Goal: Task Accomplishment & Management: Manage account settings

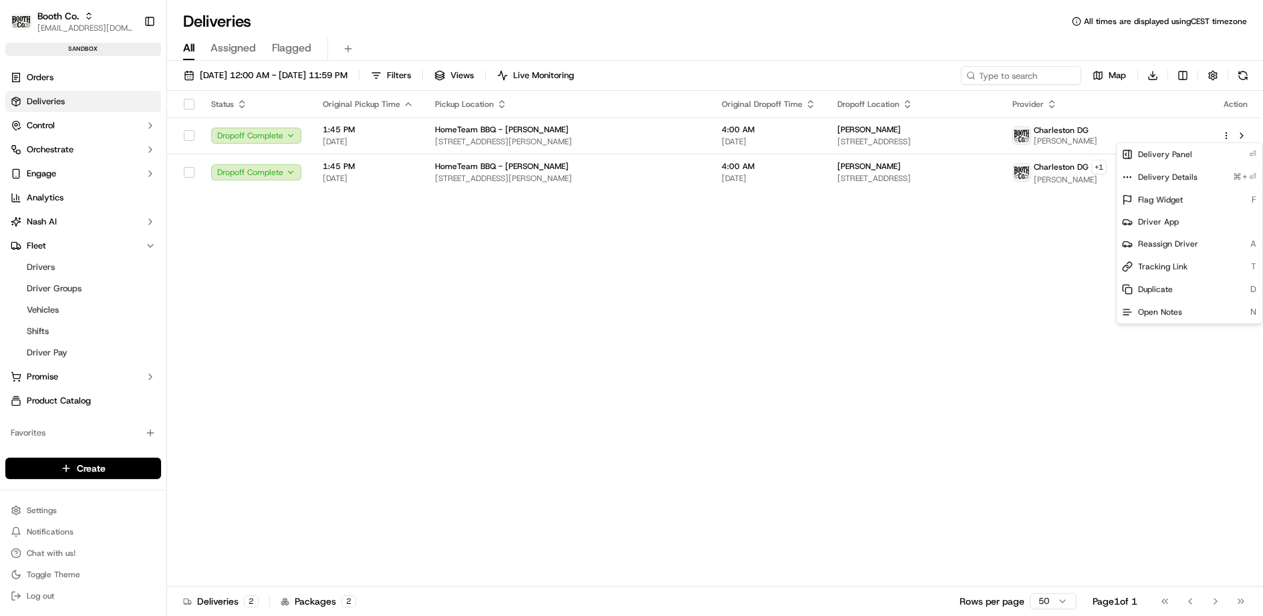
click at [69, 151] on html "Booth Co. jj@usenash.com Toggle Sidebar sandbox Orders Deliveries Control Orche…" at bounding box center [631, 308] width 1263 height 616
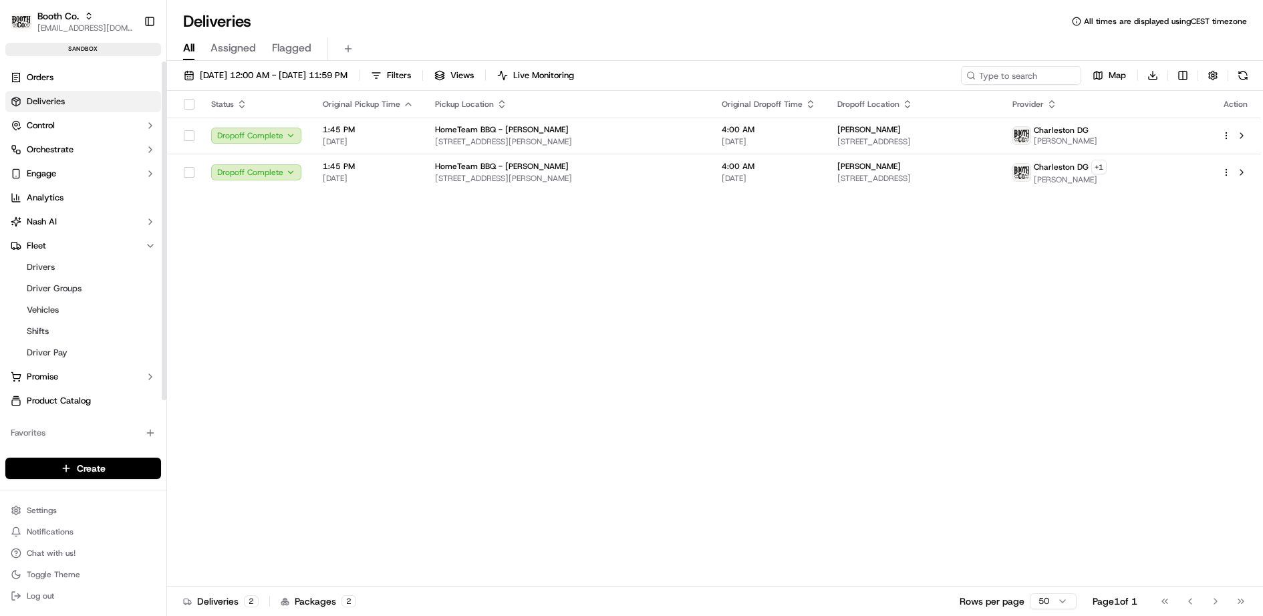
click at [69, 277] on ul "Drivers Driver Groups Vehicles Shifts Driver Pay" at bounding box center [83, 310] width 137 height 107
click at [74, 291] on span "Driver Groups" at bounding box center [54, 289] width 55 height 12
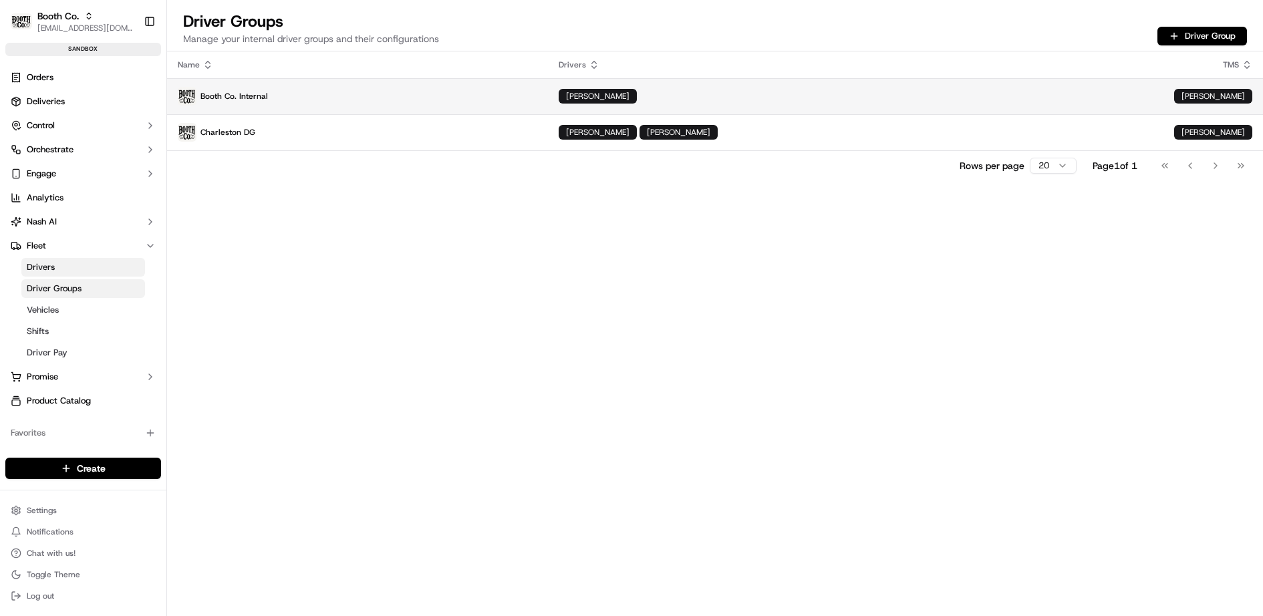
click at [482, 96] on p "Booth Co. Internal" at bounding box center [357, 96] width 359 height 19
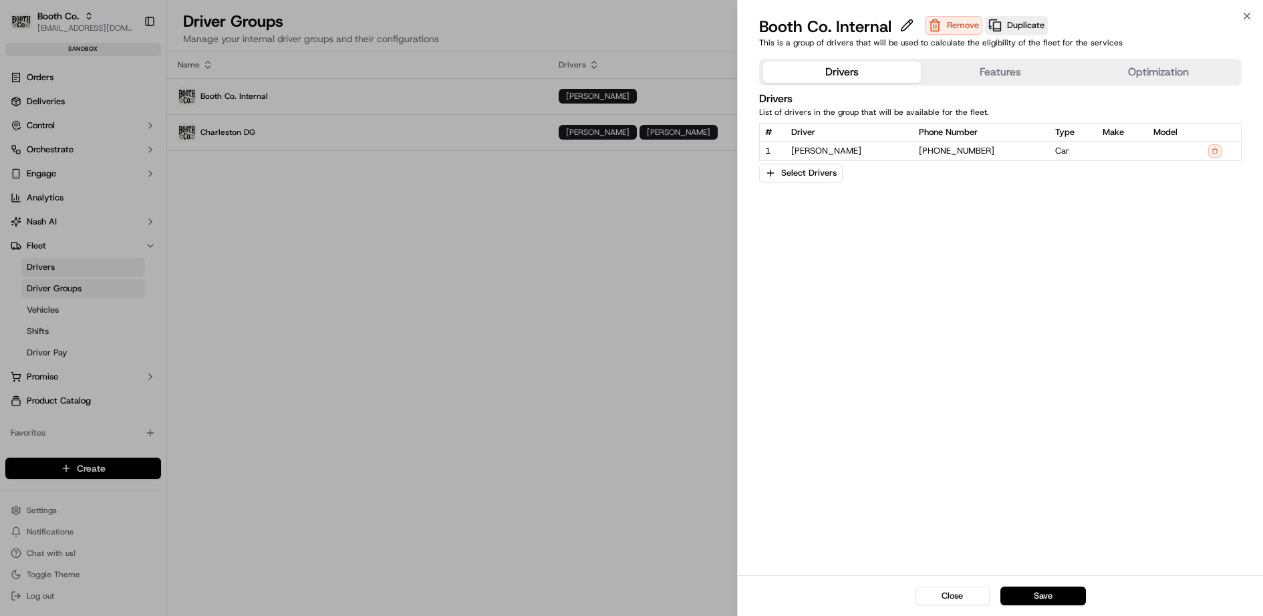
click at [1017, 71] on button "Features" at bounding box center [1000, 71] width 158 height 21
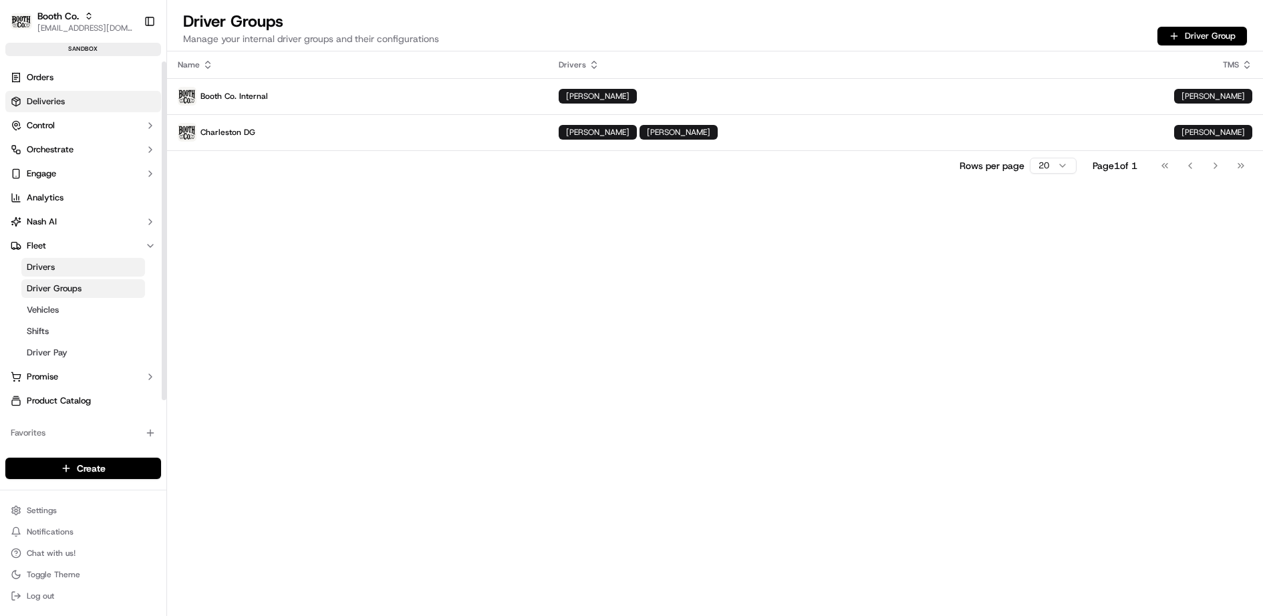
click at [85, 100] on link "Deliveries" at bounding box center [83, 101] width 156 height 21
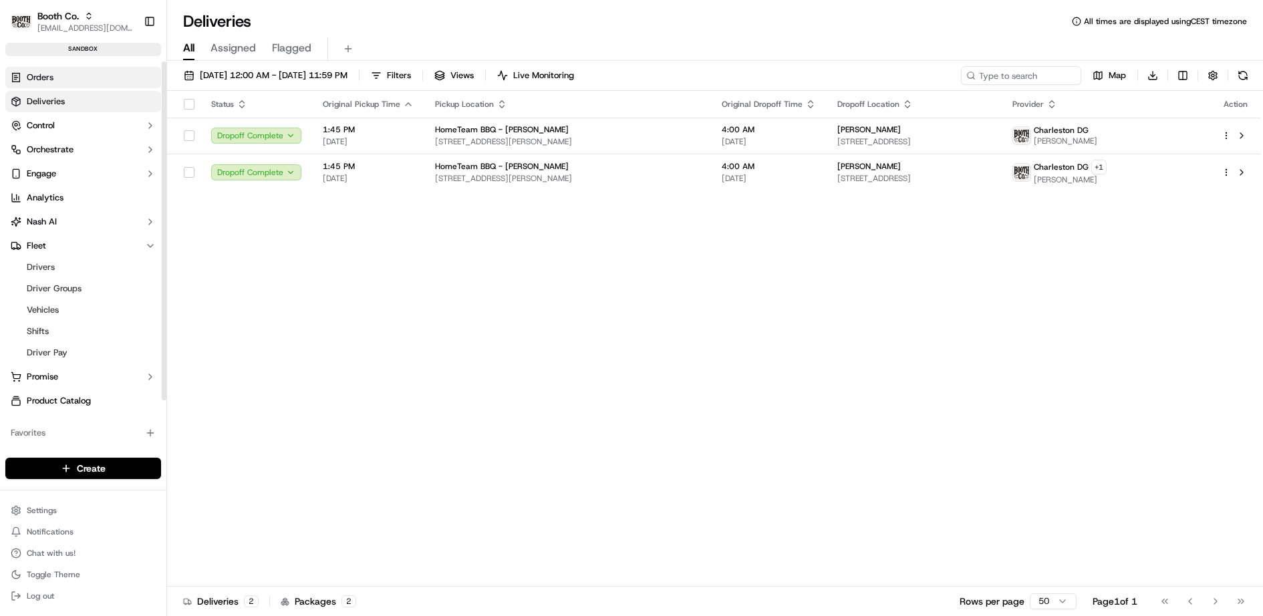
click at [75, 77] on link "Orders" at bounding box center [83, 77] width 156 height 21
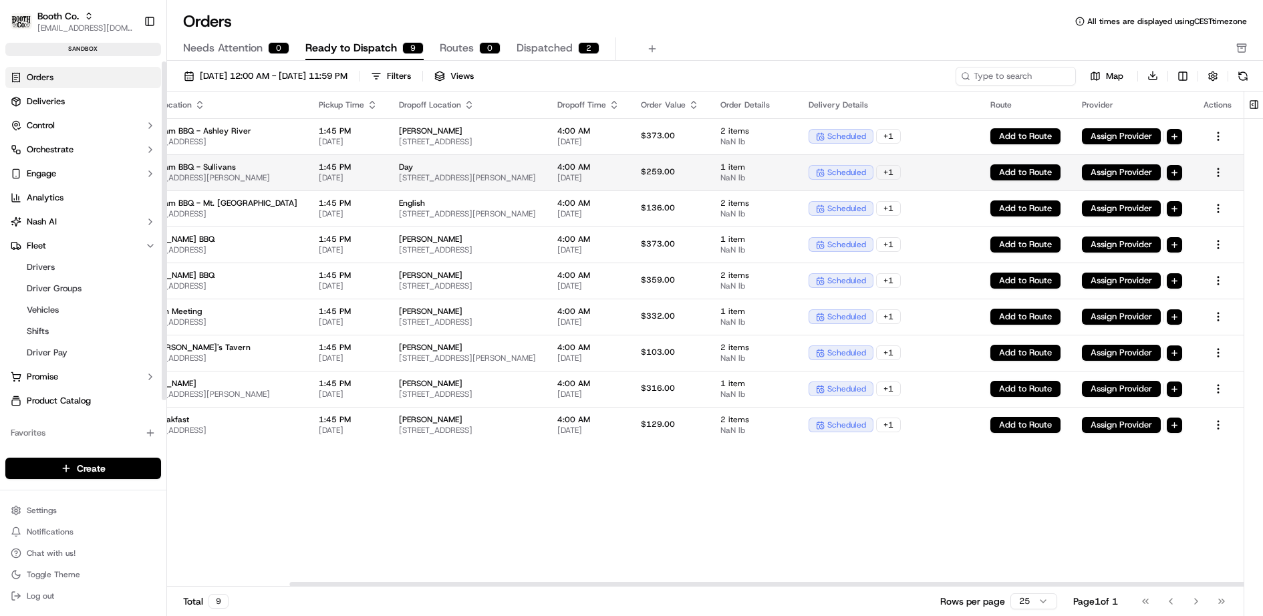
scroll to position [0, 146]
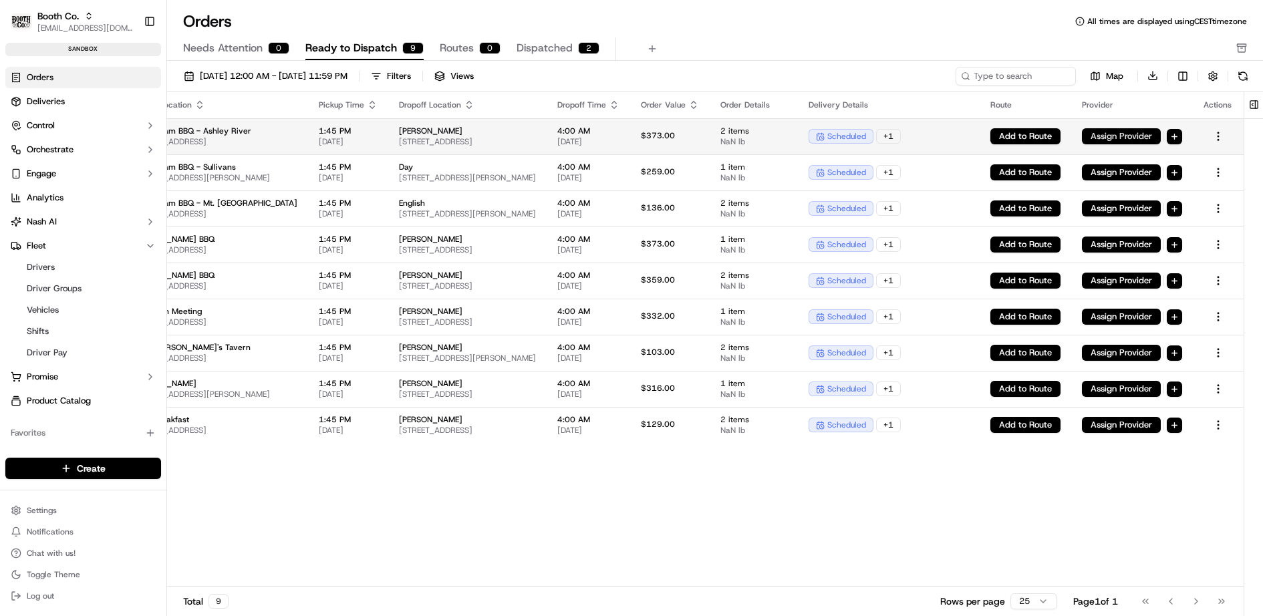
click at [1136, 136] on button "Assign Provider" at bounding box center [1121, 136] width 79 height 16
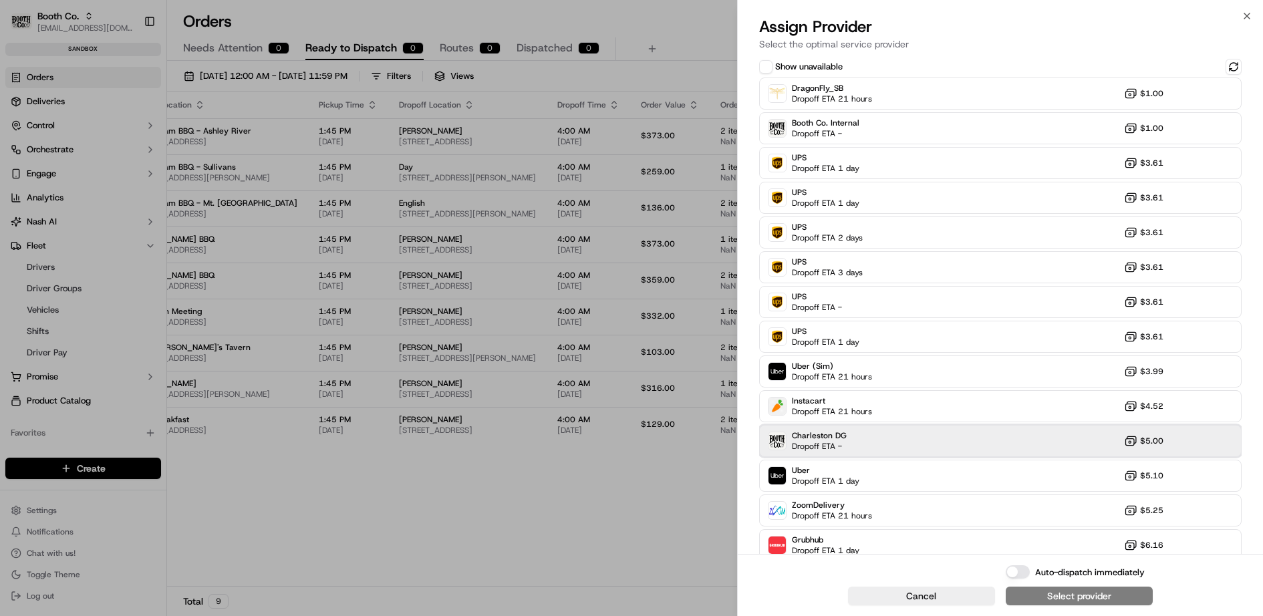
click at [941, 434] on div "Charleston DG Dropoff ETA - $5.00" at bounding box center [1000, 441] width 483 height 32
click at [1017, 570] on button "Auto-dispatch immediately" at bounding box center [1018, 571] width 24 height 13
click at [1056, 599] on div "Assign & Dispatch" at bounding box center [1079, 595] width 79 height 13
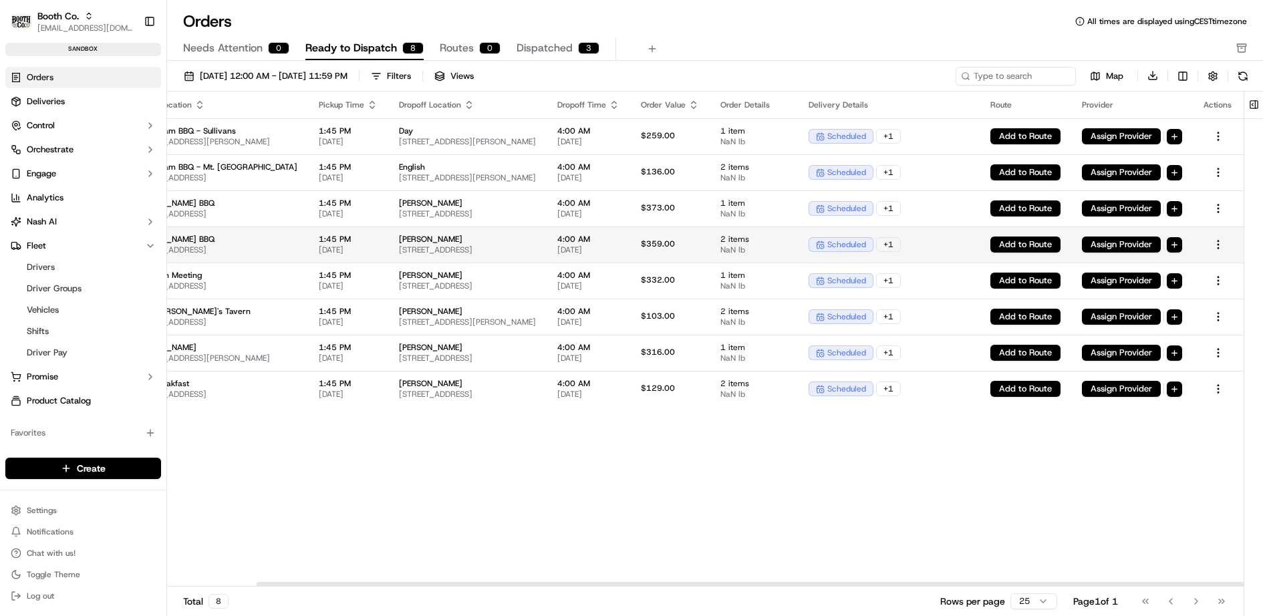
scroll to position [0, 124]
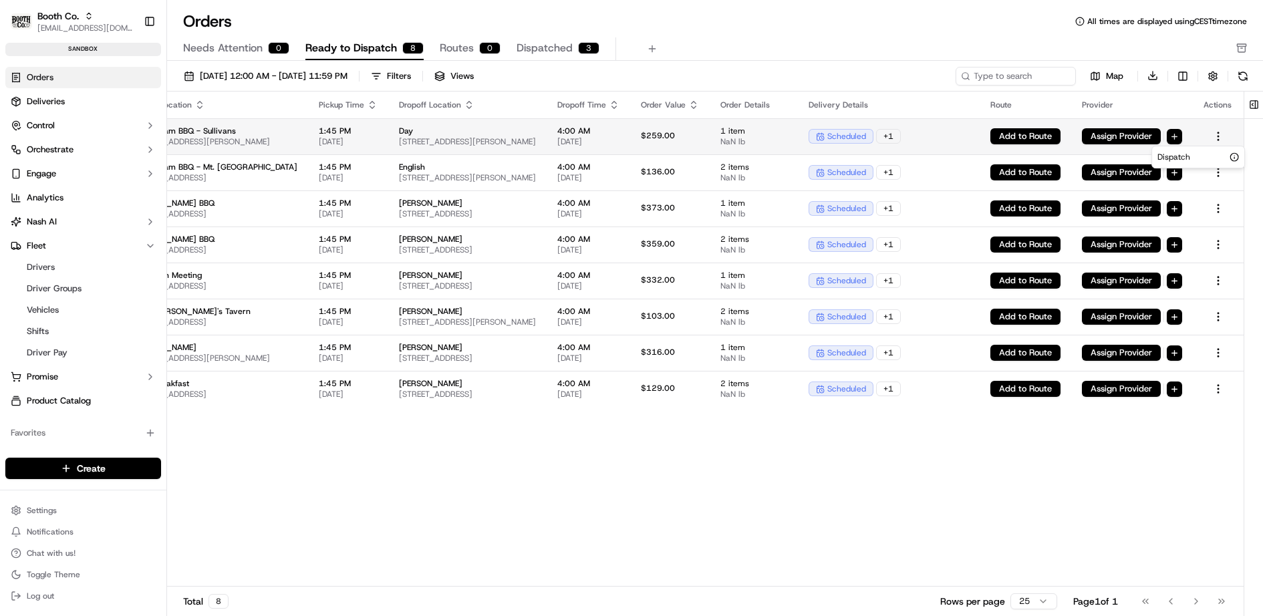
click at [1200, 131] on html "Booth Co. jj@usenash.com Toggle Sidebar sandbox Orders Deliveries Control Orche…" at bounding box center [631, 308] width 1263 height 616
click at [1164, 132] on html "Booth Co. jj@usenash.com Toggle Sidebar sandbox Orders Deliveries Control Orche…" at bounding box center [631, 308] width 1263 height 616
click at [1161, 132] on button "Assign Provider" at bounding box center [1121, 136] width 79 height 16
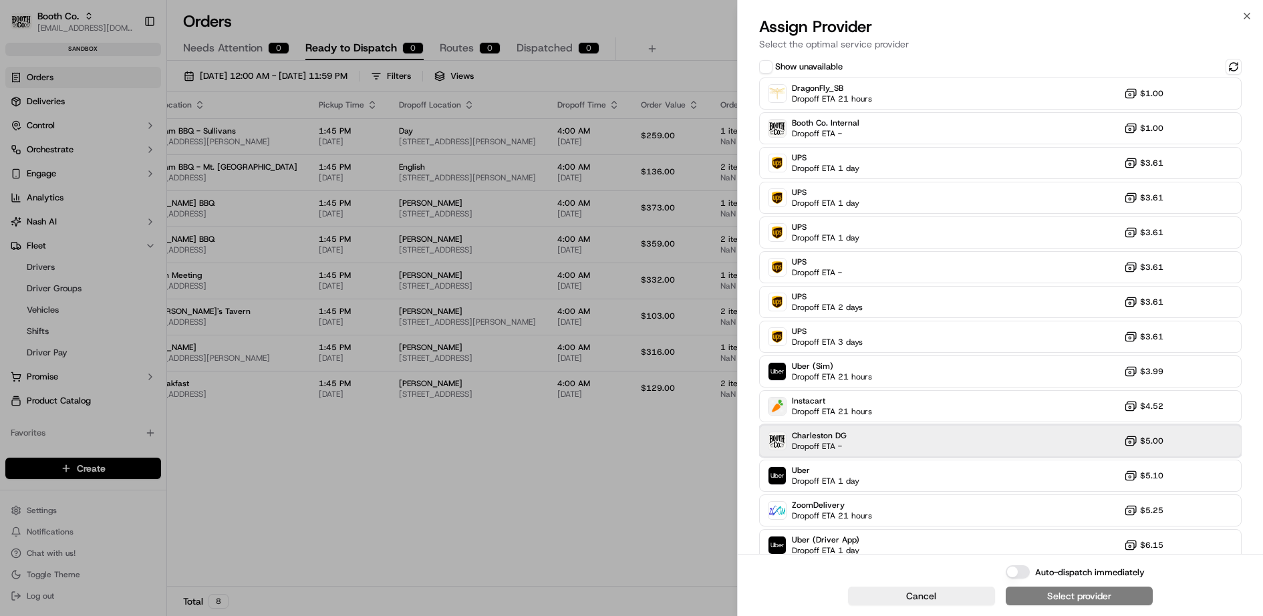
click at [897, 442] on div "Charleston DG Dropoff ETA - $5.00" at bounding box center [1000, 441] width 483 height 32
click at [1057, 599] on div "Assign Provider" at bounding box center [1078, 595] width 65 height 13
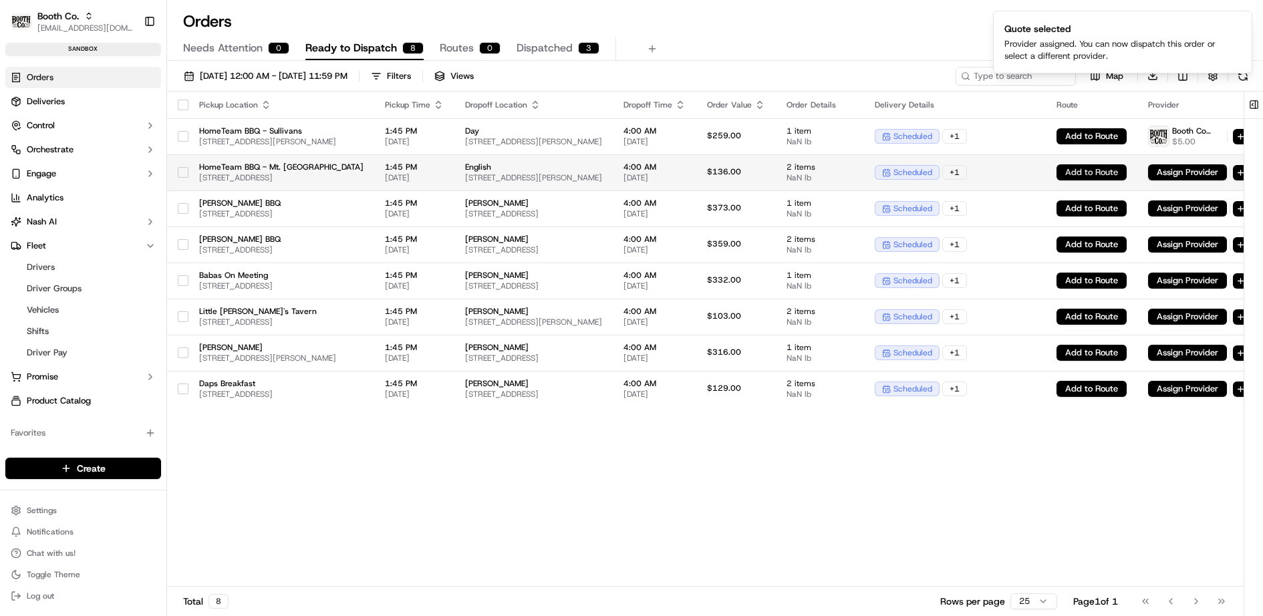
scroll to position [0, 146]
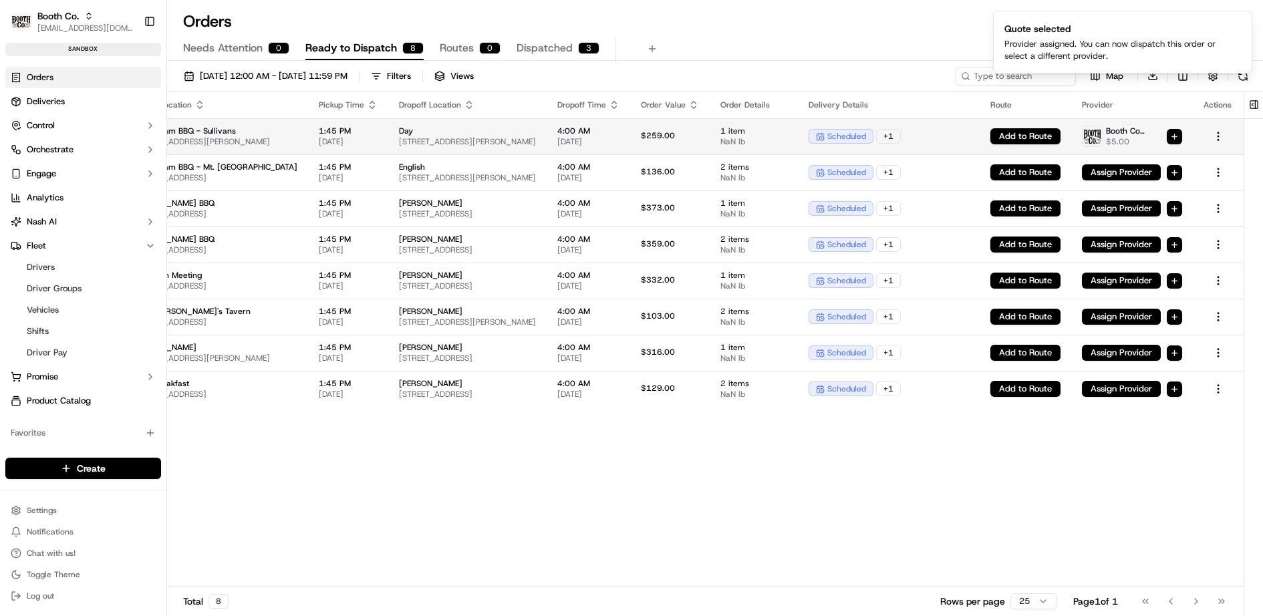
click at [1175, 138] on html "Booth Co. jj@usenash.com Toggle Sidebar sandbox Orders Deliveries Control Orche…" at bounding box center [631, 308] width 1263 height 616
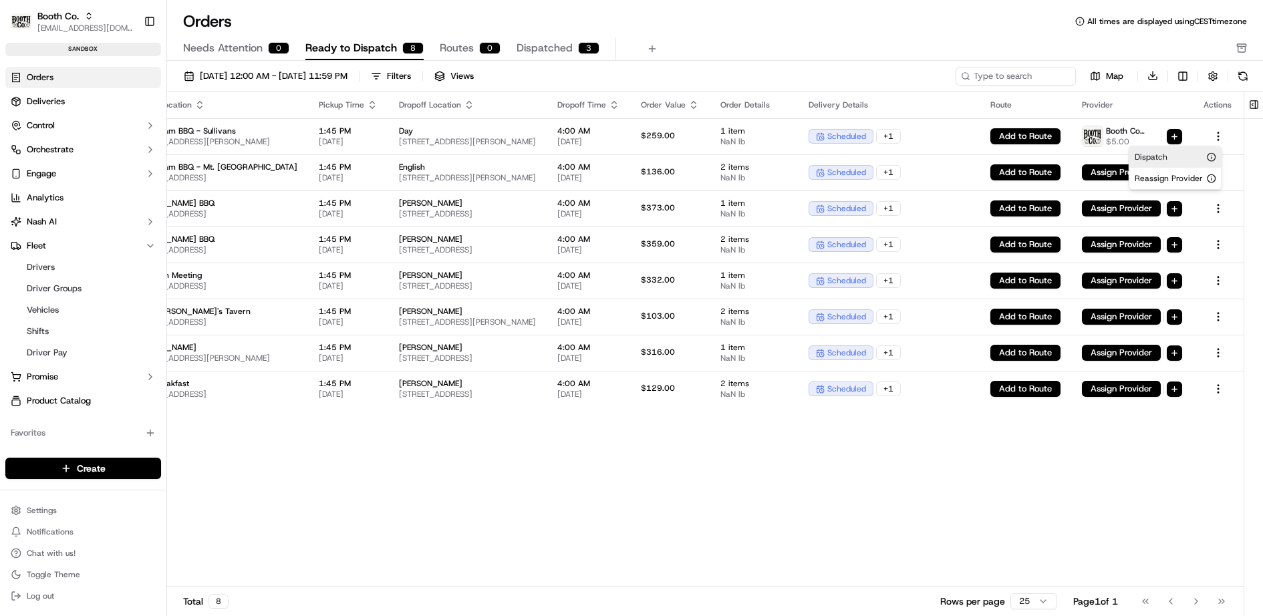
click at [1171, 157] on div "Dispatch" at bounding box center [1175, 156] width 92 height 21
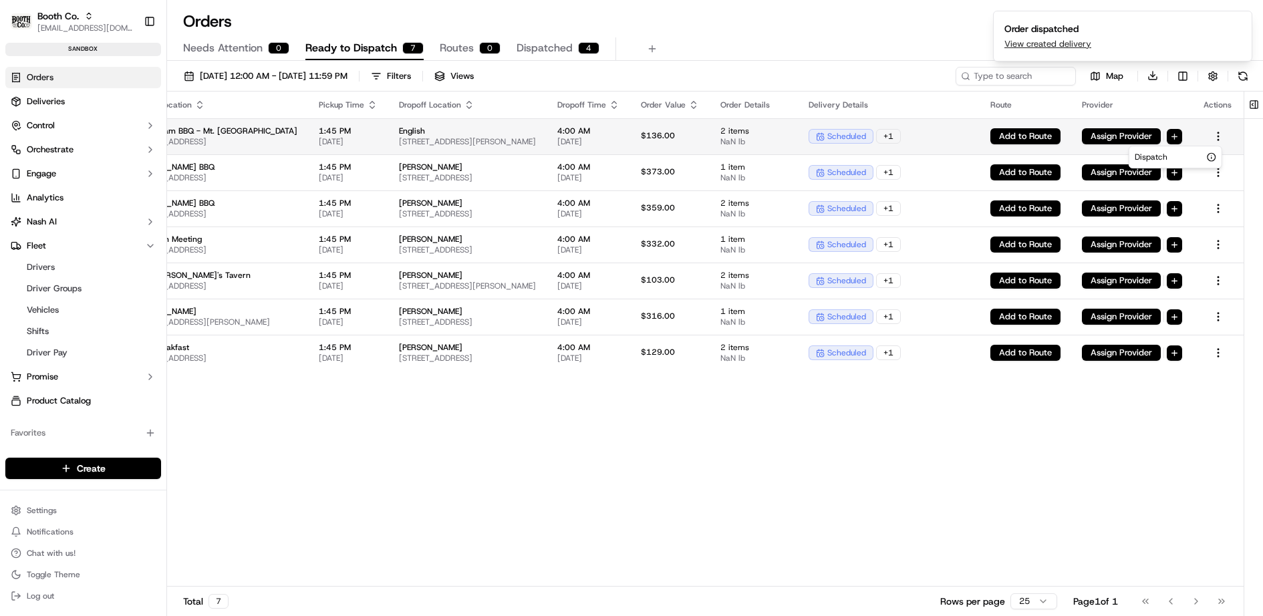
click at [1178, 136] on html "Booth Co. jj@usenash.com Toggle Sidebar sandbox Orders Deliveries Control Orche…" at bounding box center [631, 308] width 1263 height 616
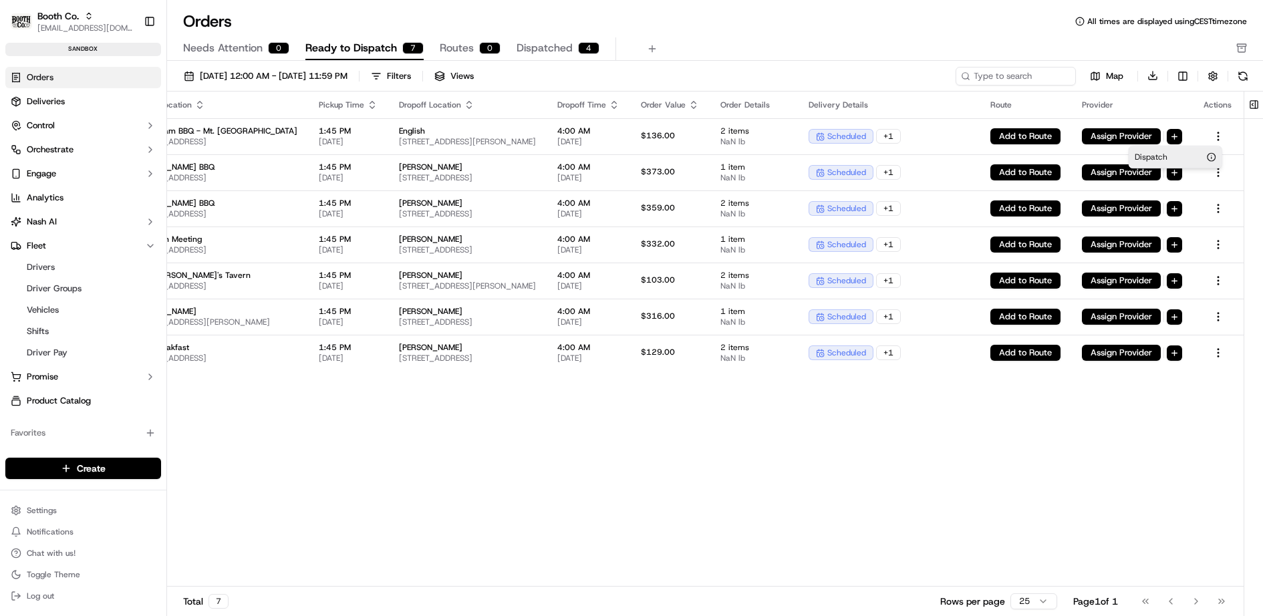
click at [1175, 159] on div "Dispatch" at bounding box center [1175, 156] width 92 height 21
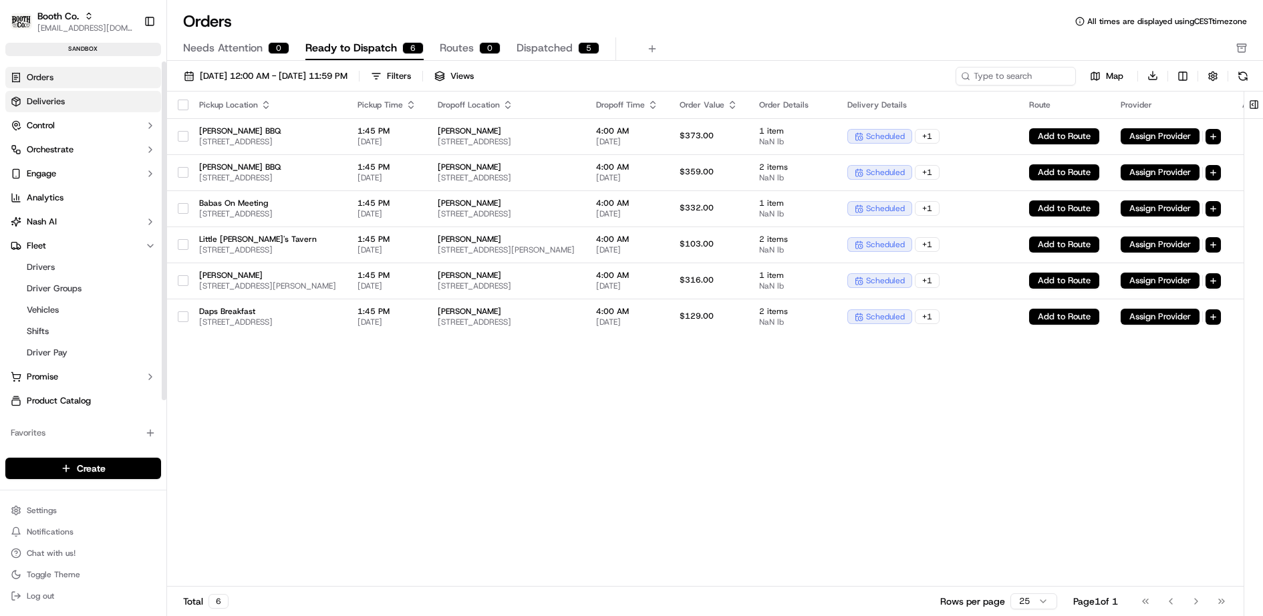
click at [101, 95] on link "Deliveries" at bounding box center [83, 101] width 156 height 21
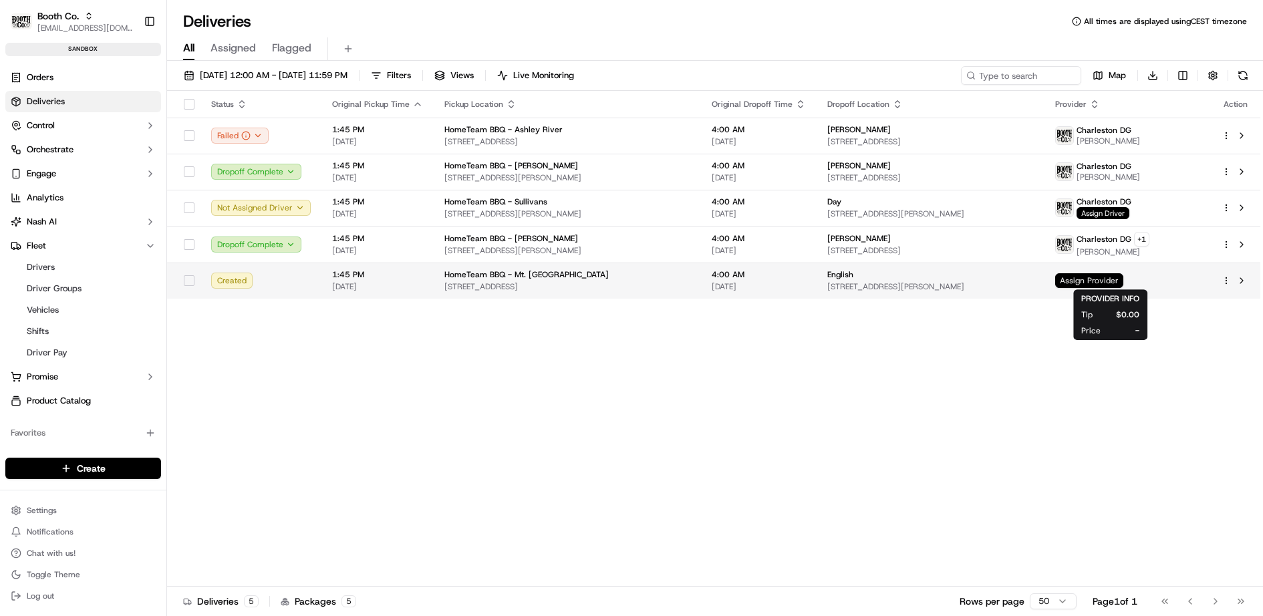
click at [1108, 280] on span "Assign Provider" at bounding box center [1089, 280] width 68 height 15
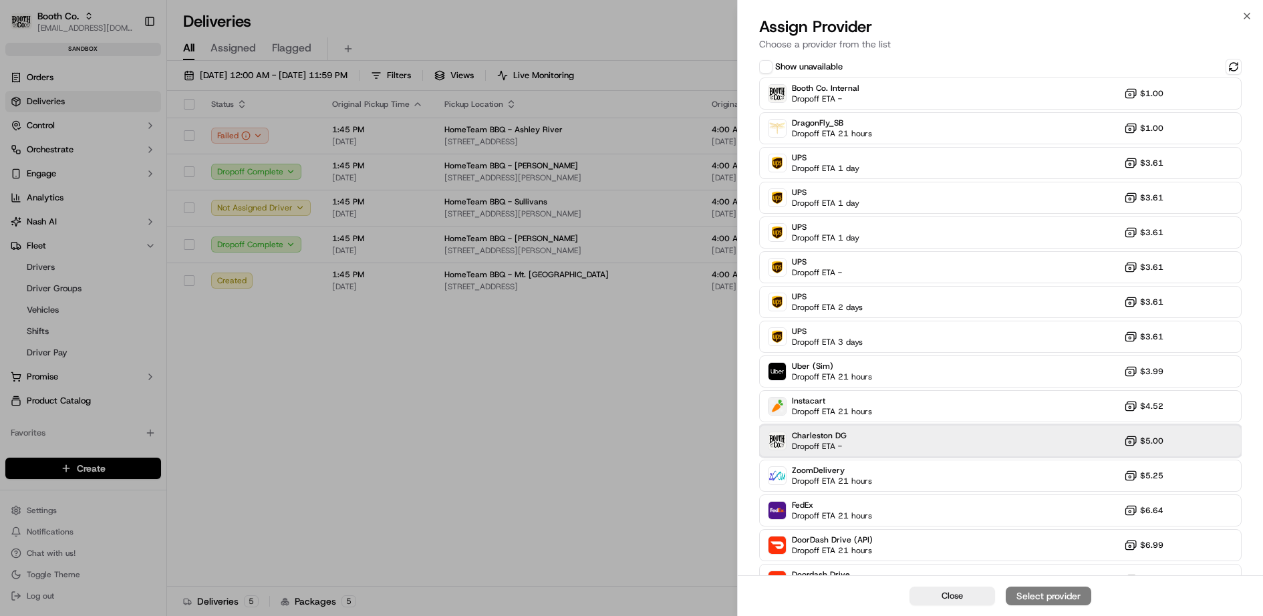
click at [946, 442] on div "Charleston DG Dropoff ETA - $5.00" at bounding box center [1000, 441] width 483 height 32
click at [1046, 593] on div "Assign Provider" at bounding box center [1048, 595] width 65 height 13
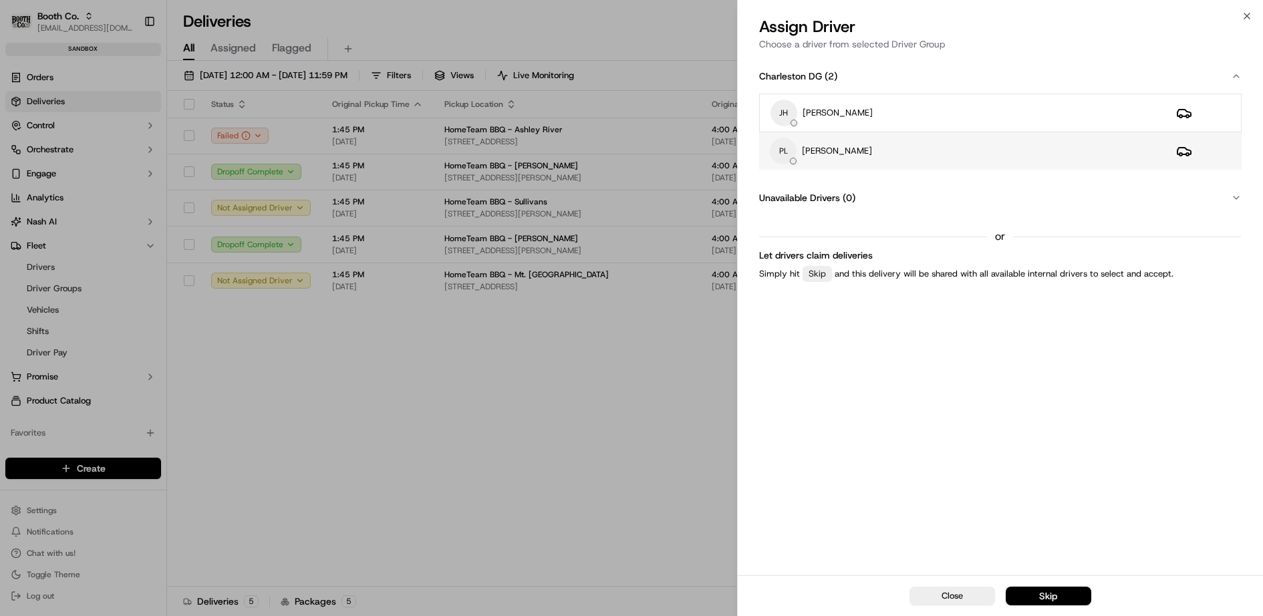
click at [881, 140] on div "PL Peter Lee" at bounding box center [962, 151] width 385 height 27
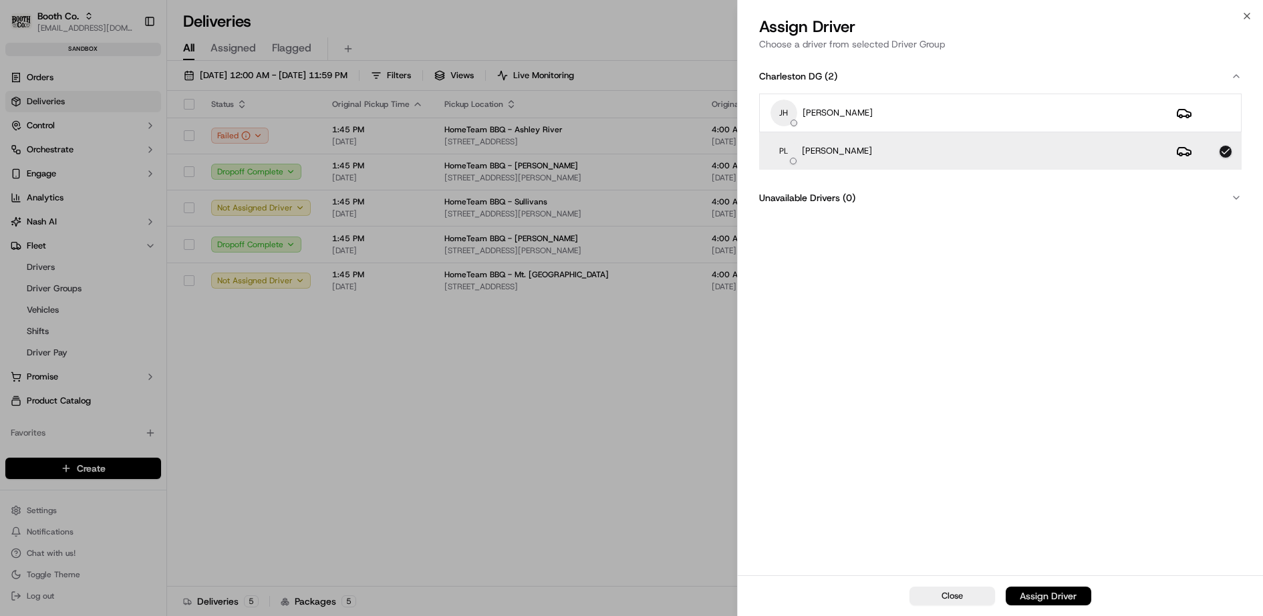
click at [1058, 595] on div "Assign Driver" at bounding box center [1048, 595] width 57 height 13
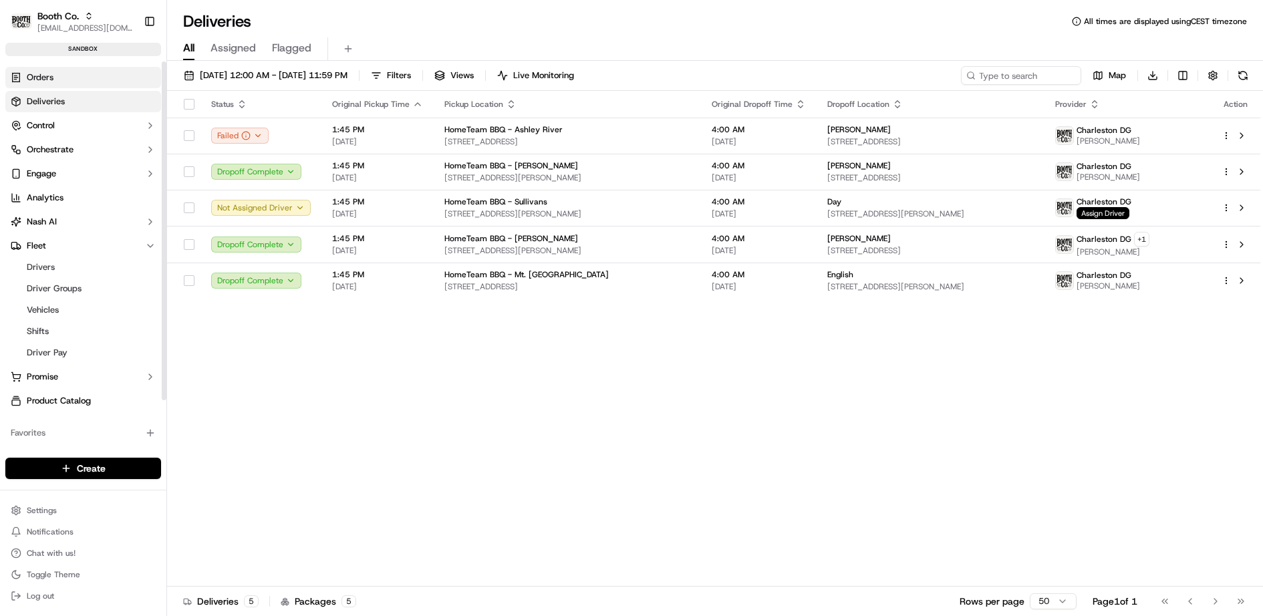
click at [68, 78] on link "Orders" at bounding box center [83, 77] width 156 height 21
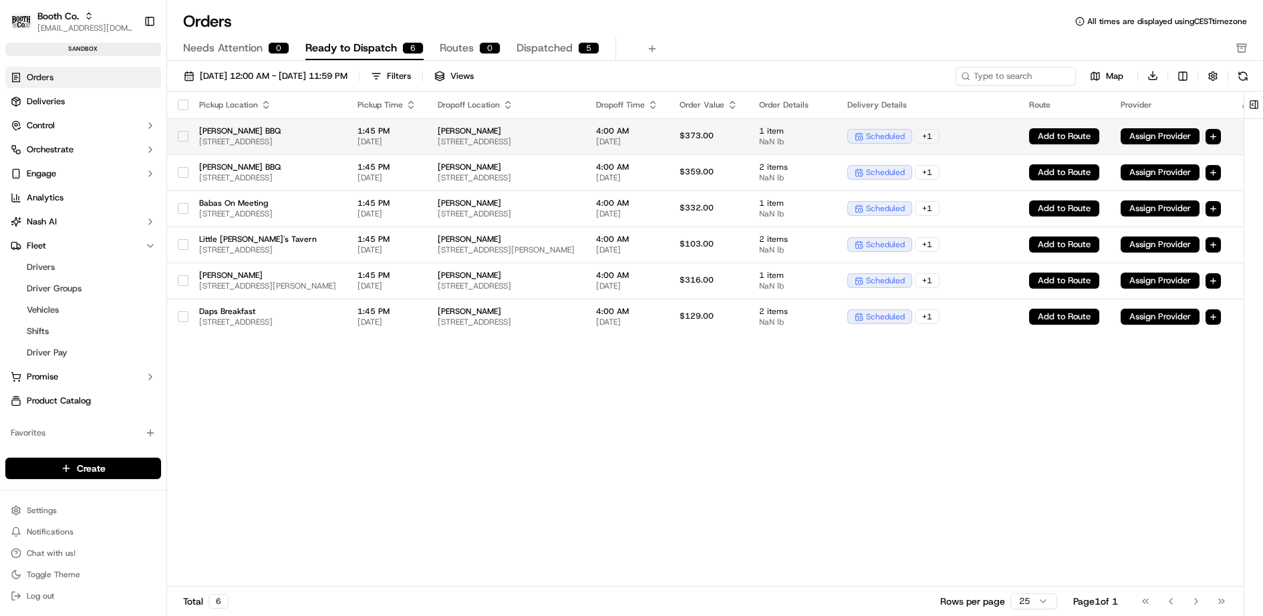
click at [427, 136] on td "1:45 PM 09/17/2025" at bounding box center [387, 136] width 80 height 36
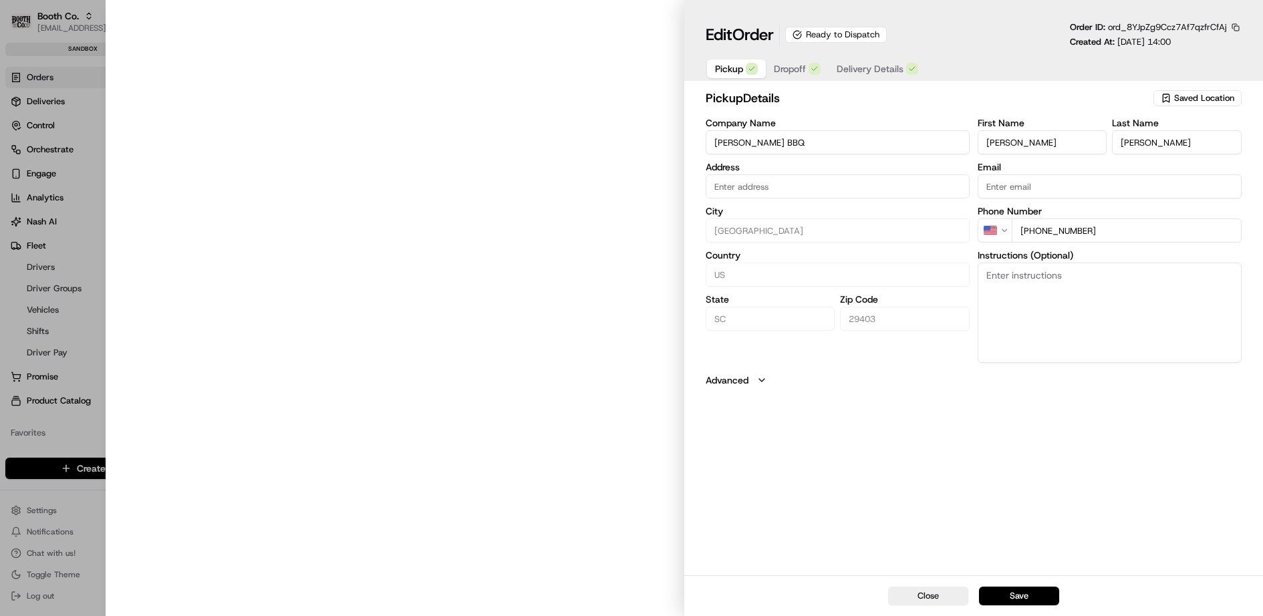
type input "464 N Nassau St, Charleston, SC 29403"
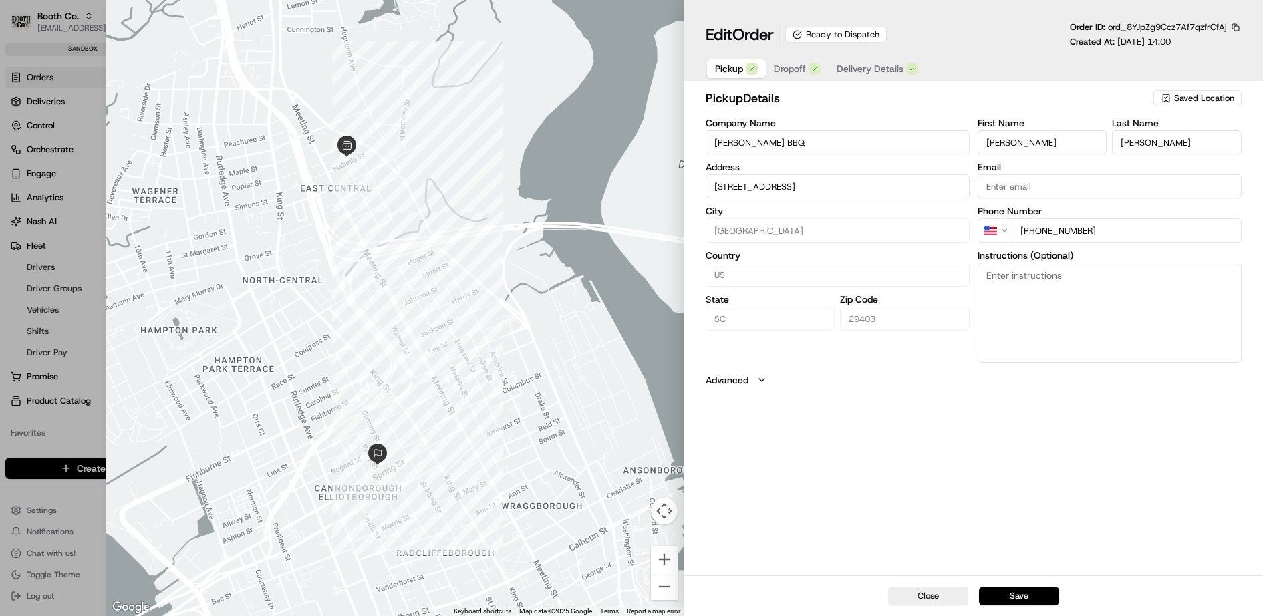
click at [863, 67] on span "Delivery Details" at bounding box center [870, 68] width 67 height 13
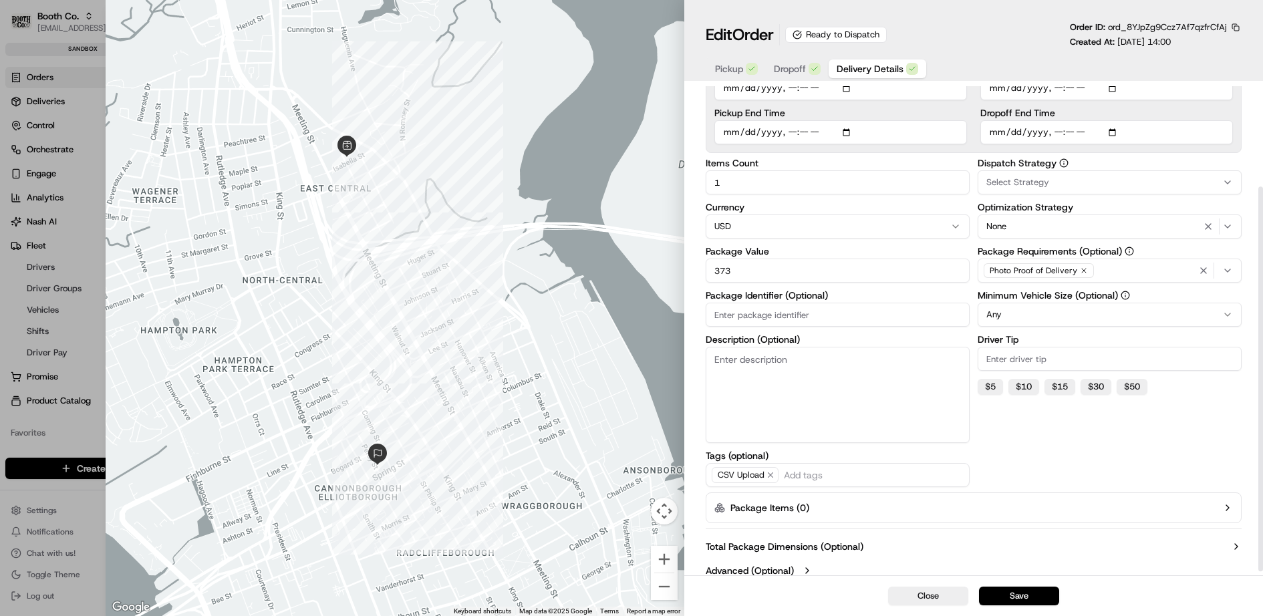
scroll to position [134, 0]
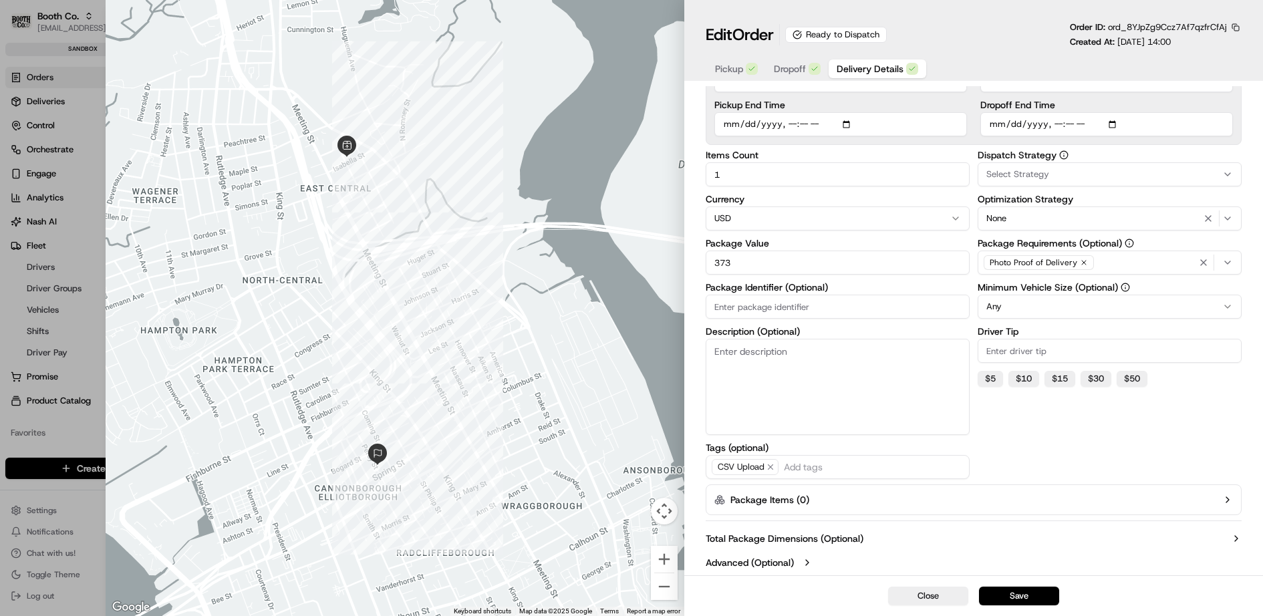
click at [791, 561] on label "Advanced (Optional)" at bounding box center [750, 562] width 88 height 13
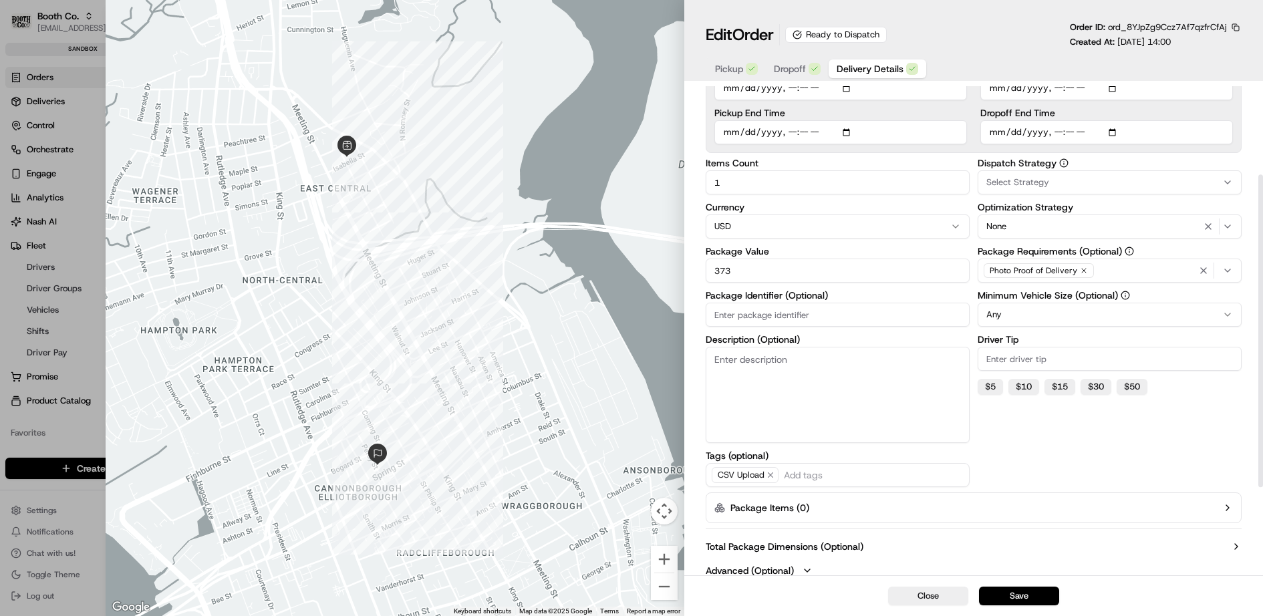
scroll to position [0, 0]
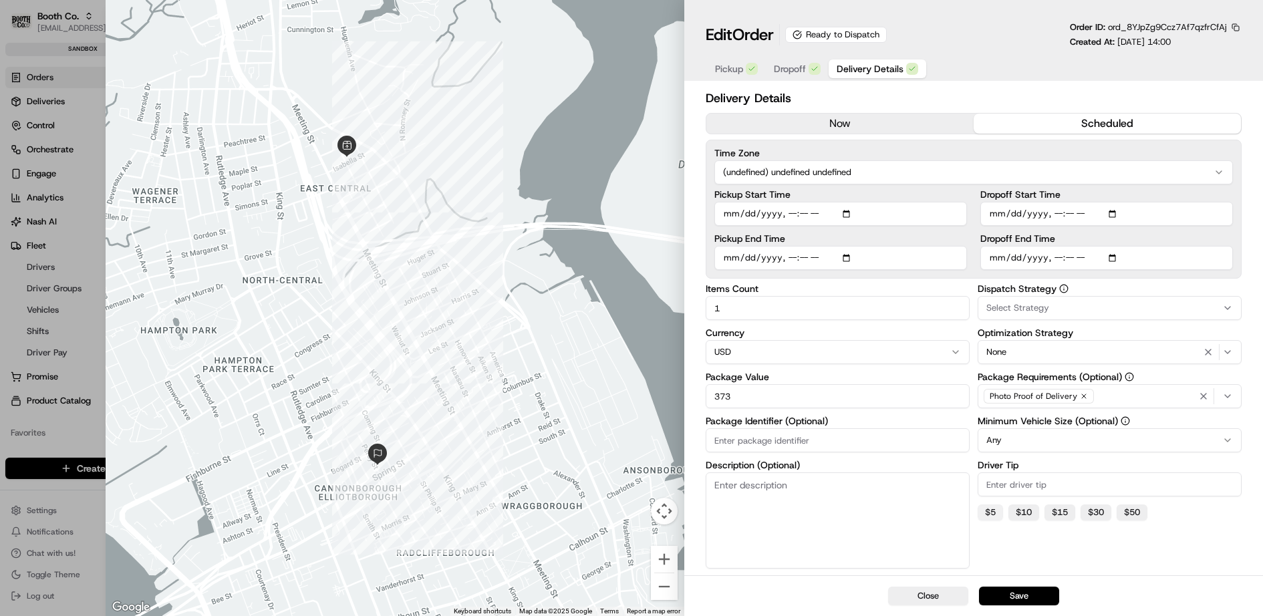
click at [998, 512] on button "$ 5" at bounding box center [989, 512] width 25 height 16
type input "5"
click at [1024, 598] on button "Save" at bounding box center [1019, 596] width 80 height 19
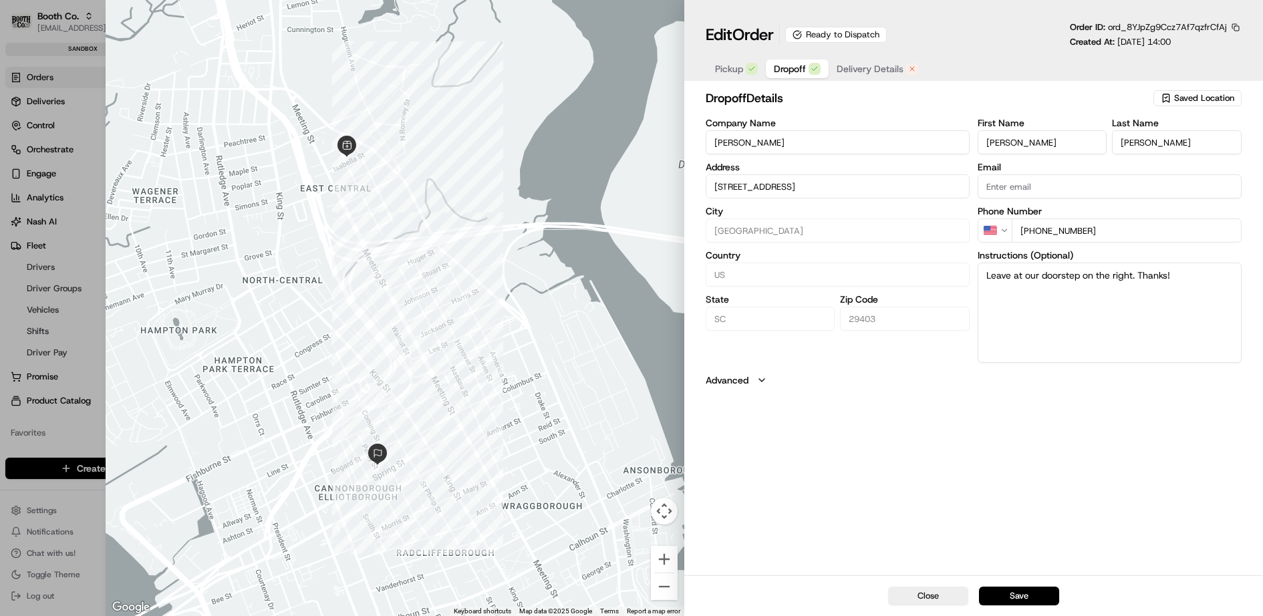
click at [798, 64] on span "Dropoff" at bounding box center [790, 68] width 32 height 13
type input "+1"
click at [40, 250] on div at bounding box center [631, 308] width 1263 height 616
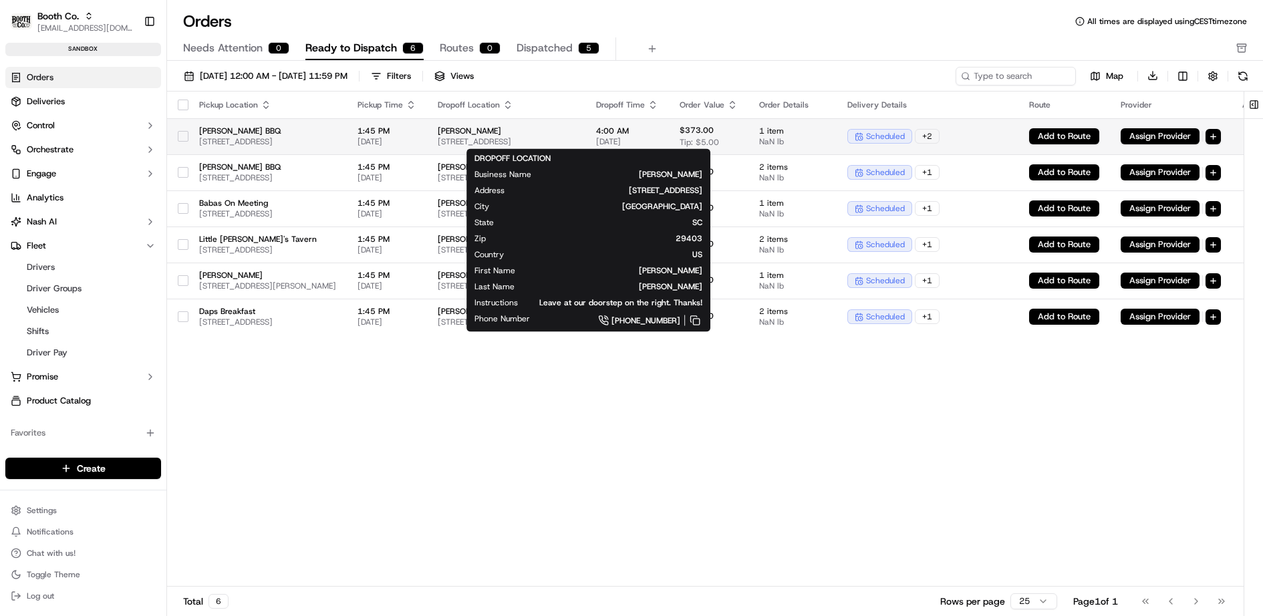
click at [585, 122] on td "Dalton 4 Percy St, Charleston, SC 29403, USA" at bounding box center [506, 136] width 158 height 36
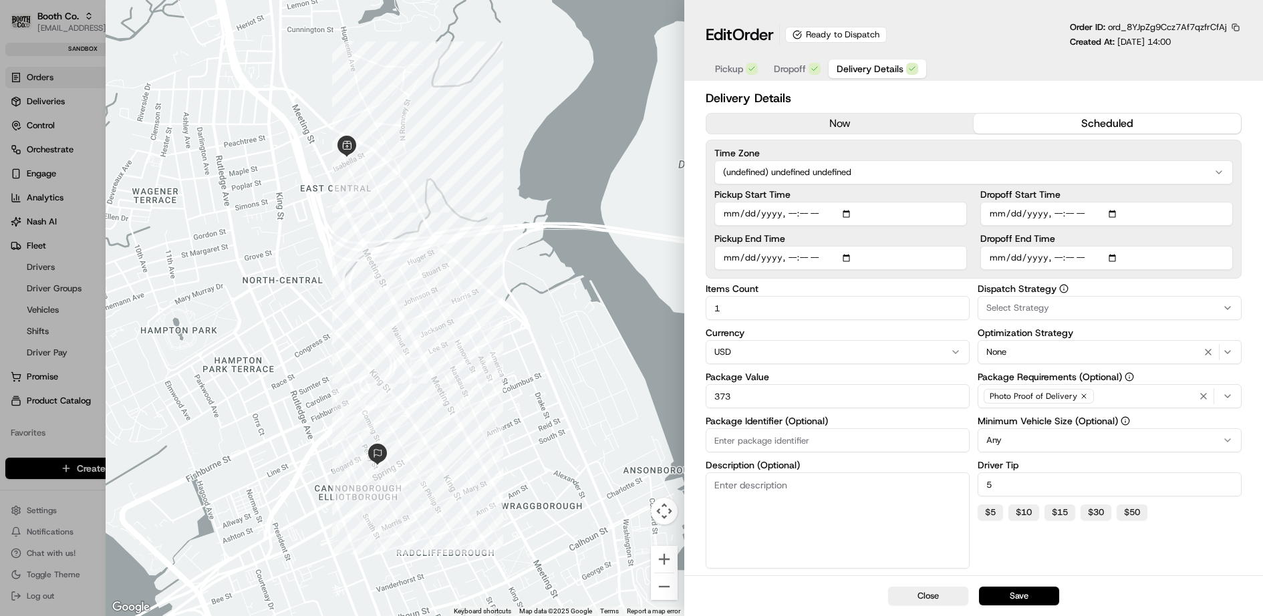
click at [882, 67] on span "Delivery Details" at bounding box center [870, 68] width 67 height 13
click at [989, 507] on button "$ 5" at bounding box center [989, 512] width 25 height 16
click at [1014, 593] on button "Save" at bounding box center [1019, 596] width 80 height 19
click at [798, 67] on span "Dropoff" at bounding box center [790, 68] width 32 height 13
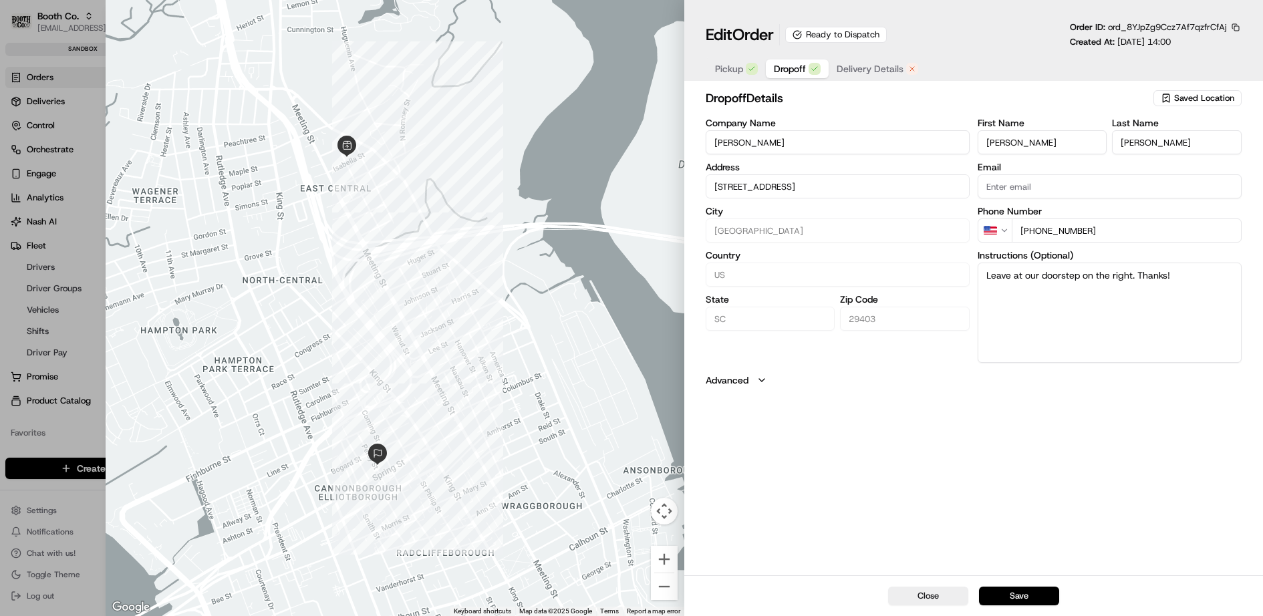
type input "+1"
click at [69, 234] on div at bounding box center [631, 308] width 1263 height 616
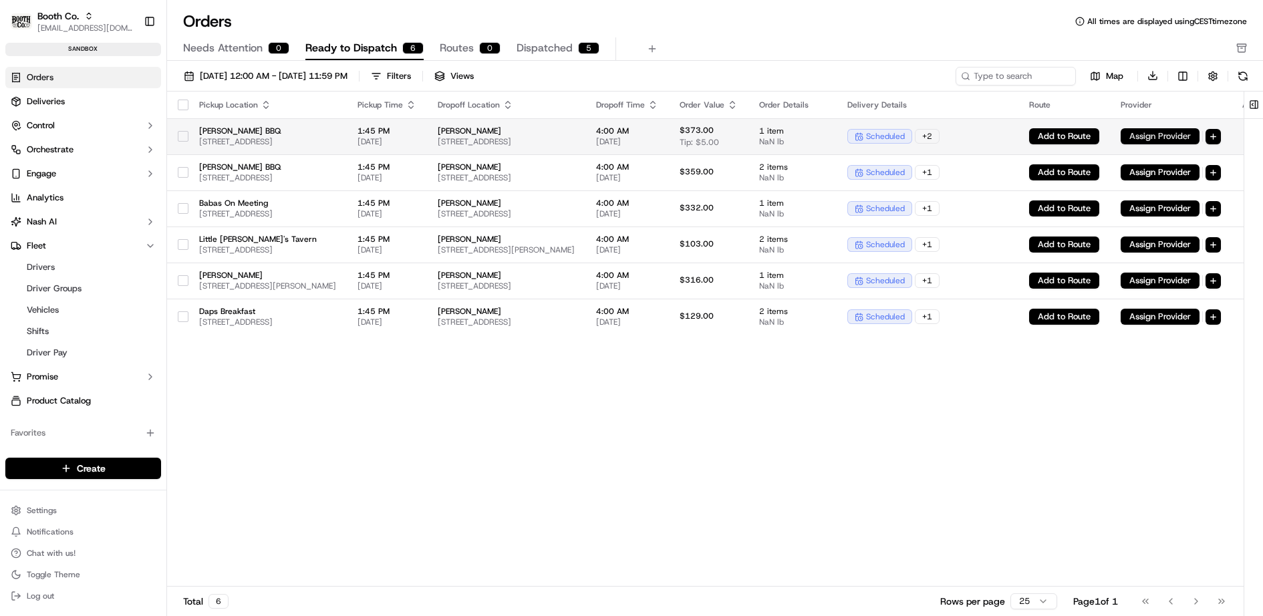
scroll to position [0, 106]
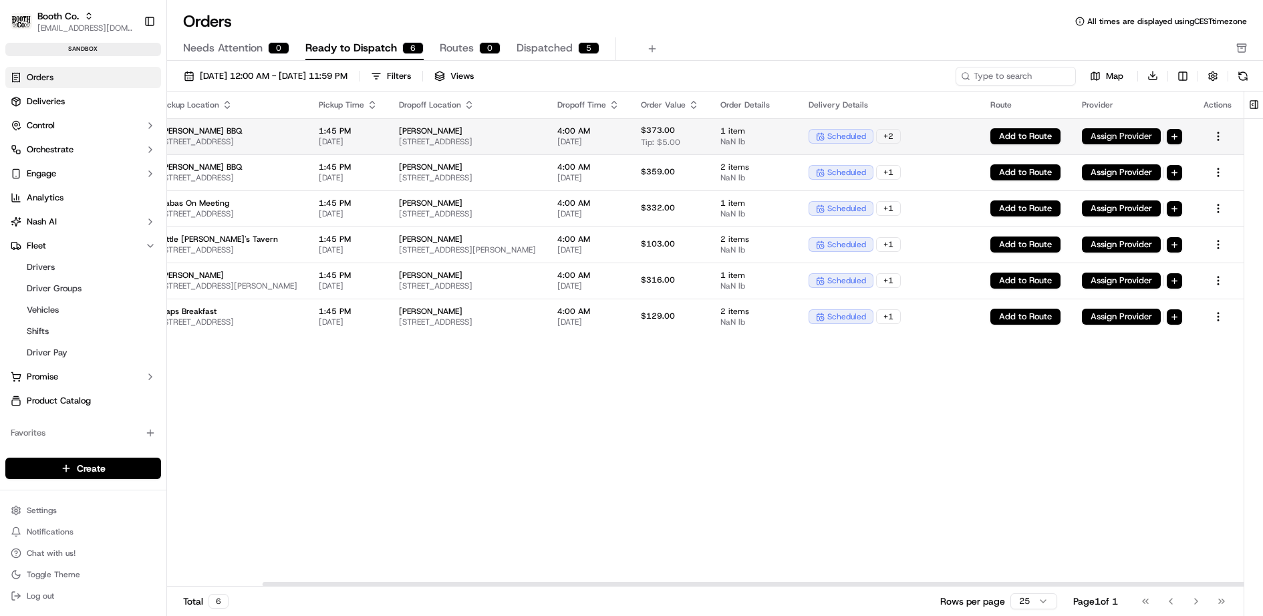
click at [1150, 134] on button "Assign Provider" at bounding box center [1121, 136] width 79 height 16
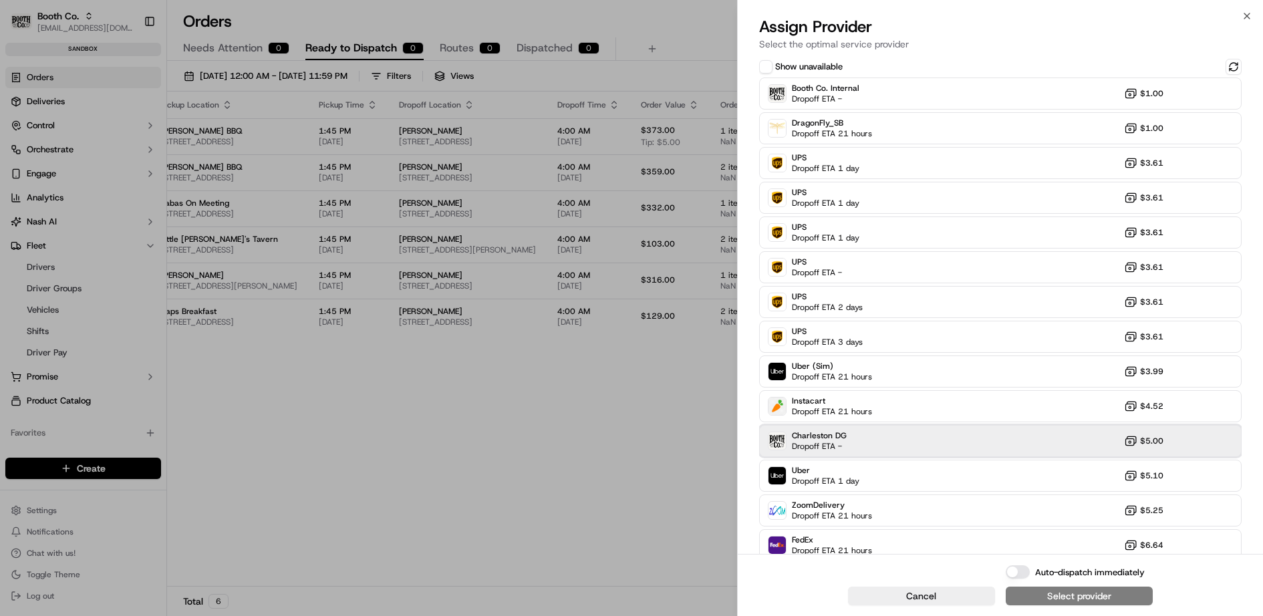
click at [917, 442] on div "Charleston DG Dropoff ETA - $5.00" at bounding box center [1000, 441] width 483 height 32
click at [1013, 571] on button "Auto-dispatch immediately" at bounding box center [1018, 571] width 24 height 13
click at [1055, 596] on div "Assign & Dispatch" at bounding box center [1079, 595] width 79 height 13
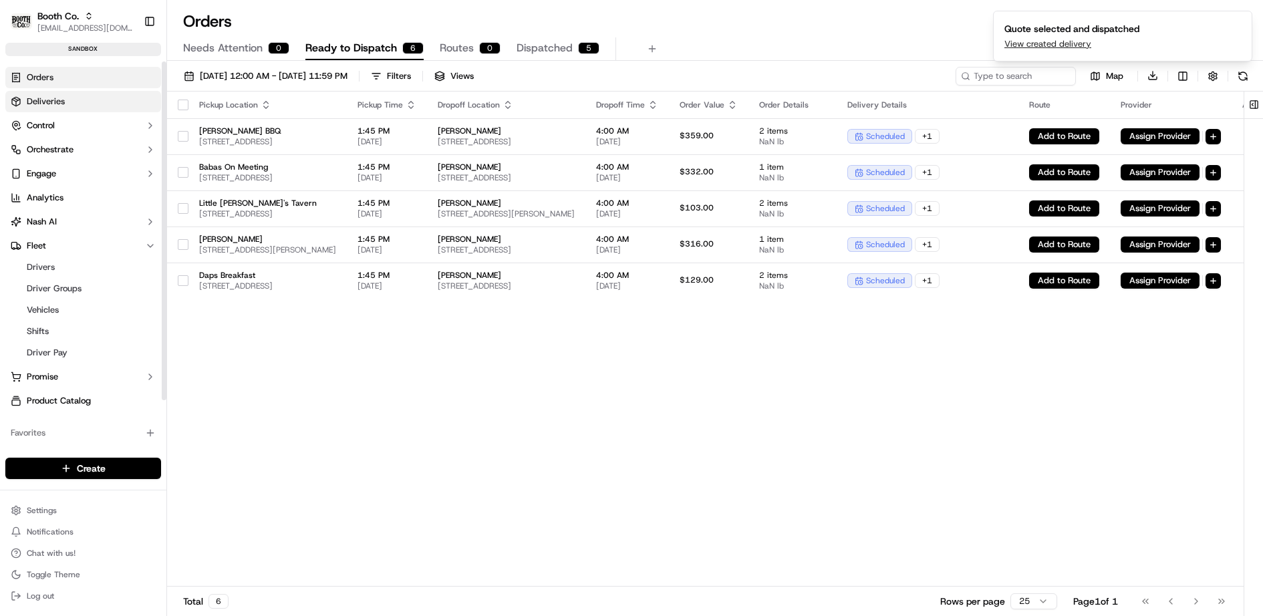
click at [92, 98] on link "Deliveries" at bounding box center [83, 101] width 156 height 21
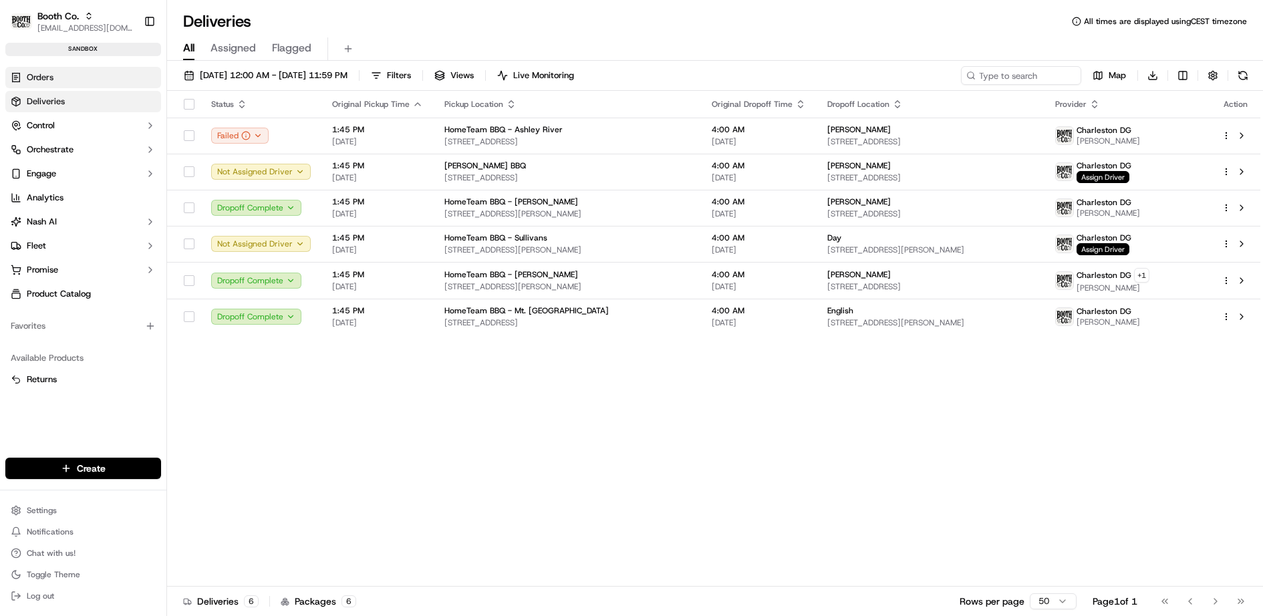
click at [65, 71] on link "Orders" at bounding box center [83, 77] width 156 height 21
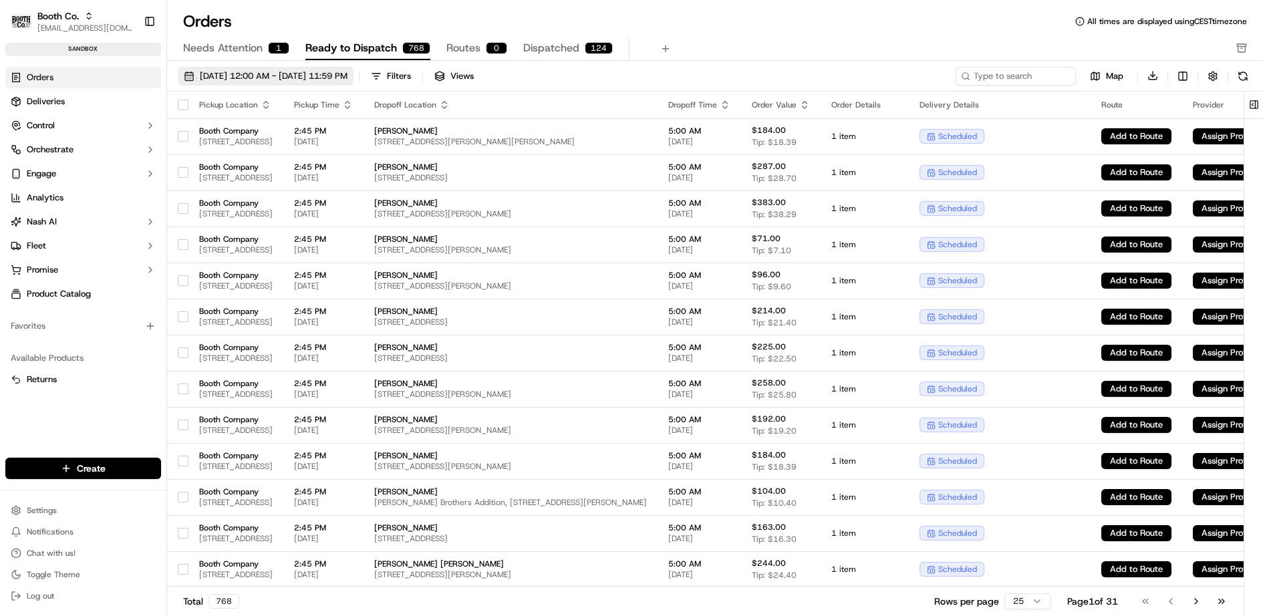
click at [298, 71] on span "09/01/2025 12:00 AM - 09/30/2025 11:59 PM" at bounding box center [274, 76] width 148 height 12
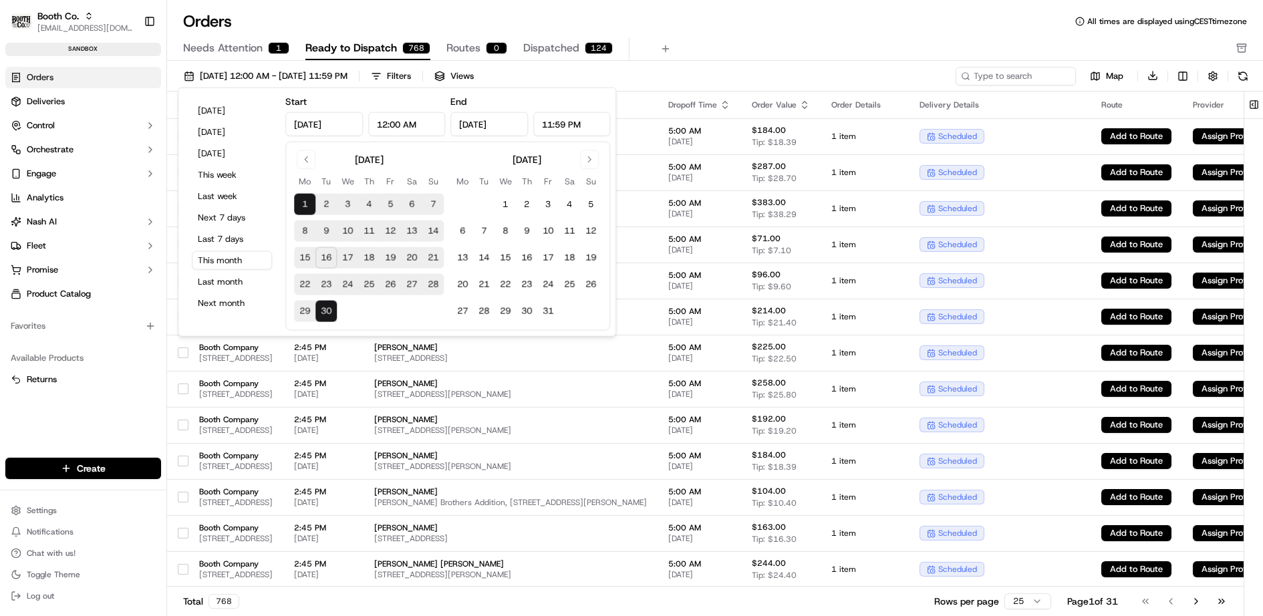
click at [352, 251] on button "17" at bounding box center [347, 257] width 21 height 21
type input "[DATE]"
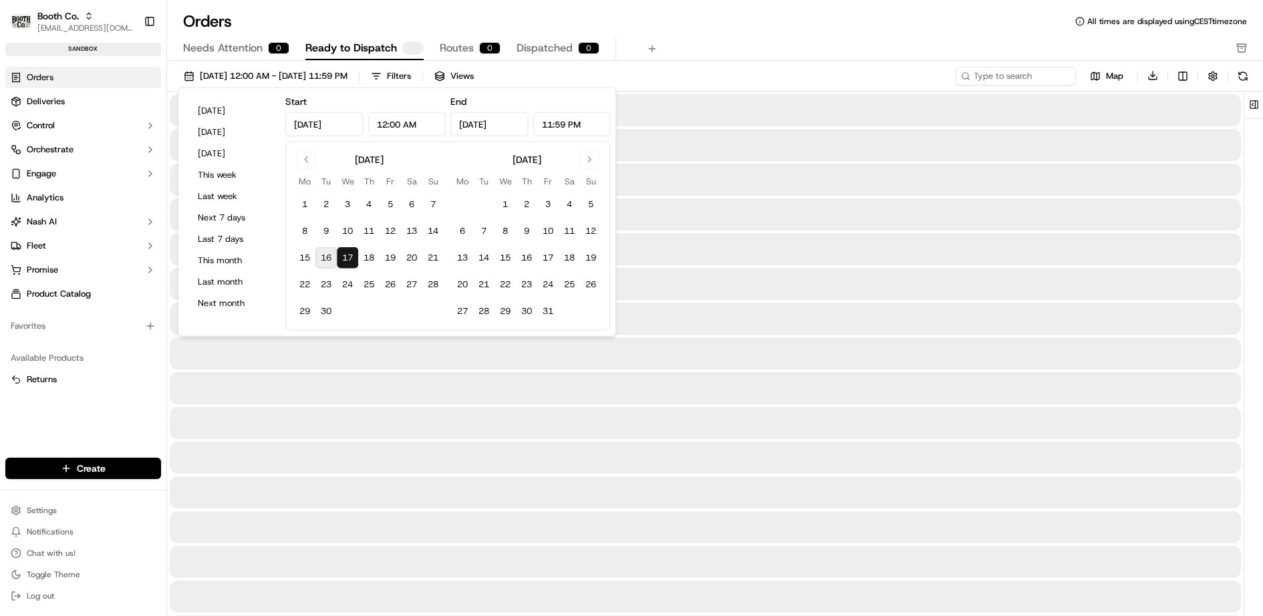
click at [352, 251] on button "17" at bounding box center [347, 257] width 21 height 21
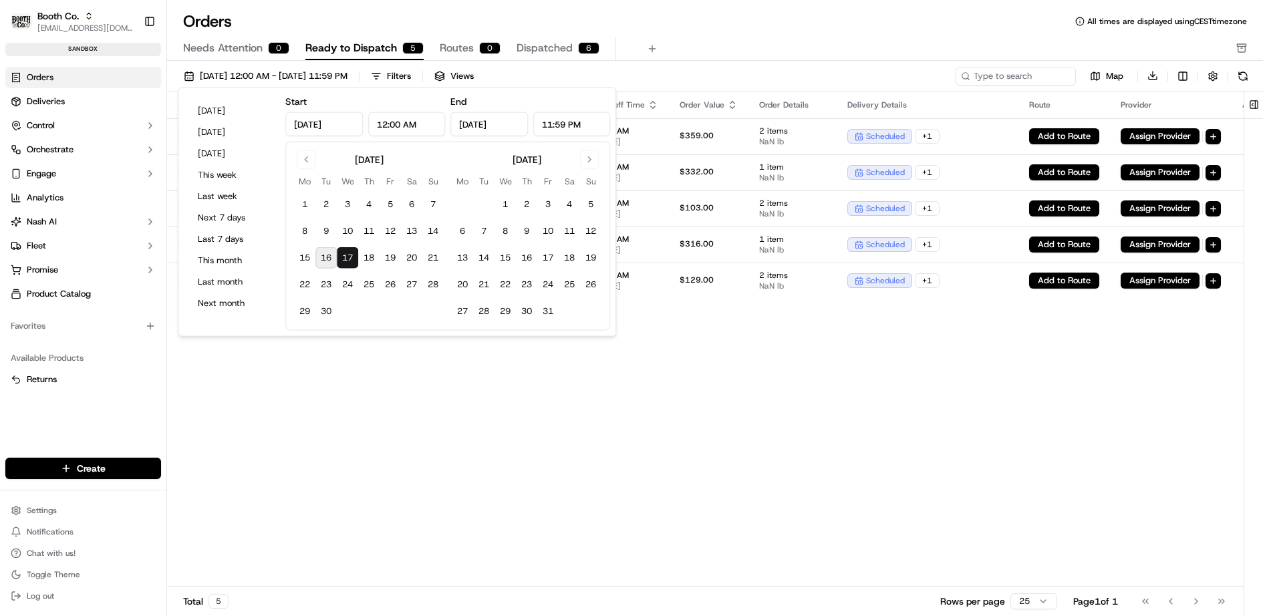
click at [768, 32] on div "Orders All times are displayed using CEST timezone Needs Attention 0 Ready to D…" at bounding box center [715, 36] width 1096 height 50
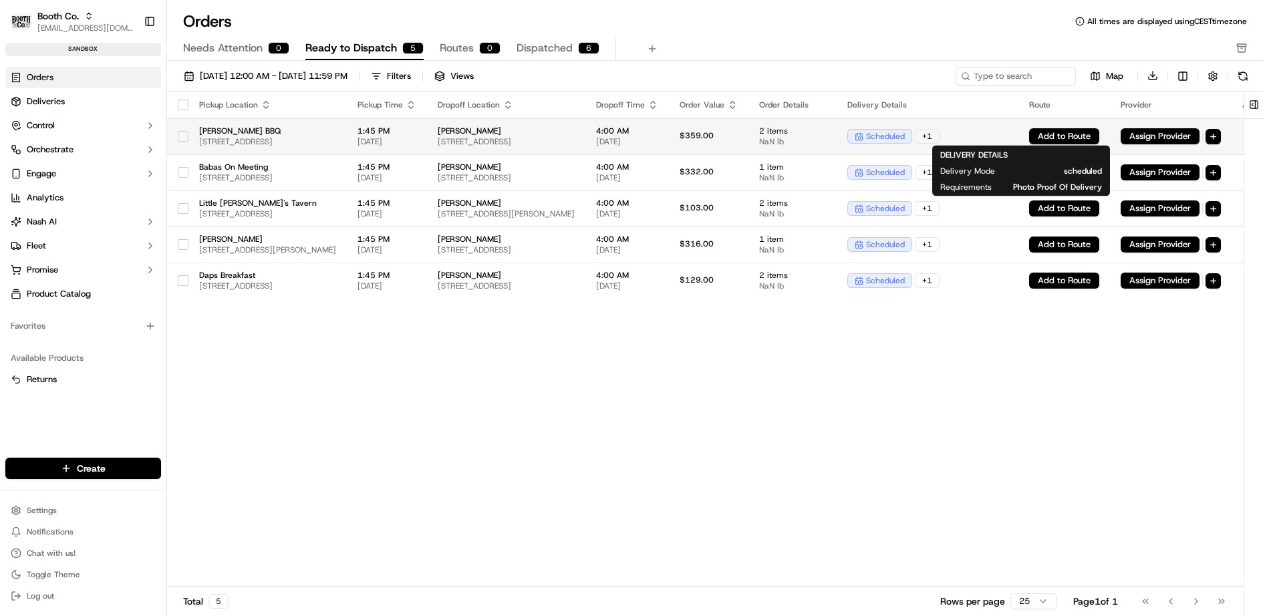
click at [1008, 132] on div "scheduled + 1" at bounding box center [927, 136] width 160 height 15
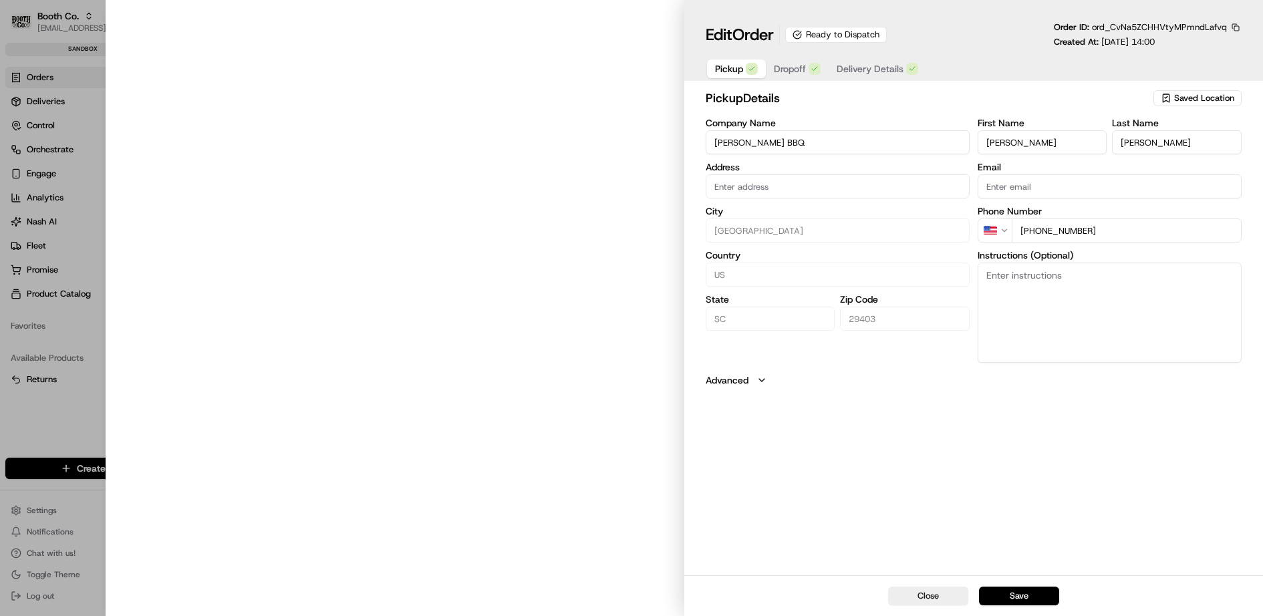
type input "[STREET_ADDRESS]"
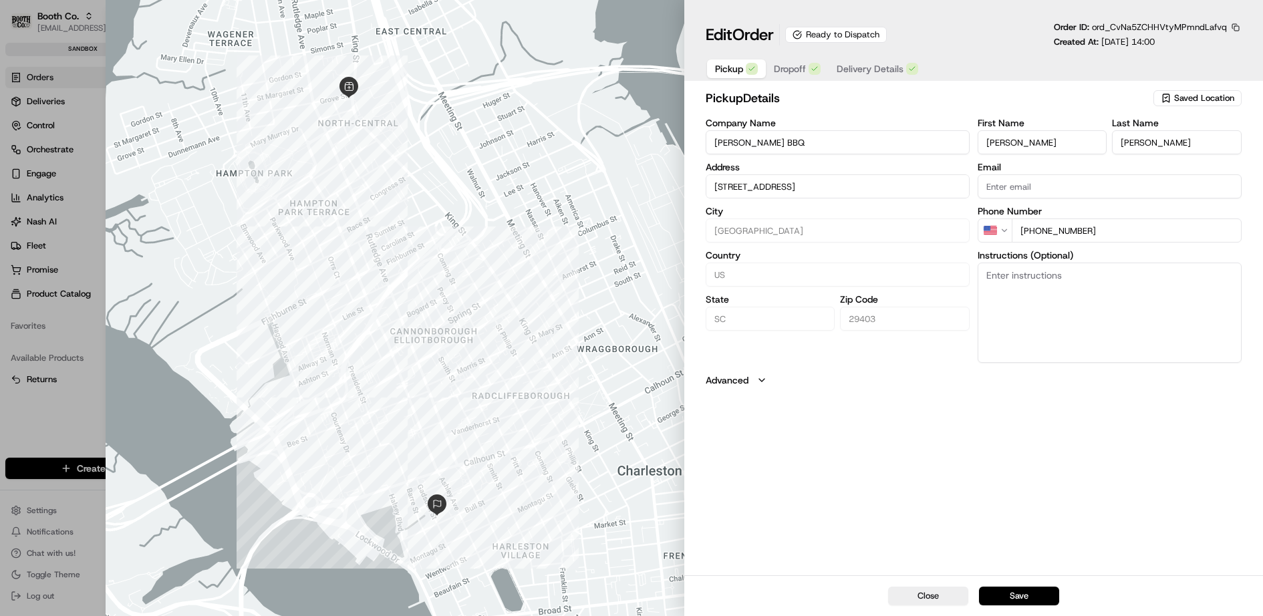
click at [870, 68] on span "Delivery Details" at bounding box center [870, 68] width 67 height 13
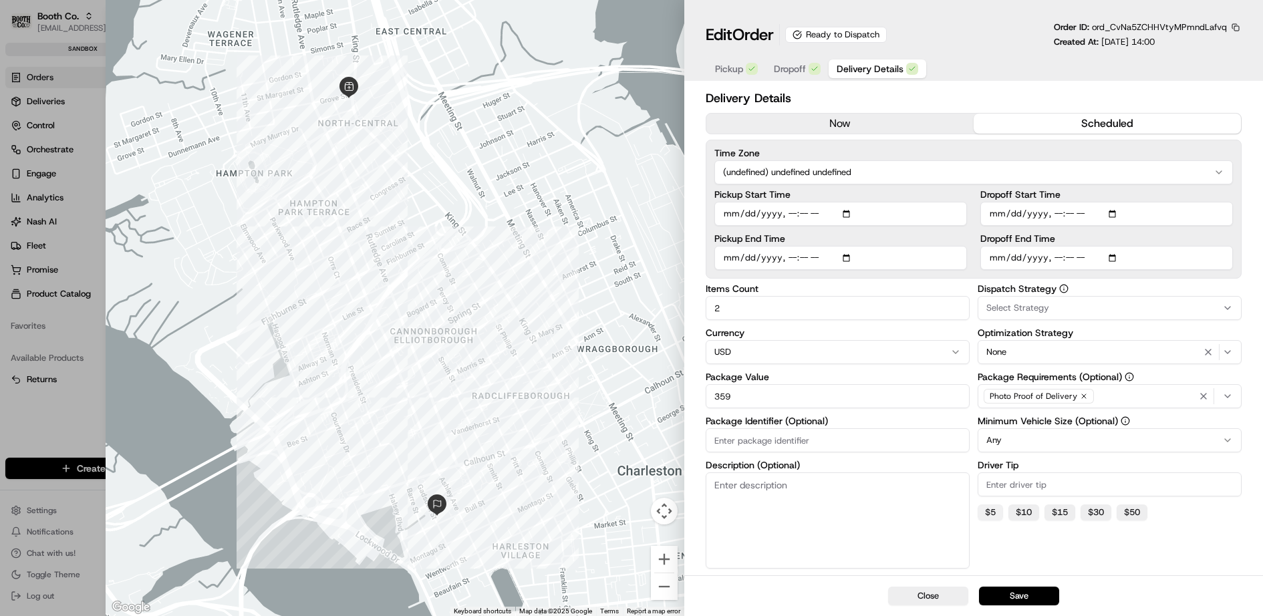
click at [998, 513] on button "$ 5" at bounding box center [989, 512] width 25 height 16
type input "5"
click at [1021, 598] on button "Save" at bounding box center [1019, 596] width 80 height 19
type input "1"
click at [21, 420] on div at bounding box center [631, 308] width 1263 height 616
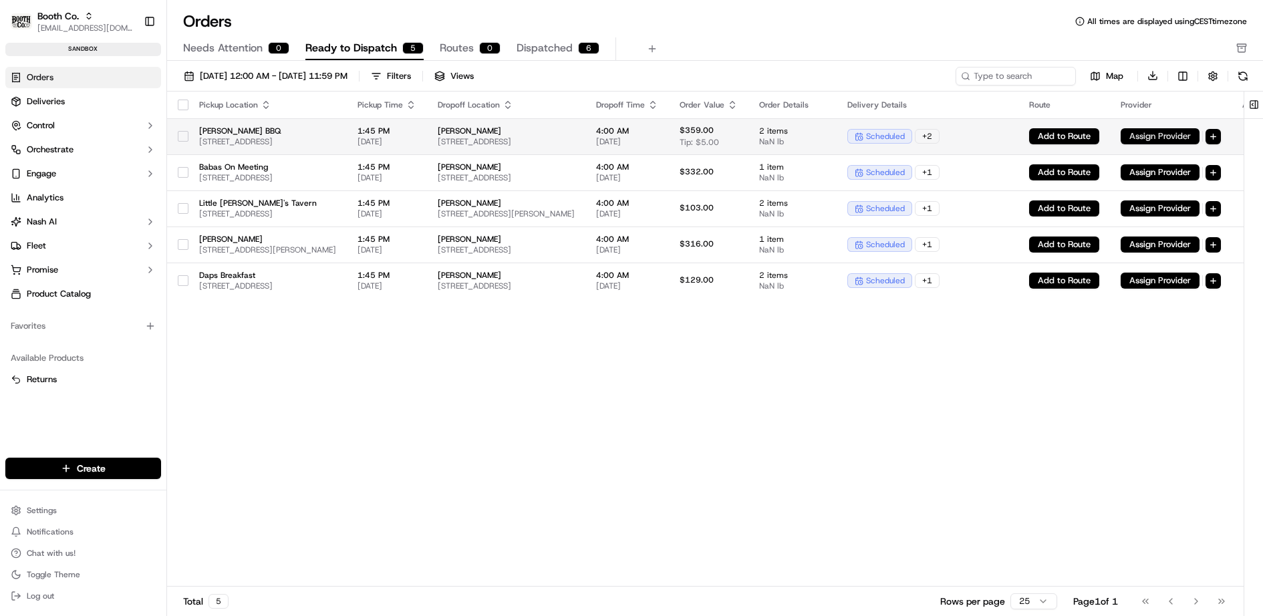
click at [1199, 136] on button "Assign Provider" at bounding box center [1159, 136] width 79 height 16
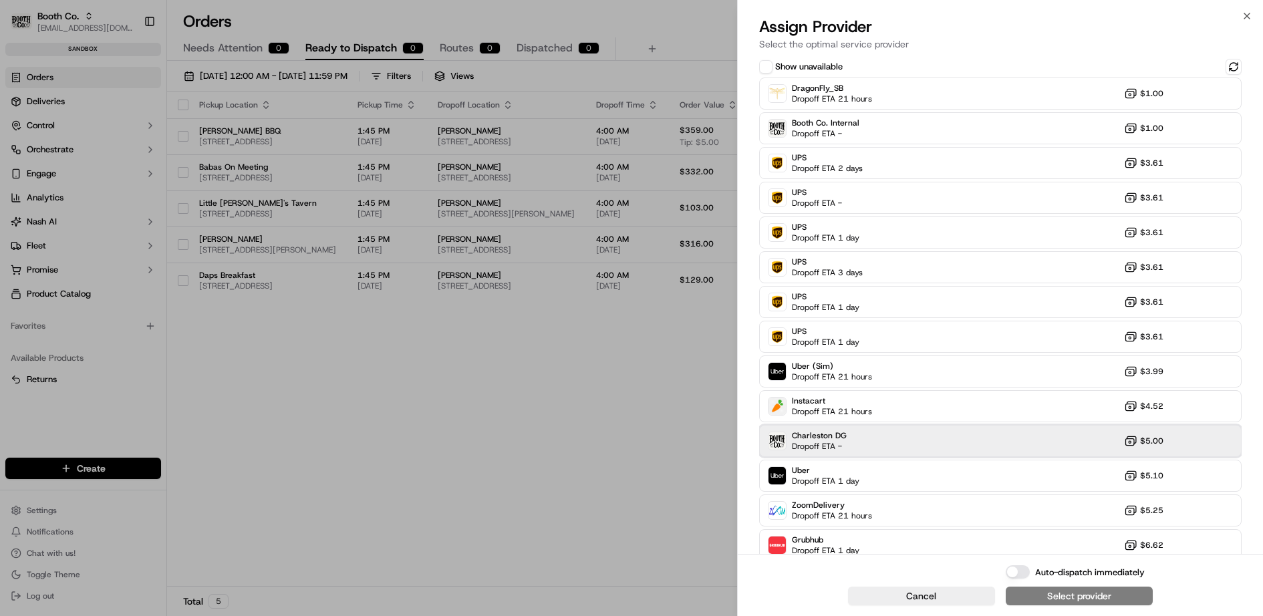
click at [868, 430] on div "Charleston DG Dropoff ETA - $5.00" at bounding box center [1000, 441] width 483 height 32
click at [1017, 571] on button "Auto-dispatch immediately" at bounding box center [1018, 571] width 24 height 13
click at [1058, 603] on button "Assign & Dispatch" at bounding box center [1079, 596] width 147 height 19
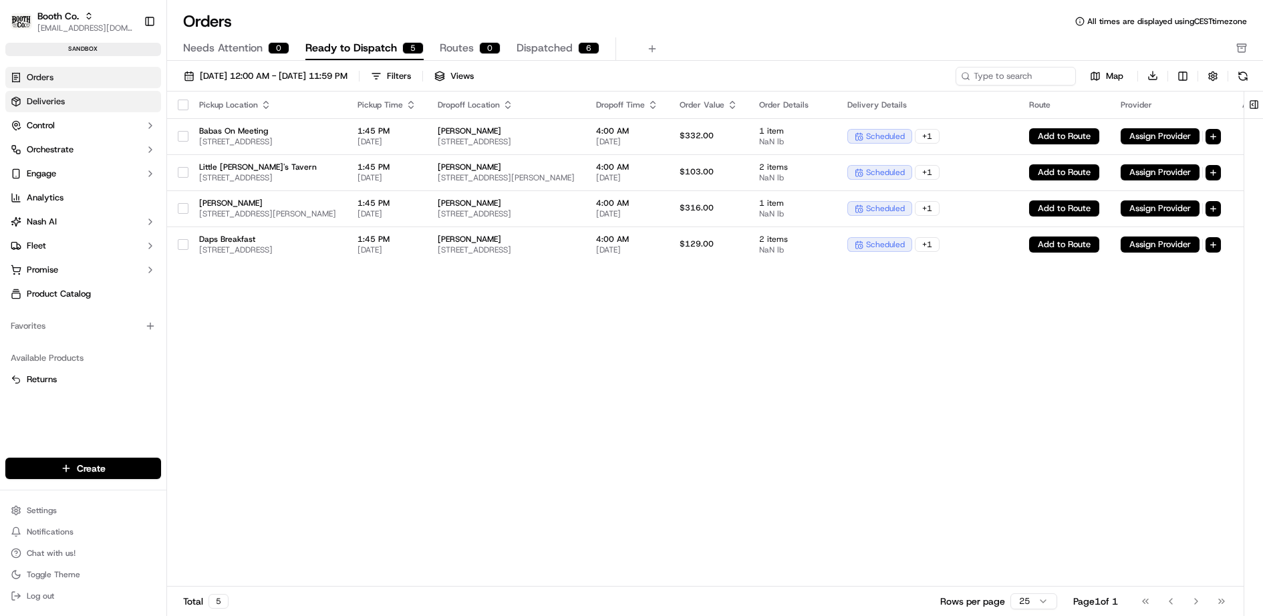
click at [67, 104] on link "Deliveries" at bounding box center [83, 101] width 156 height 21
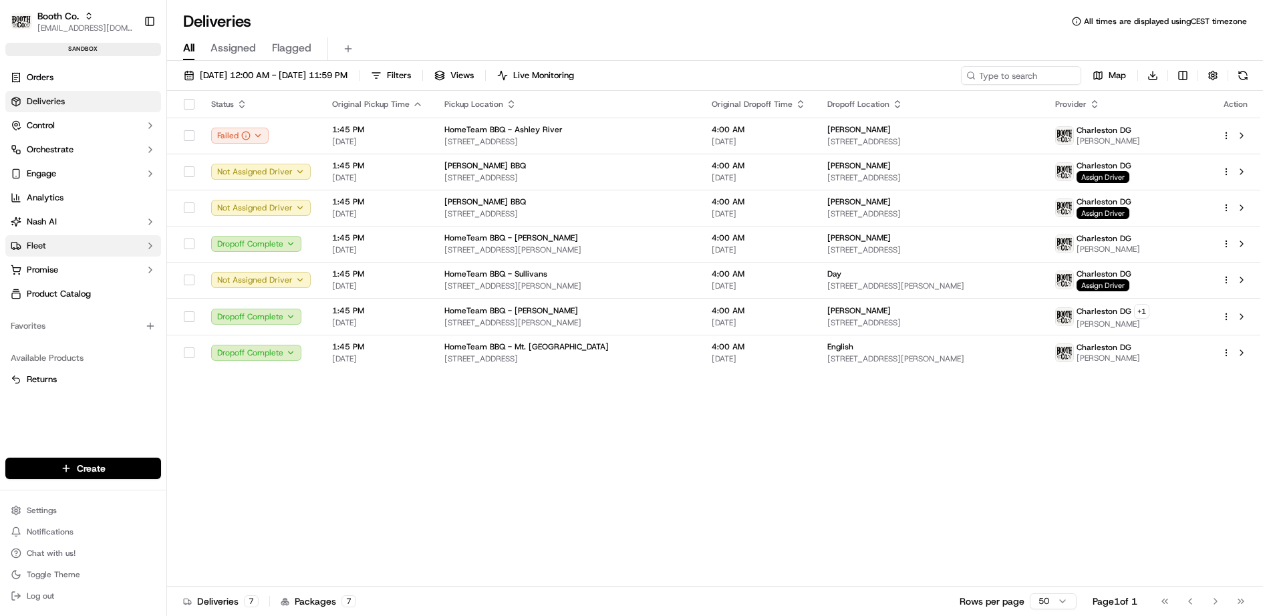
click at [79, 250] on button "Fleet" at bounding box center [83, 245] width 156 height 21
click at [79, 351] on link "Driver Pay" at bounding box center [83, 352] width 124 height 19
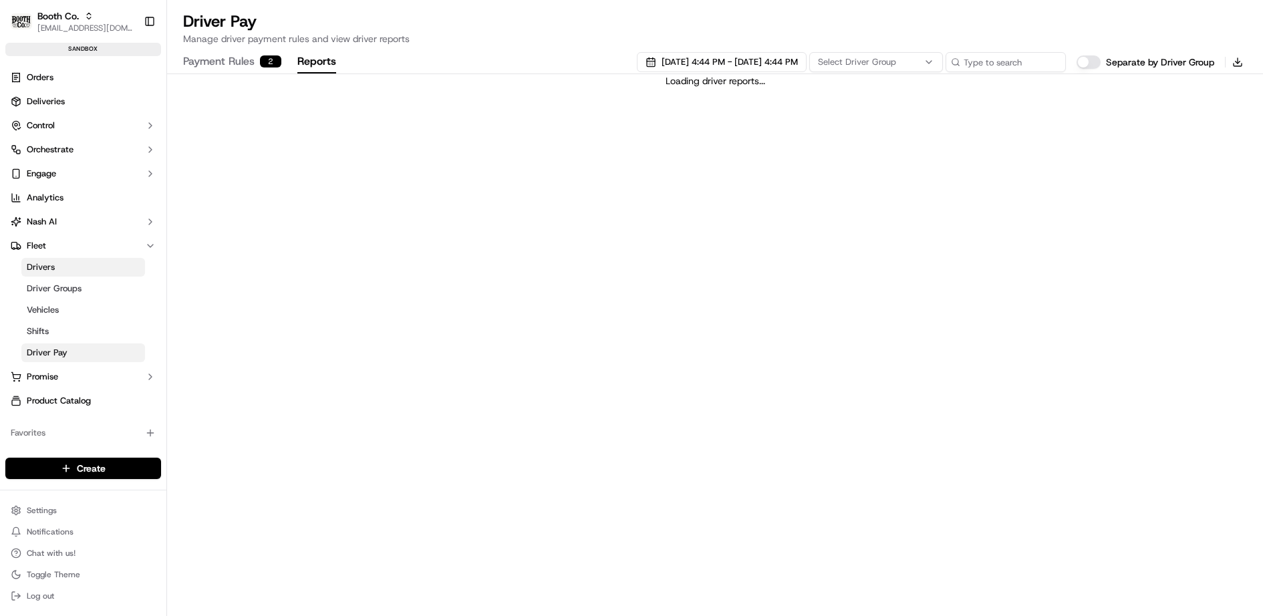
click at [316, 61] on button "Reports" at bounding box center [316, 62] width 39 height 23
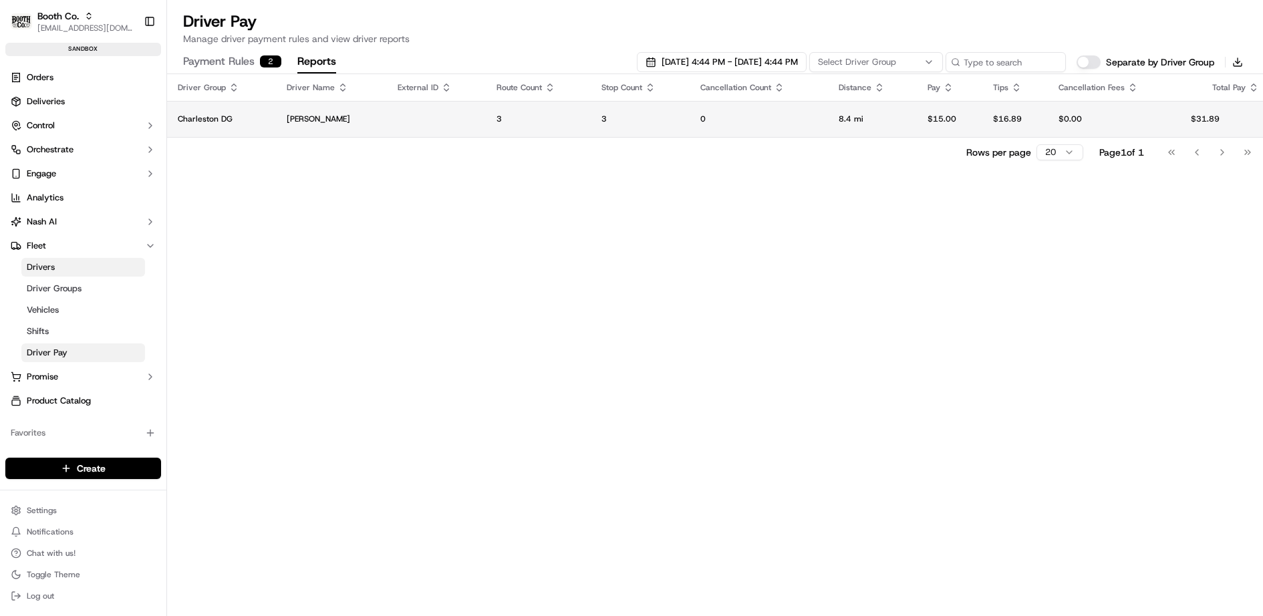
click at [427, 124] on td at bounding box center [436, 119] width 99 height 36
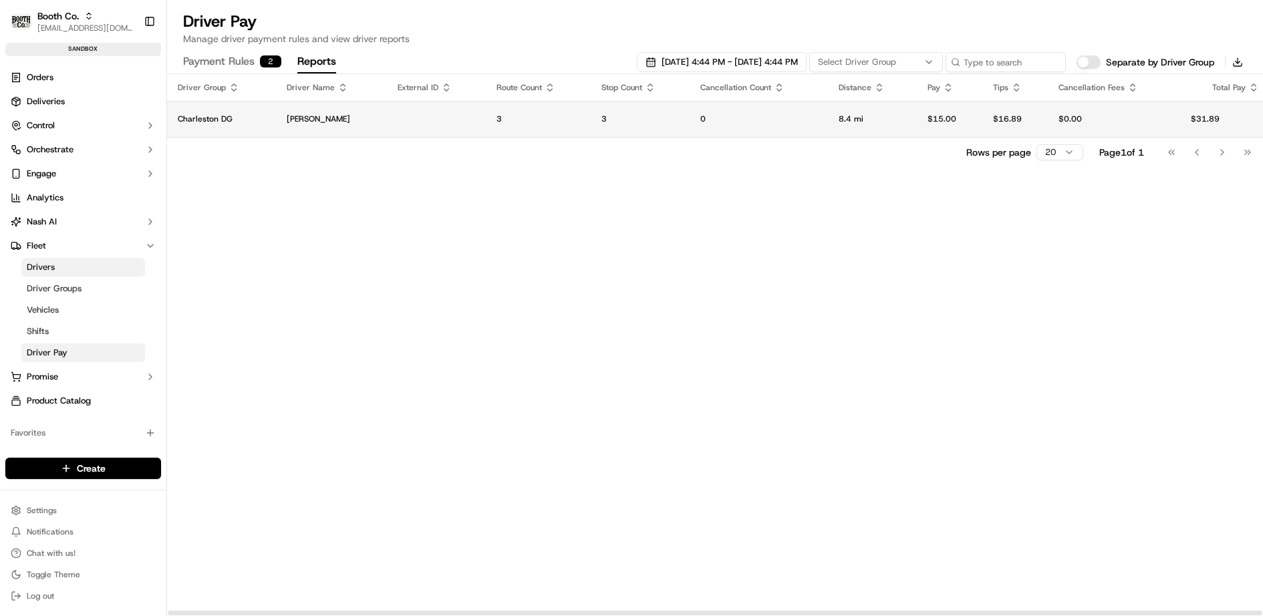
click at [1164, 114] on p "$0.00" at bounding box center [1113, 119] width 111 height 11
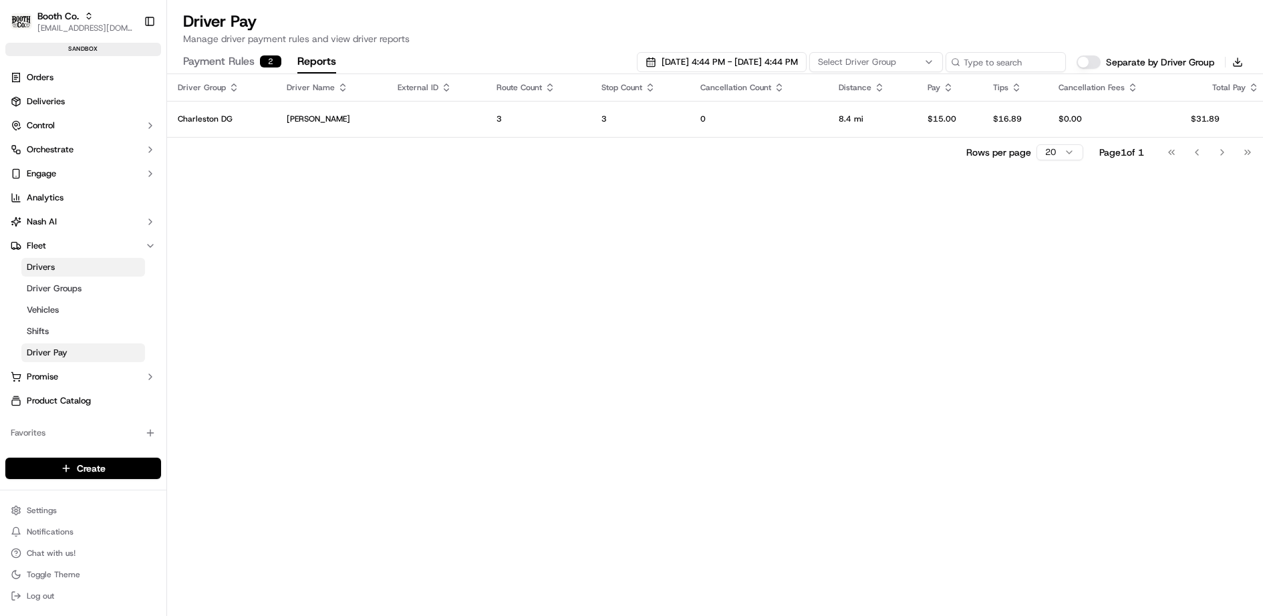
click at [214, 63] on button "Payment Rules 2" at bounding box center [232, 62] width 98 height 23
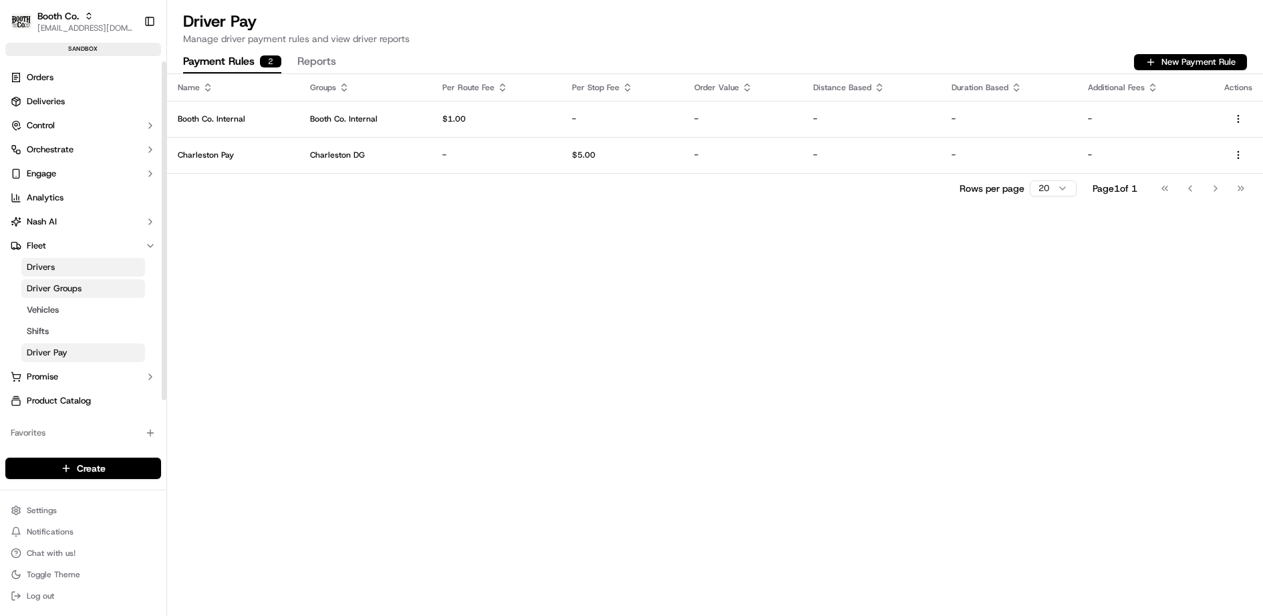
click at [86, 283] on link "Driver Groups" at bounding box center [83, 288] width 124 height 19
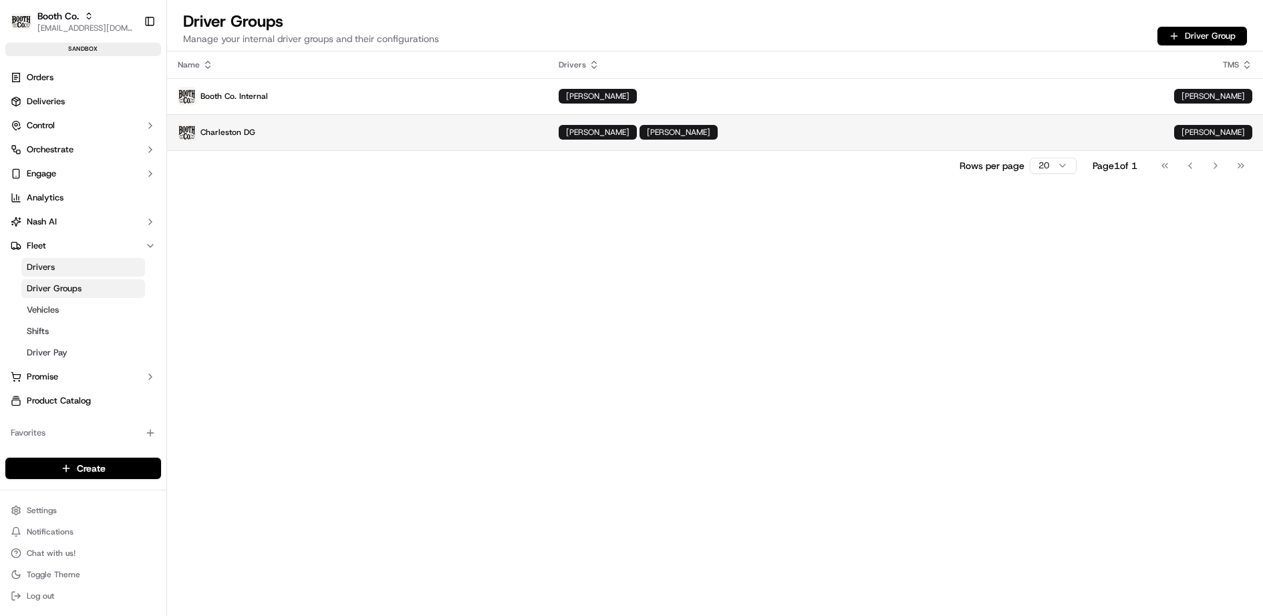
click at [320, 140] on p "Charleston DG" at bounding box center [357, 132] width 359 height 19
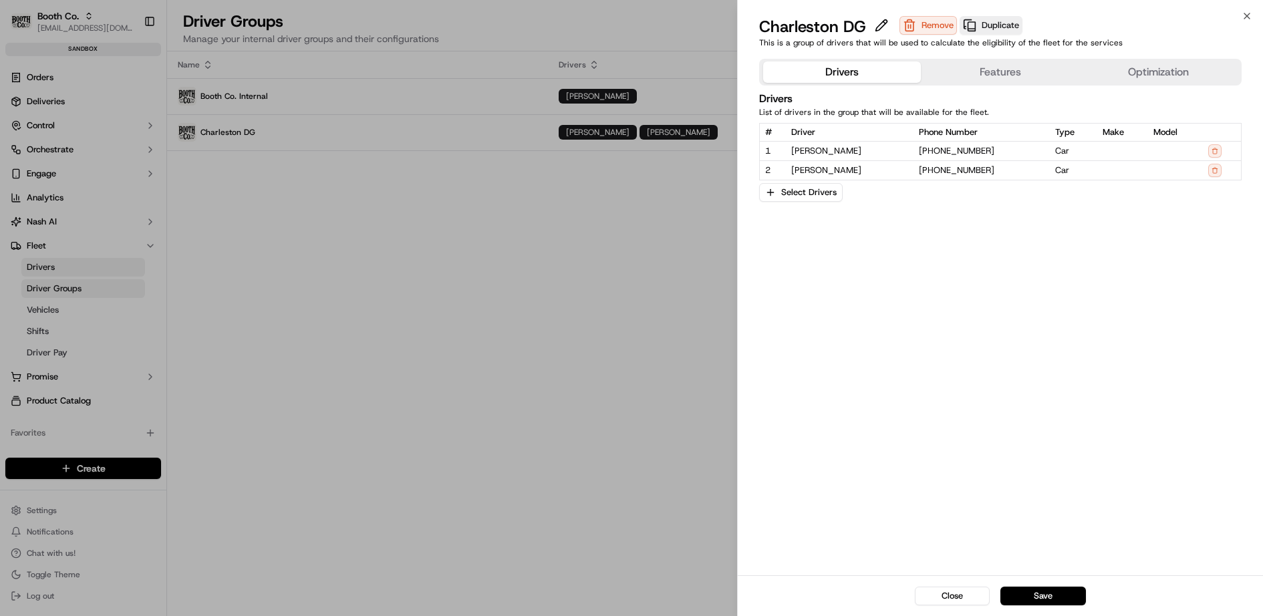
click at [1005, 75] on button "Features" at bounding box center [1000, 71] width 158 height 21
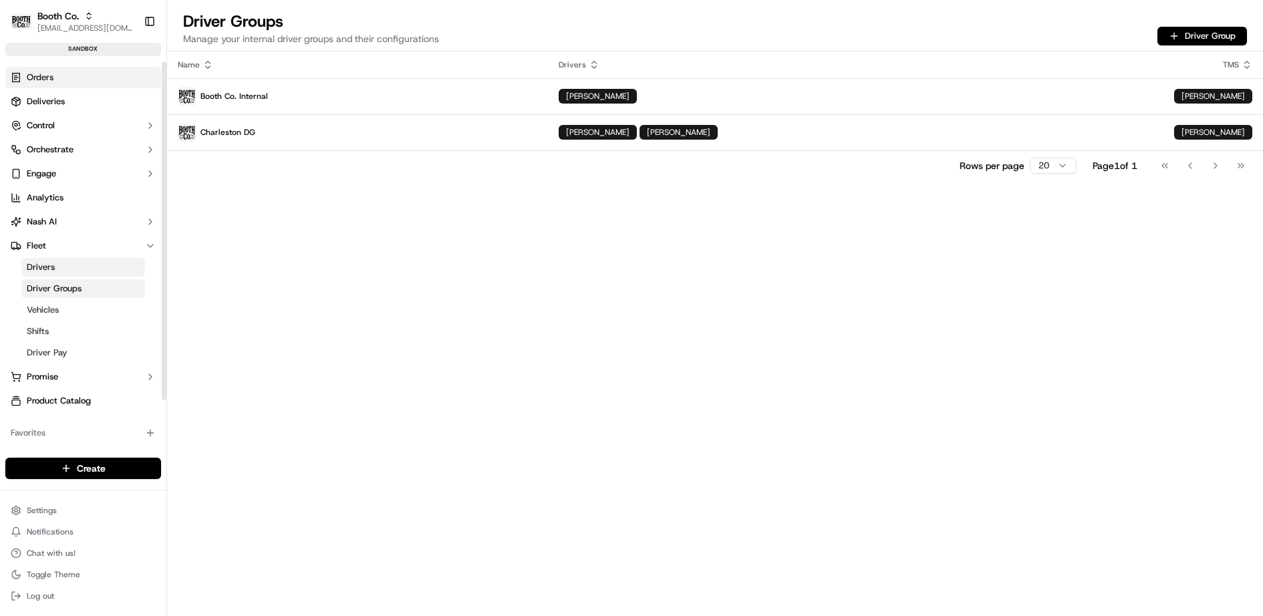
click at [64, 78] on link "Orders" at bounding box center [83, 77] width 156 height 21
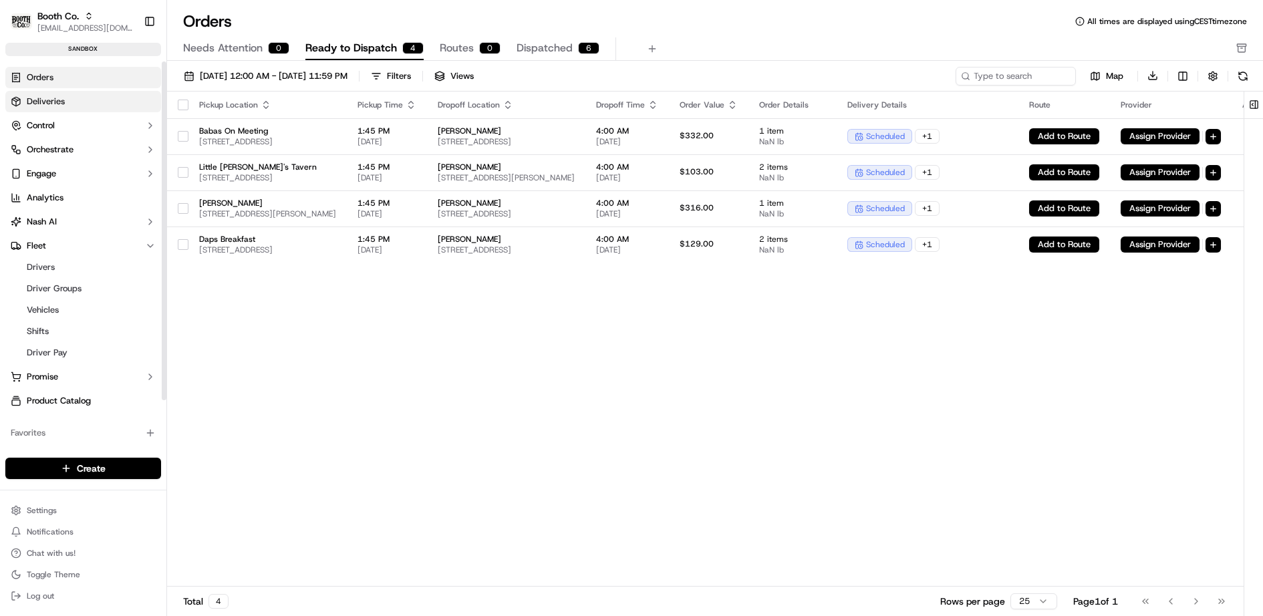
click at [66, 108] on link "Deliveries" at bounding box center [83, 101] width 156 height 21
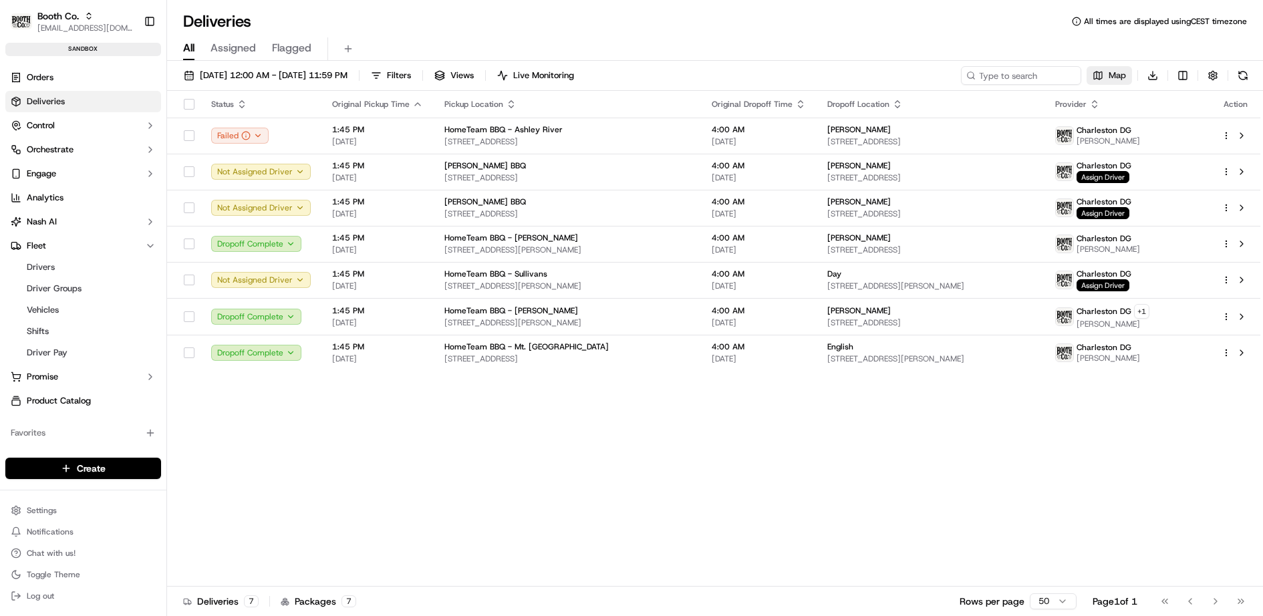
click at [1093, 78] on button "Map" at bounding box center [1108, 75] width 45 height 19
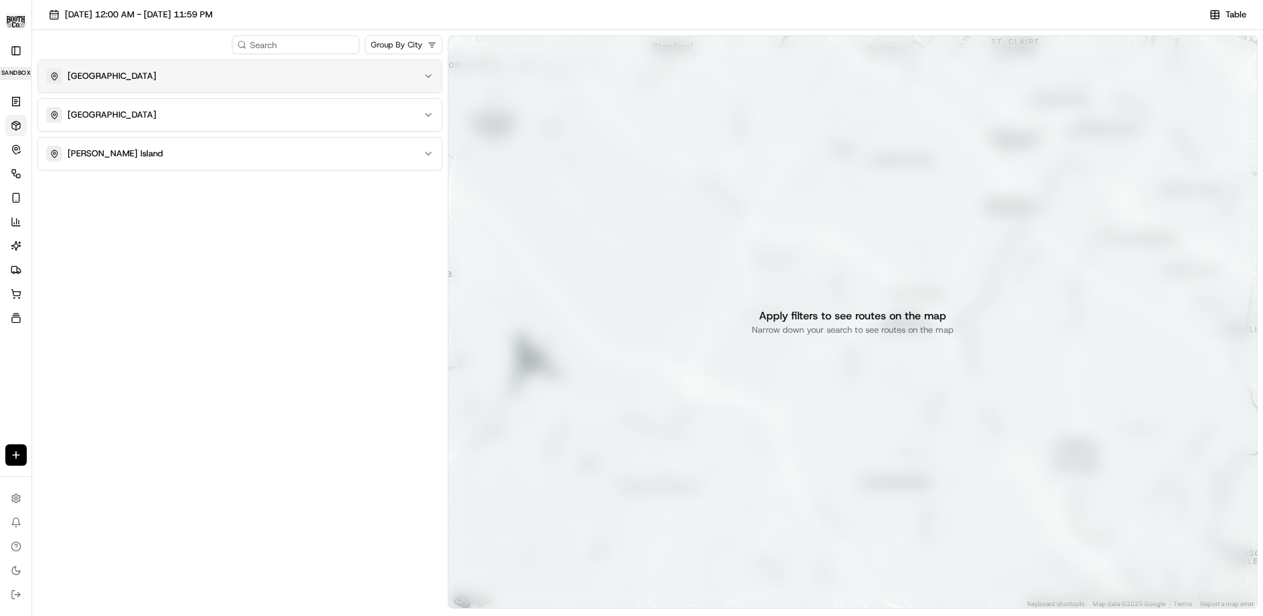
click at [265, 70] on div "[GEOGRAPHIC_DATA]" at bounding box center [231, 76] width 371 height 16
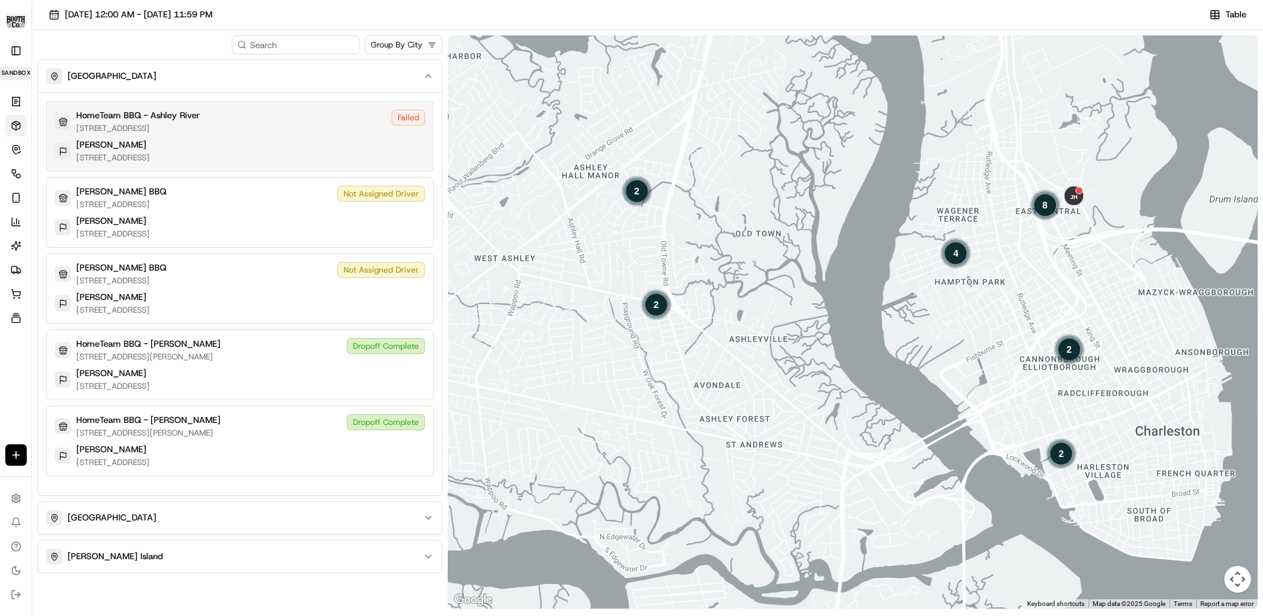
click at [273, 140] on div "[PERSON_NAME] [STREET_ADDRESS]" at bounding box center [240, 151] width 370 height 24
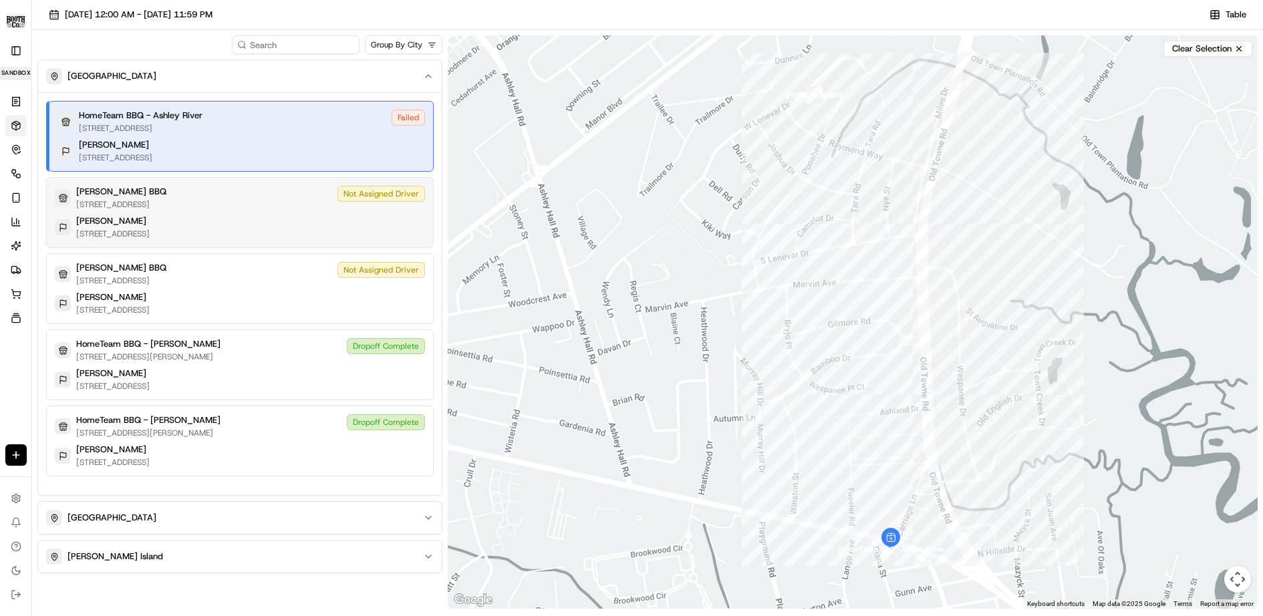
click at [269, 223] on div "[PERSON_NAME] [STREET_ADDRESS][PERSON_NAME]" at bounding box center [240, 227] width 370 height 24
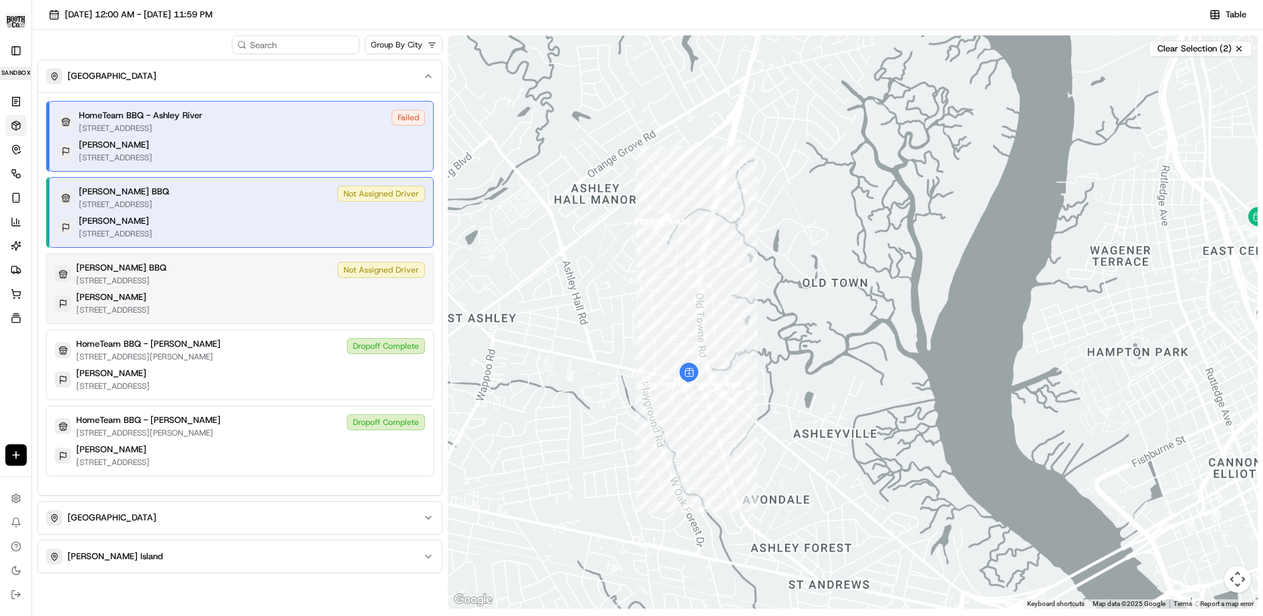
click at [270, 289] on div "[PERSON_NAME] BBQ [STREET_ADDRESS] Not Assigned Driver [PERSON_NAME] [STREET_AD…" at bounding box center [240, 288] width 388 height 71
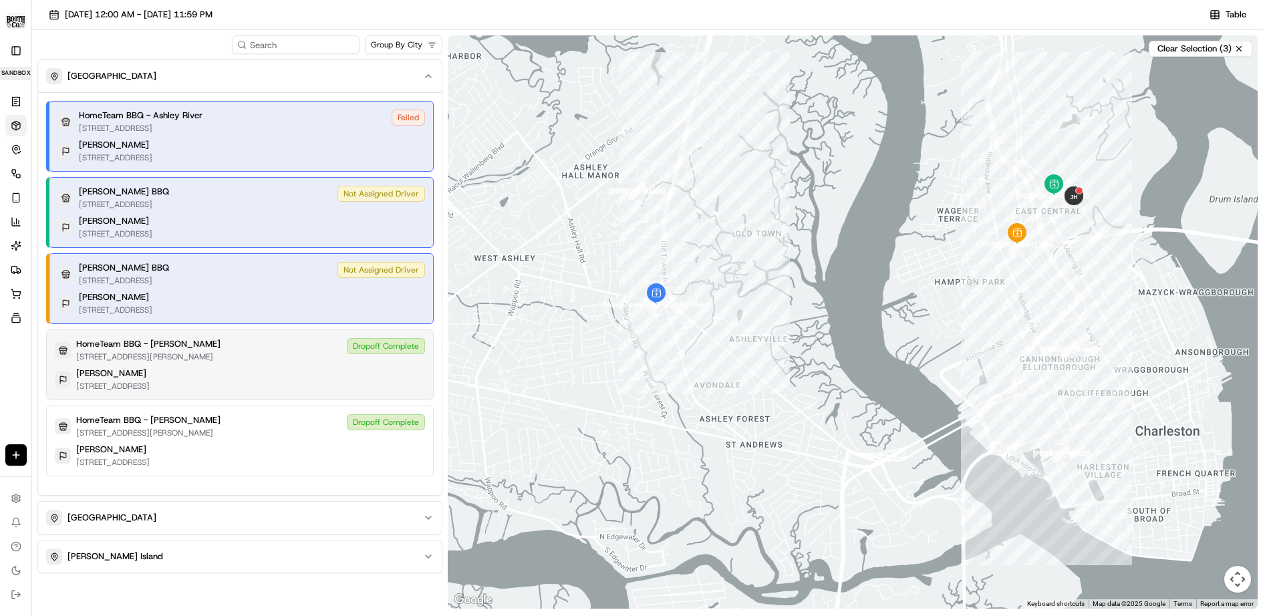
click at [277, 363] on div "HomeTeam BBQ - Williman 126 Williman St, Charleston, SC 29403 Dropoff Complete …" at bounding box center [240, 364] width 388 height 71
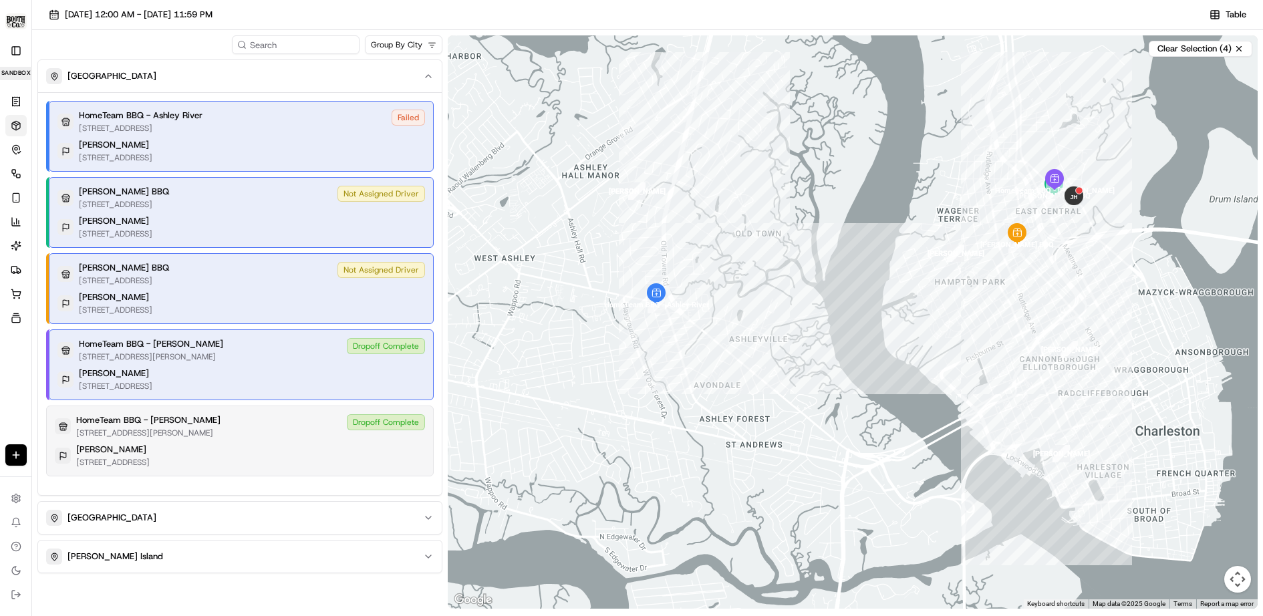
click at [290, 426] on div "HomeTeam BBQ - [PERSON_NAME] [STREET_ADDRESS][PERSON_NAME] Dropoff Complete" at bounding box center [240, 426] width 370 height 24
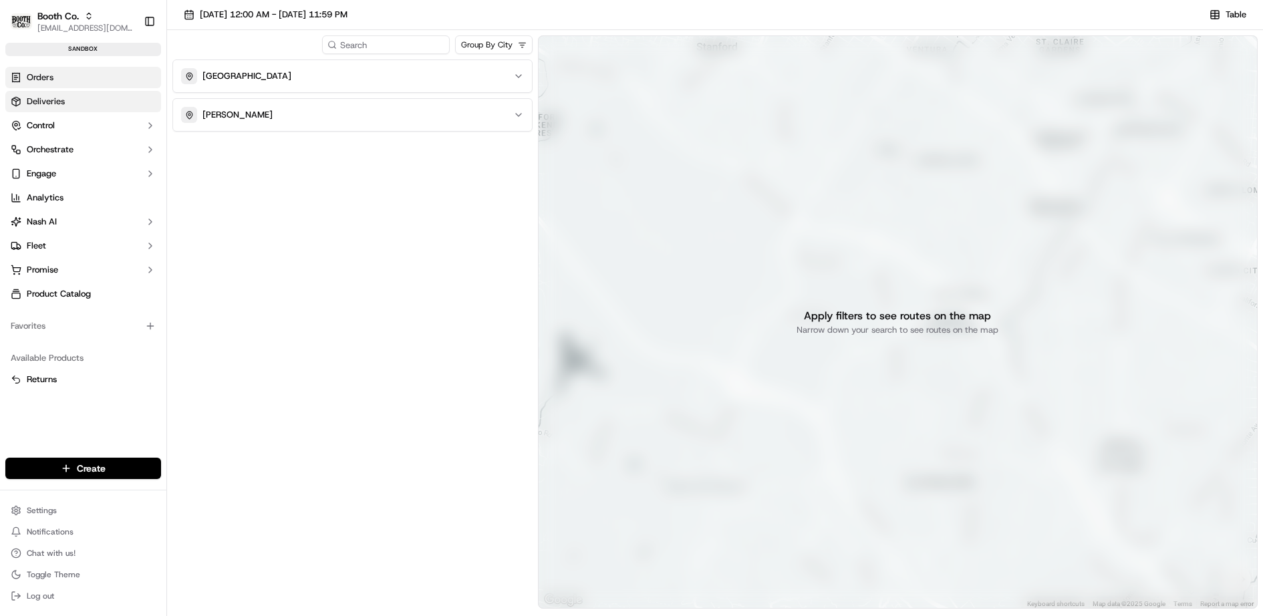
click at [78, 84] on link "Orders" at bounding box center [83, 77] width 156 height 21
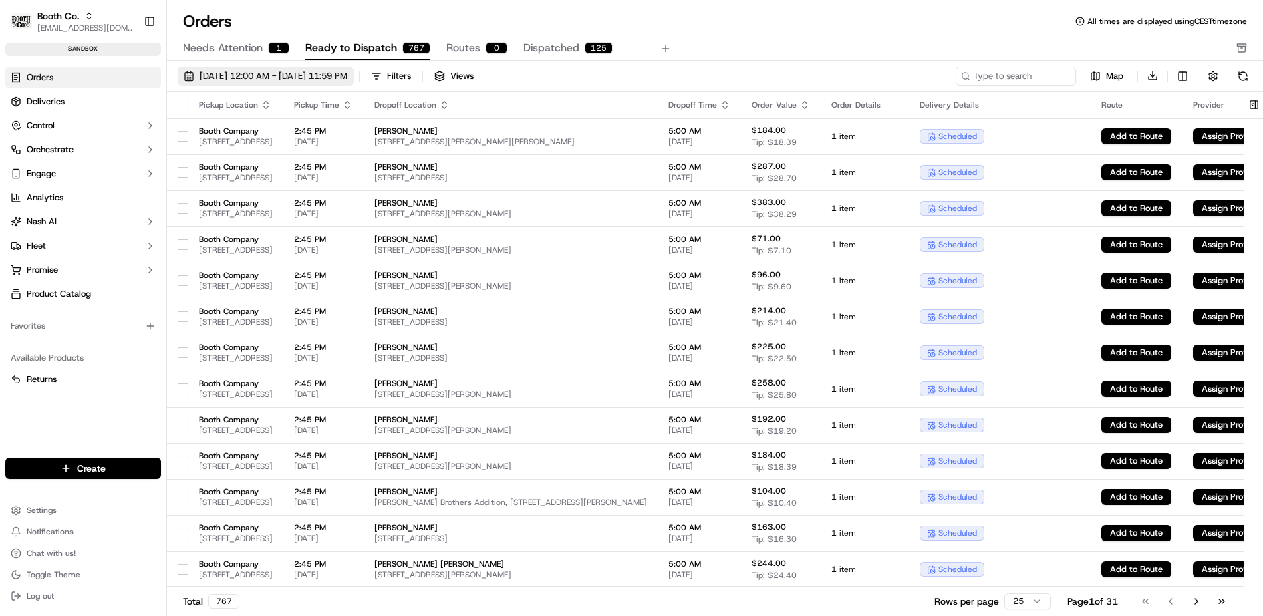
click at [310, 70] on span "[DATE] 12:00 AM - [DATE] 11:59 PM" at bounding box center [274, 76] width 148 height 12
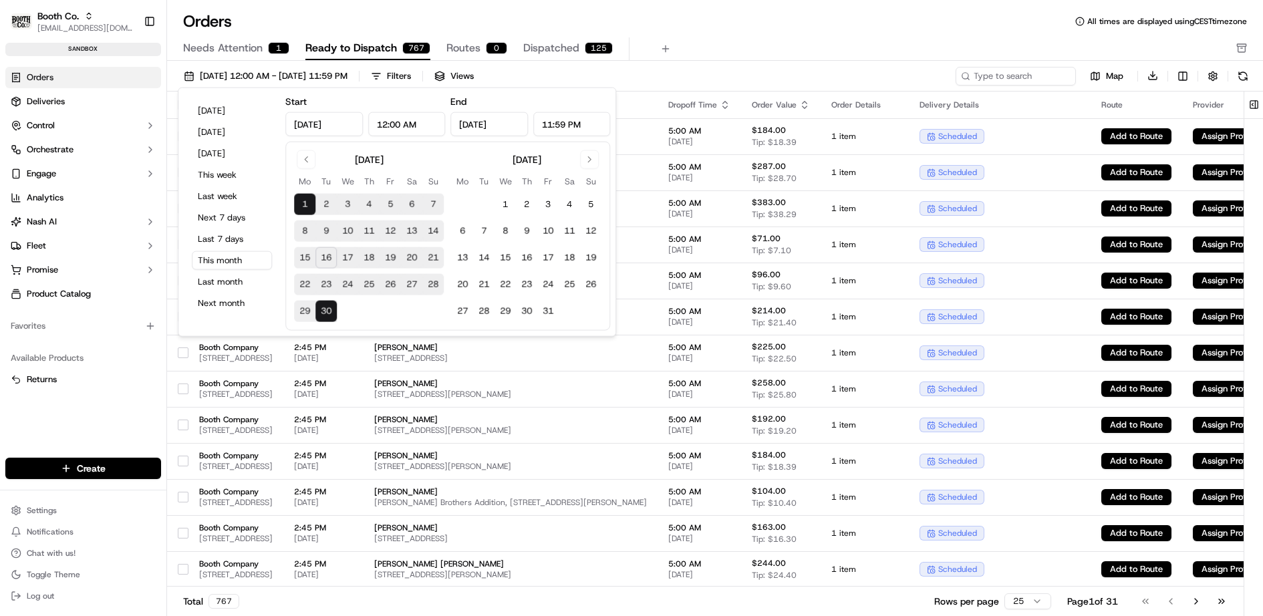
click at [351, 258] on button "17" at bounding box center [347, 257] width 21 height 21
type input "Sep 17, 2025"
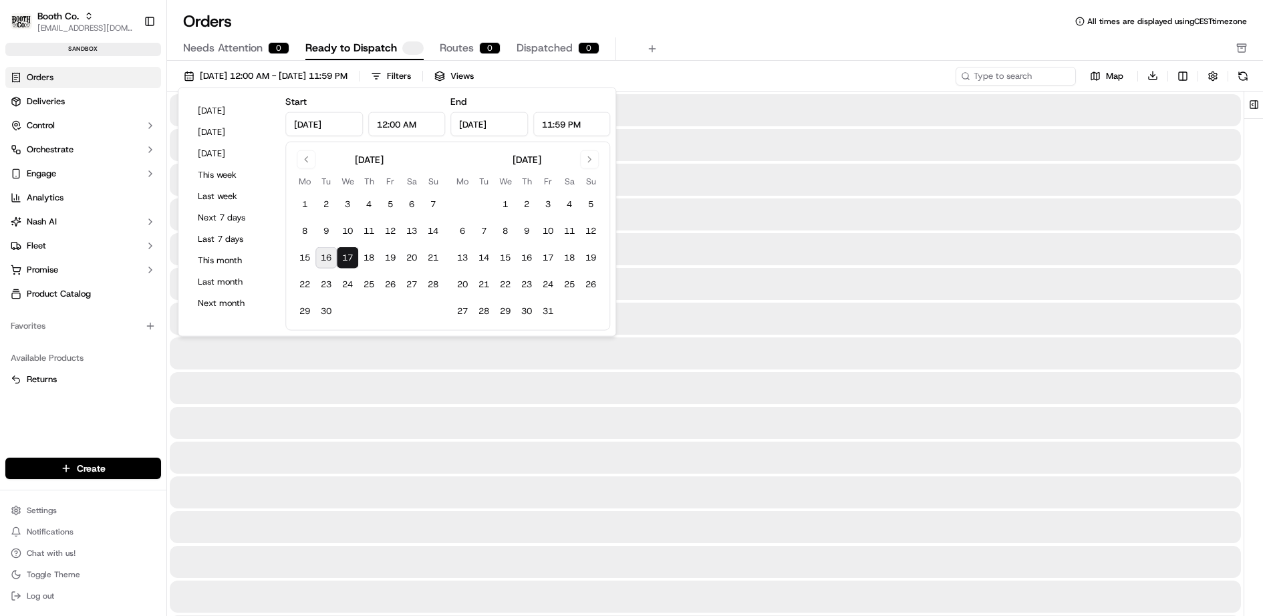
click at [351, 258] on button "17" at bounding box center [347, 257] width 21 height 21
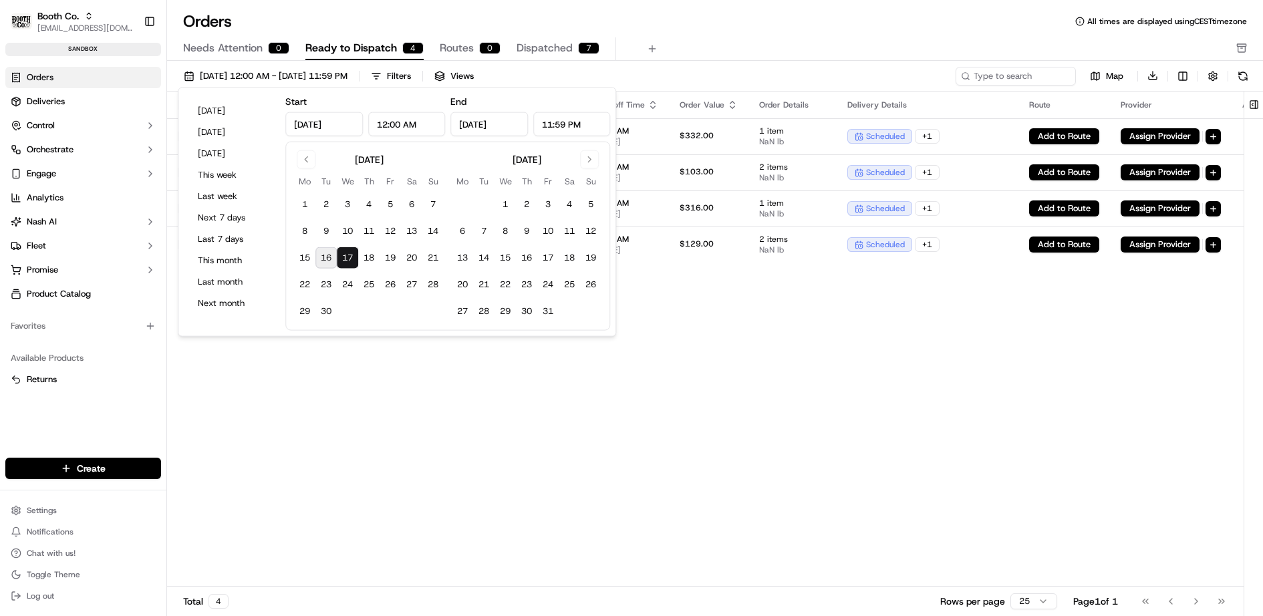
click at [893, 20] on div "Orders All times are displayed using CEST timezone" at bounding box center [715, 21] width 1096 height 21
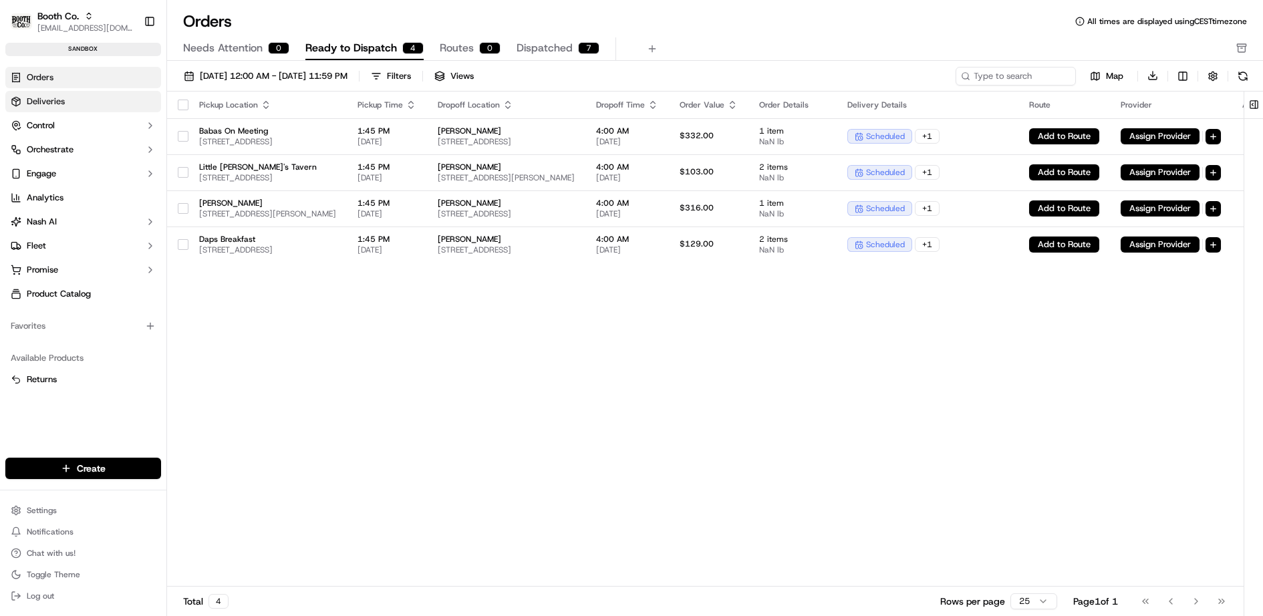
click at [75, 100] on link "Deliveries" at bounding box center [83, 101] width 156 height 21
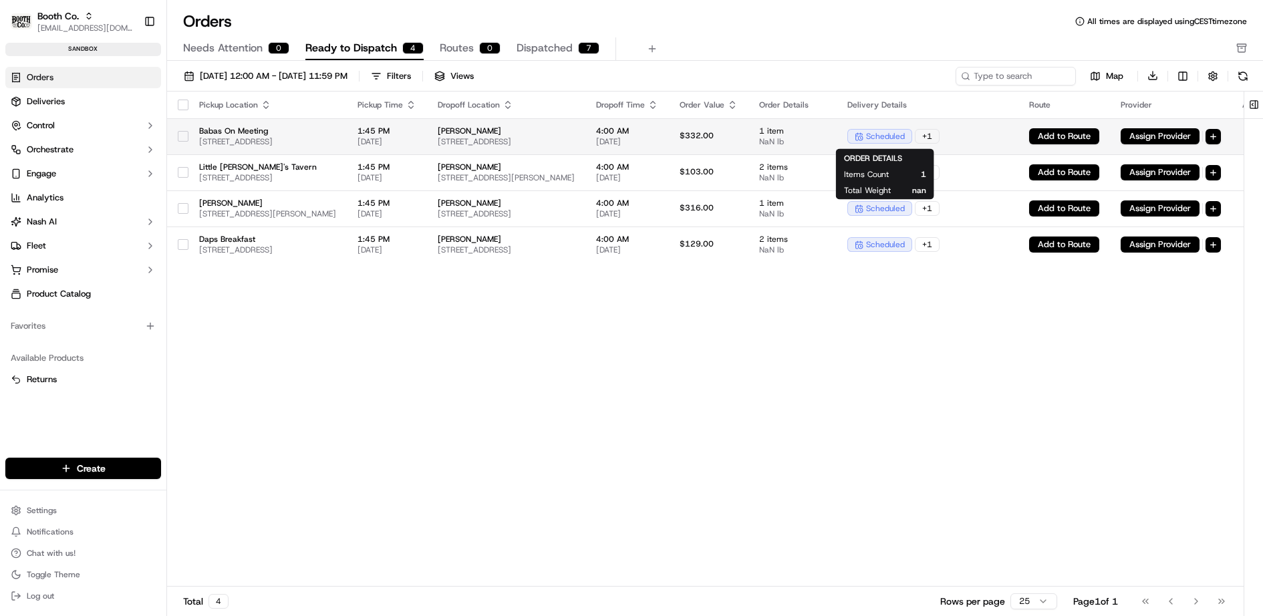
click at [826, 128] on span "1 item" at bounding box center [792, 131] width 67 height 11
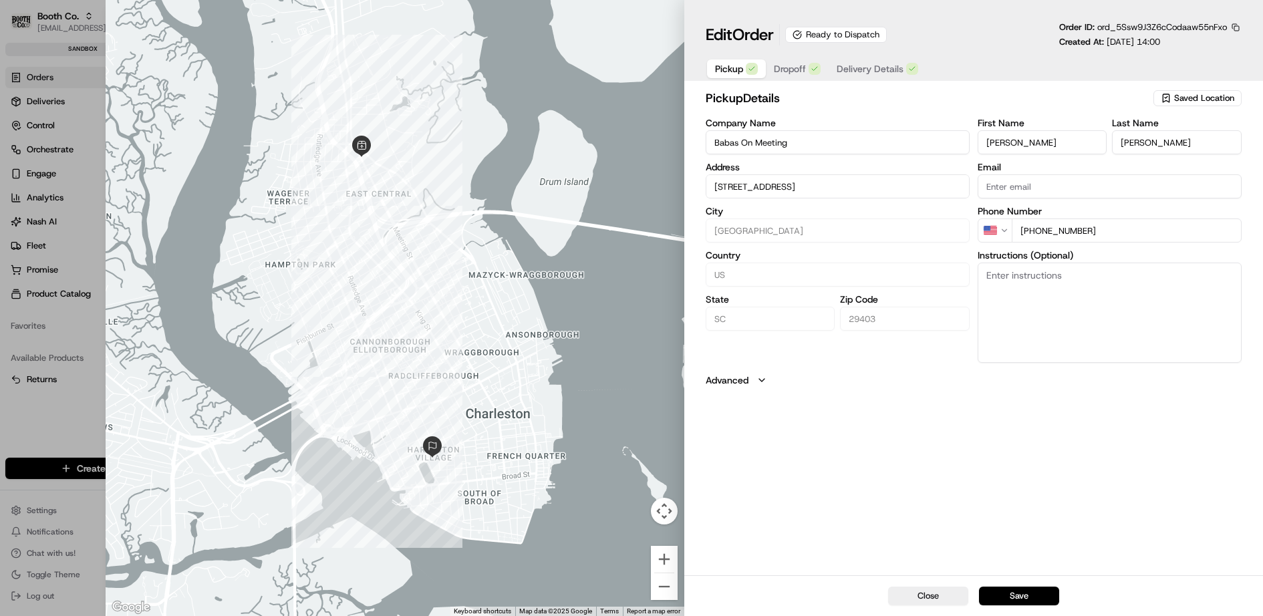
click at [88, 211] on div at bounding box center [631, 308] width 1263 height 616
type input "+1"
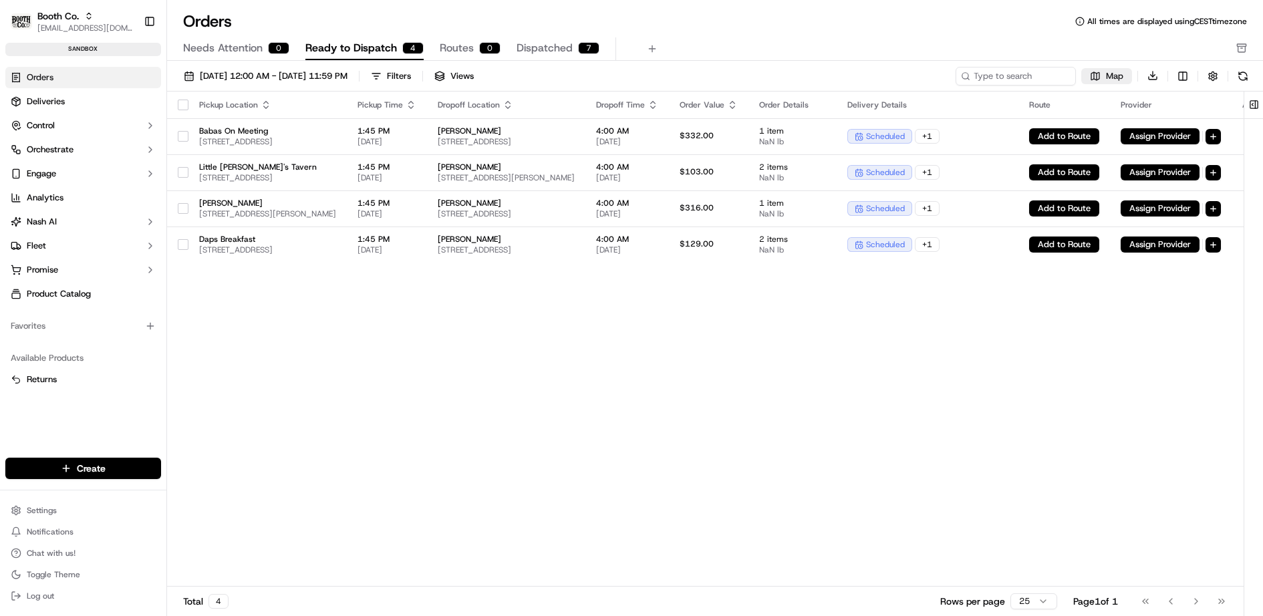
click at [1102, 76] on button "Map" at bounding box center [1106, 76] width 51 height 16
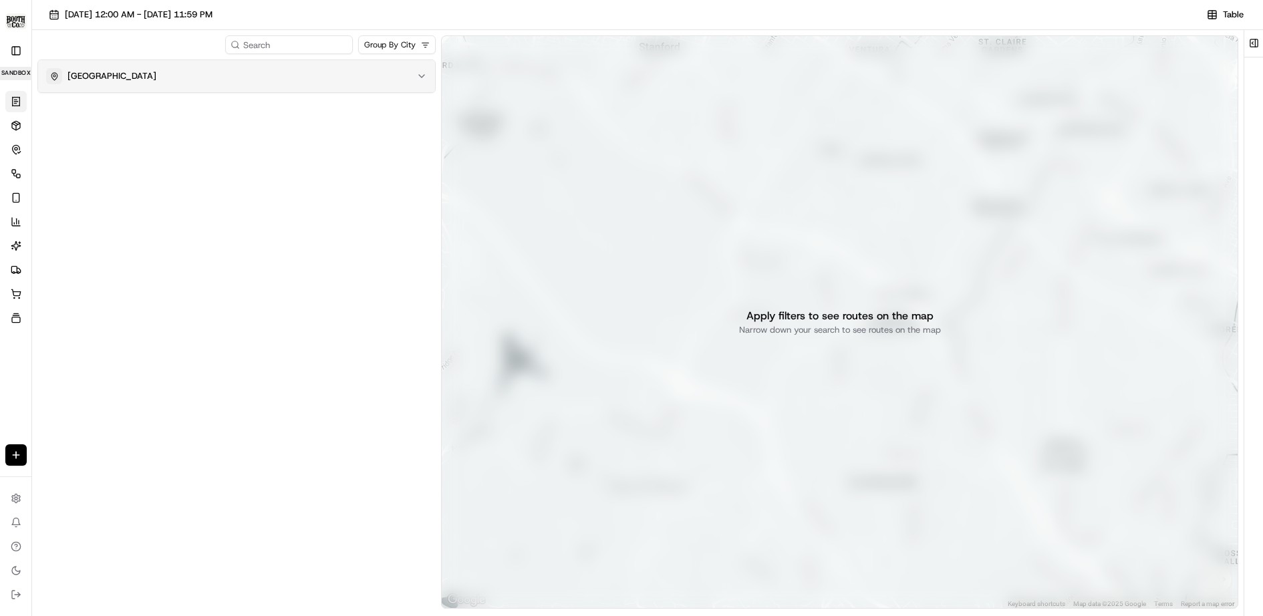
click at [204, 86] on button "Charleston" at bounding box center [236, 76] width 397 height 32
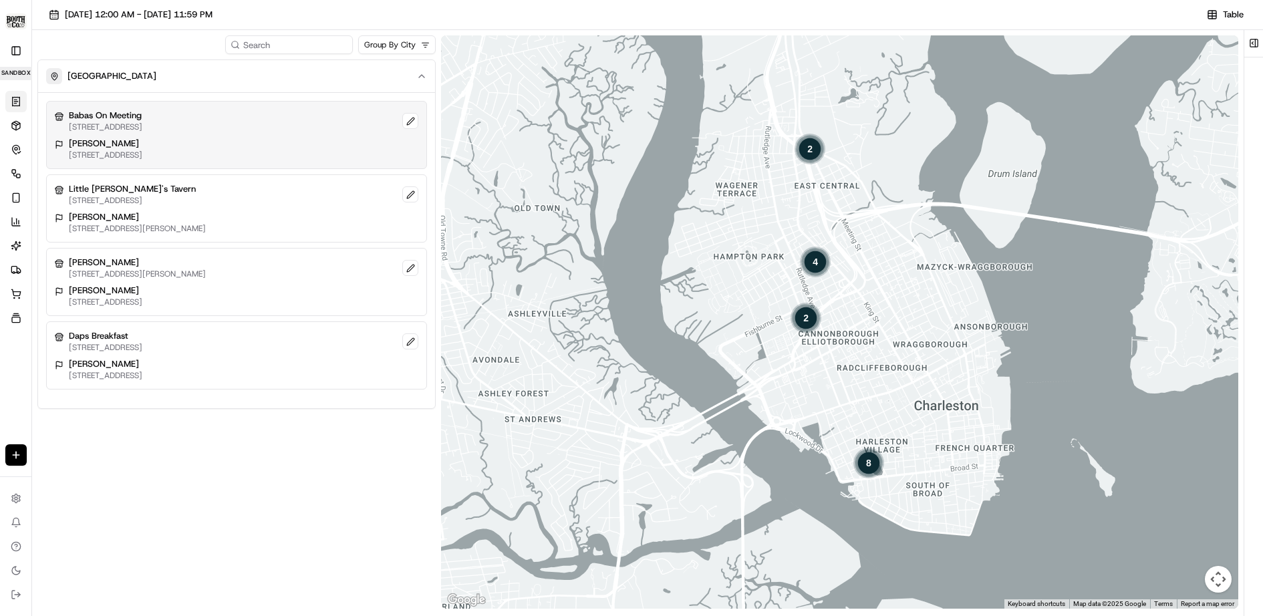
click at [301, 146] on div "Gallegos 101 Beaufain St, Charleston, SC 29401, USA" at bounding box center [236, 149] width 363 height 23
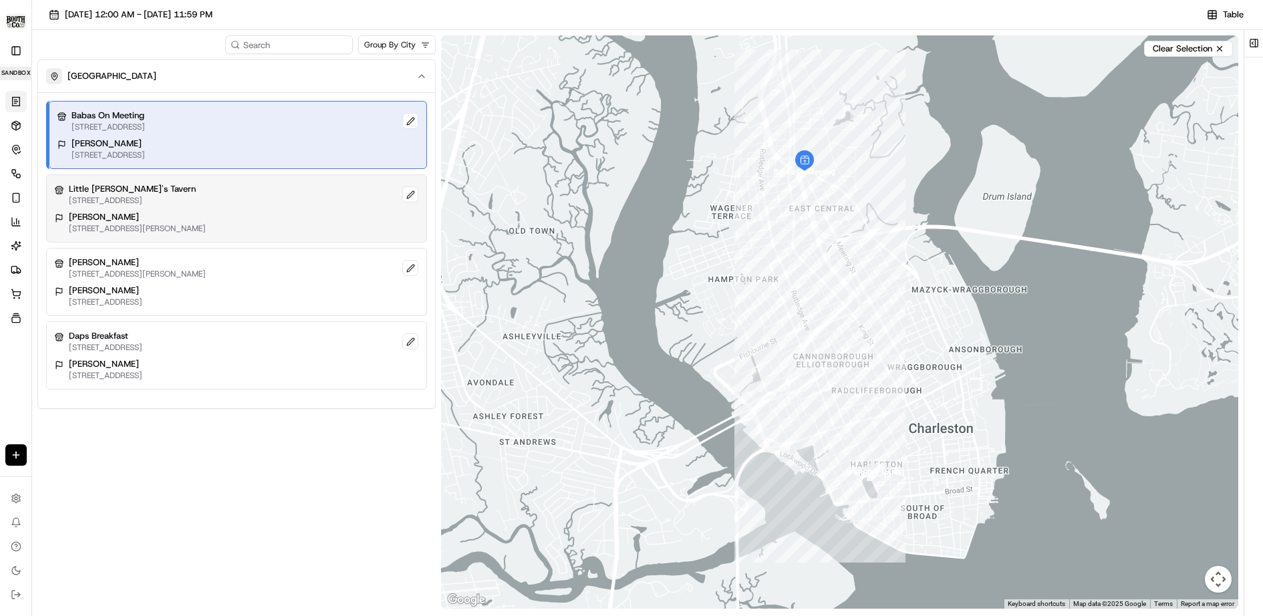
click at [304, 212] on div "Eaton 41 Smith St, Charleston, SC 29401, USA" at bounding box center [236, 222] width 363 height 23
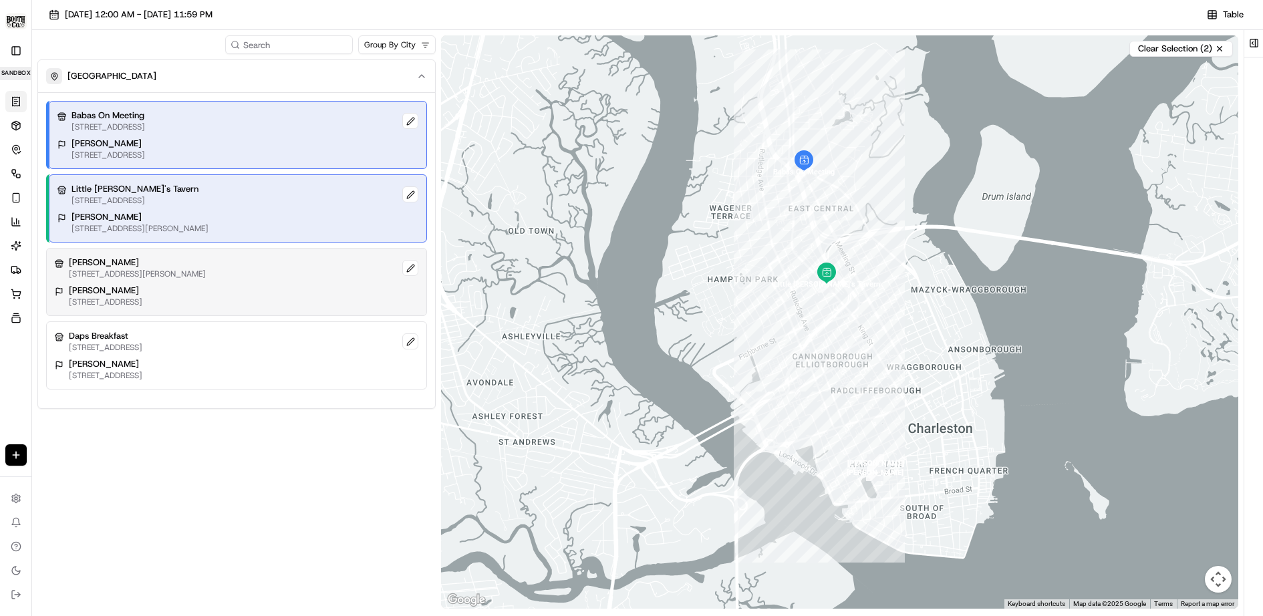
click at [314, 282] on div "Berkley's 624 1/2 Rutledge Ave, Charleston, SC 29403, USA Dyer 145 Beaufain St,…" at bounding box center [236, 282] width 381 height 68
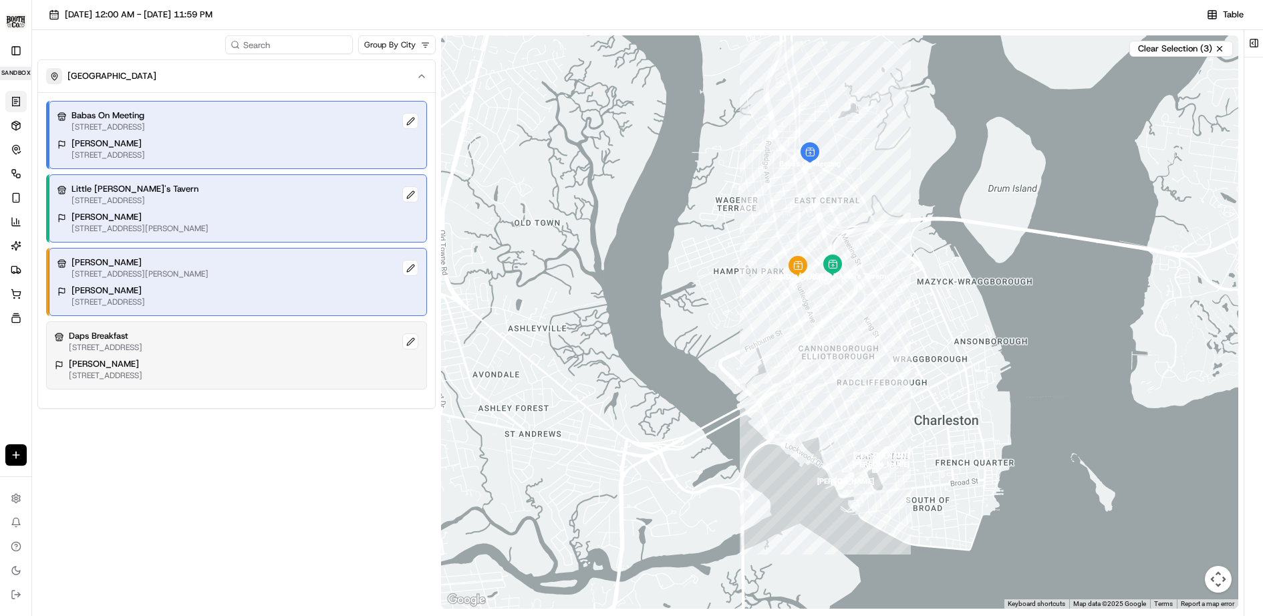
click at [327, 353] on div "Daps Breakfast 280 Ashley Ave, Charleston, SC 29403, USA Simon 190 Tradd St, Ch…" at bounding box center [236, 355] width 381 height 68
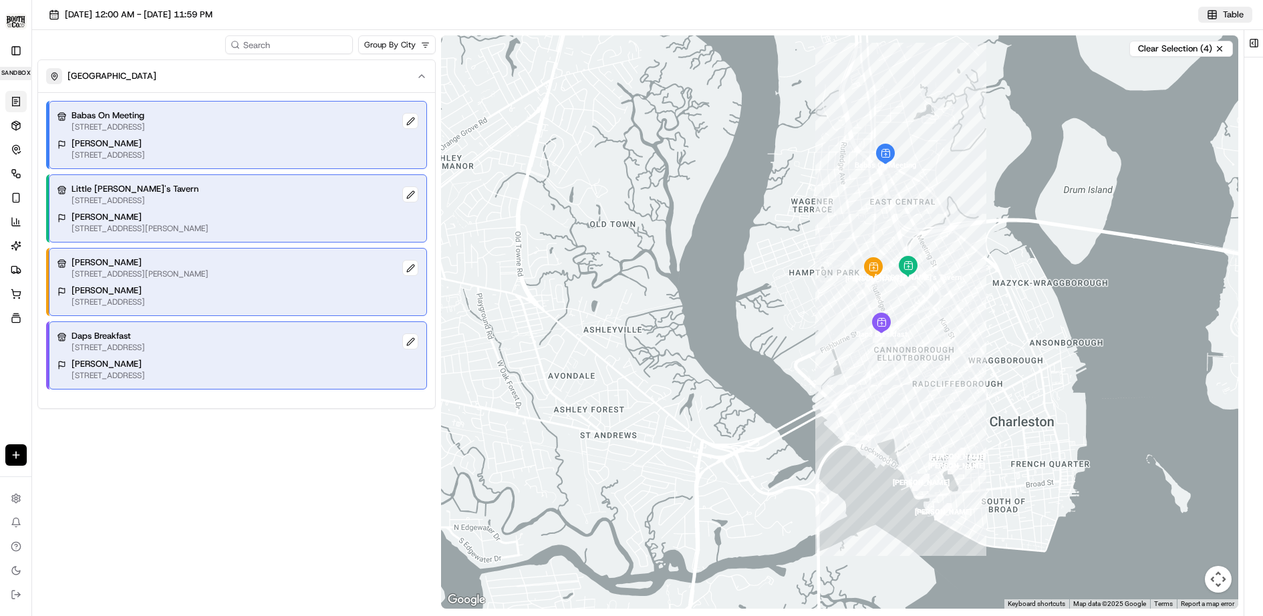
click at [1227, 11] on span "Table" at bounding box center [1233, 15] width 21 height 12
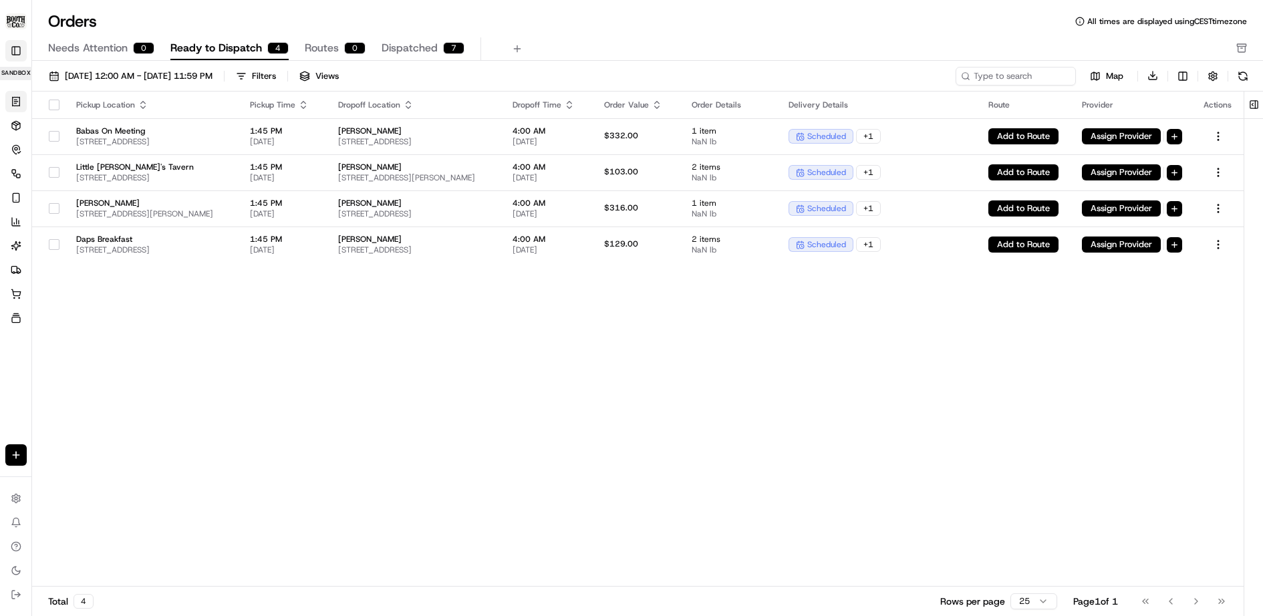
click at [16, 49] on button "Toggle Sidebar" at bounding box center [15, 50] width 21 height 21
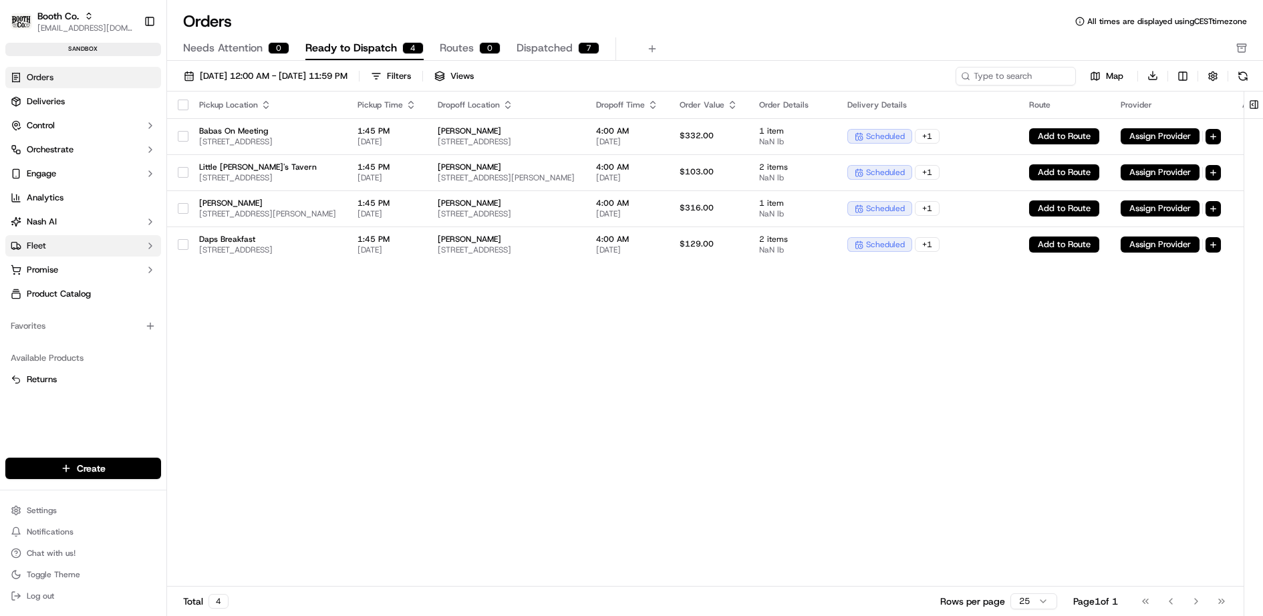
click at [53, 239] on button "Fleet" at bounding box center [83, 245] width 156 height 21
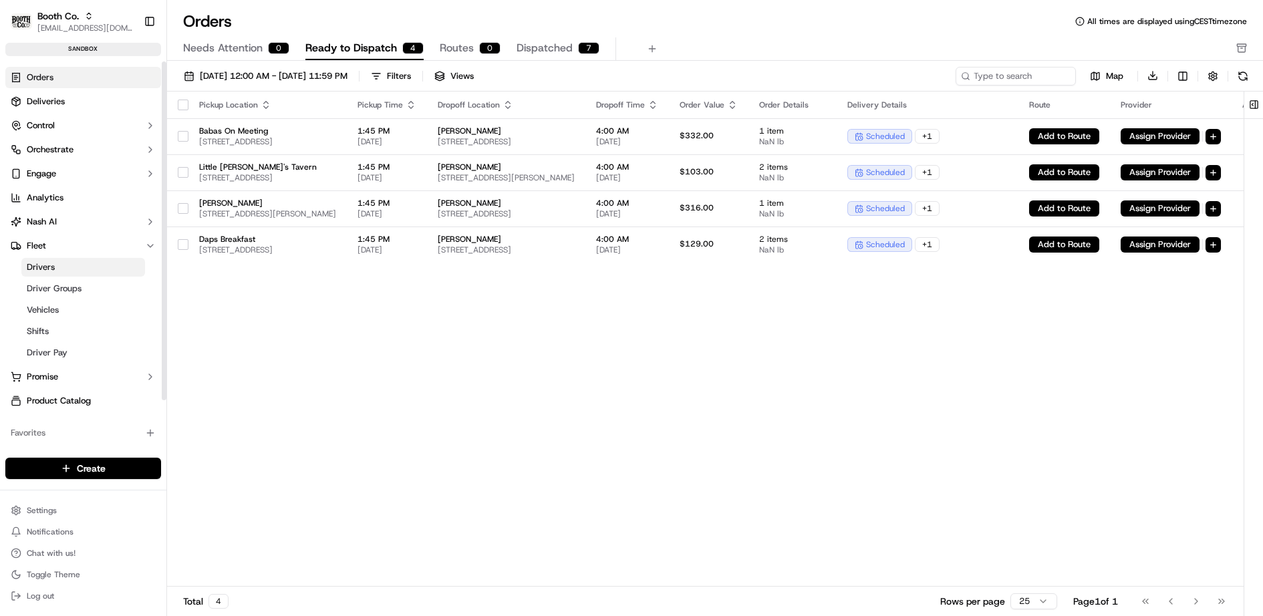
click at [65, 269] on link "Drivers" at bounding box center [83, 267] width 124 height 19
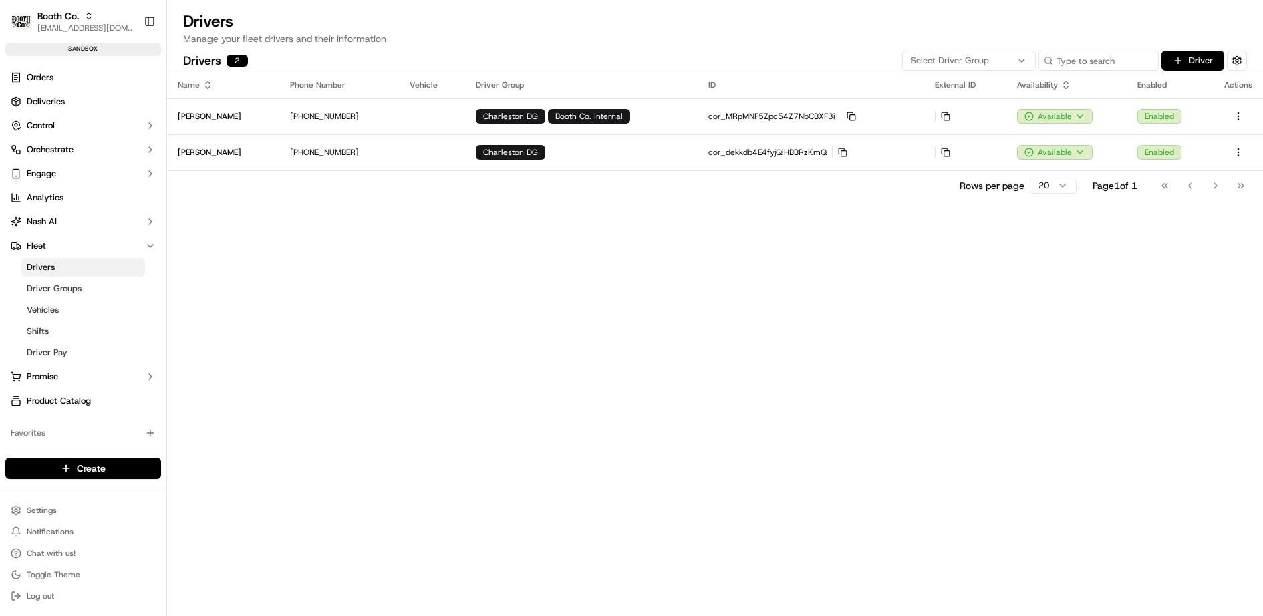
click at [1182, 65] on button "Driver" at bounding box center [1192, 61] width 63 height 20
click at [100, 285] on link "Driver Groups" at bounding box center [83, 288] width 124 height 19
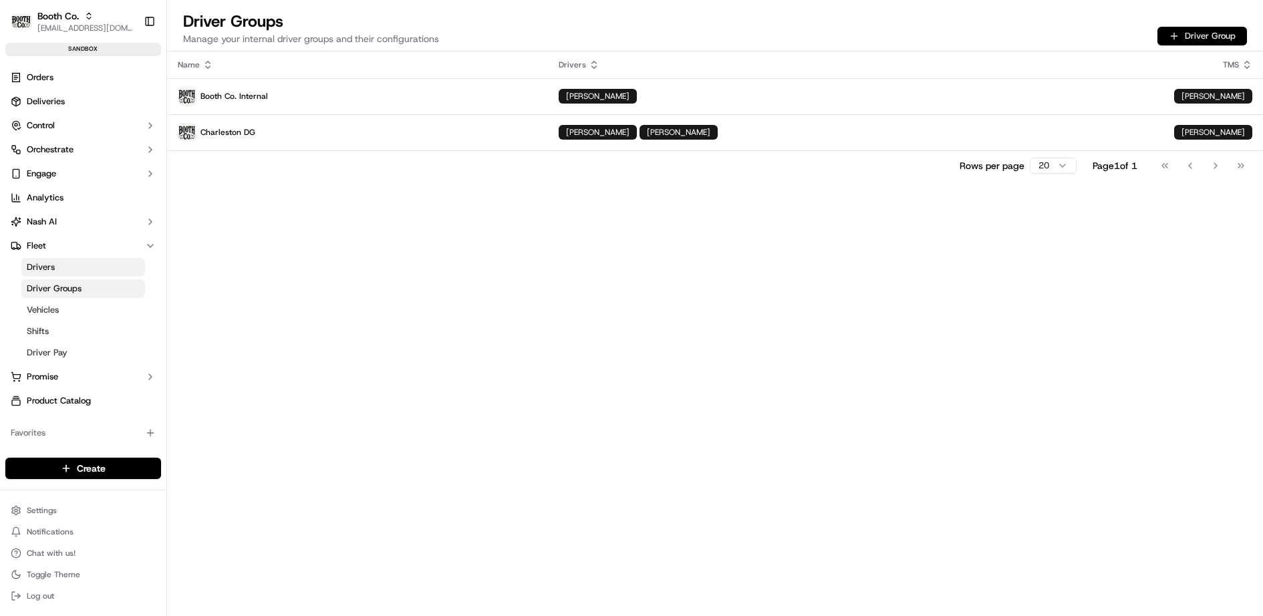
click at [1221, 37] on button "Driver Group" at bounding box center [1202, 36] width 90 height 19
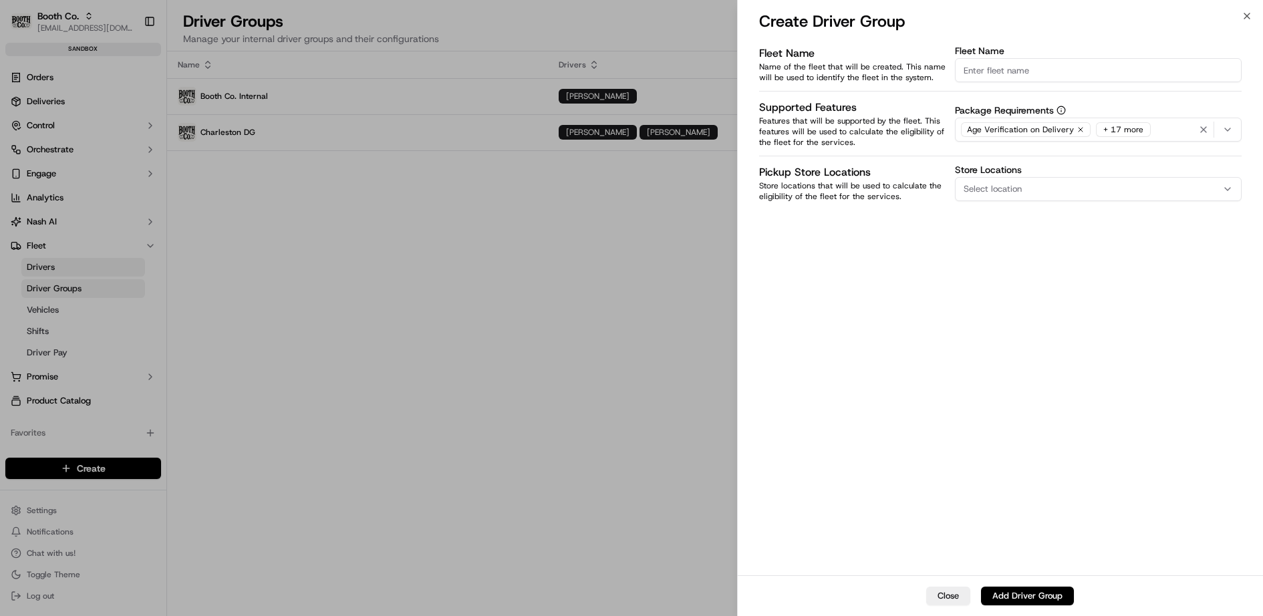
click at [1029, 69] on input "Fleet Name" at bounding box center [1098, 70] width 287 height 24
type input "Atlanta"
click at [1004, 591] on button "Add Driver Group" at bounding box center [1027, 596] width 93 height 19
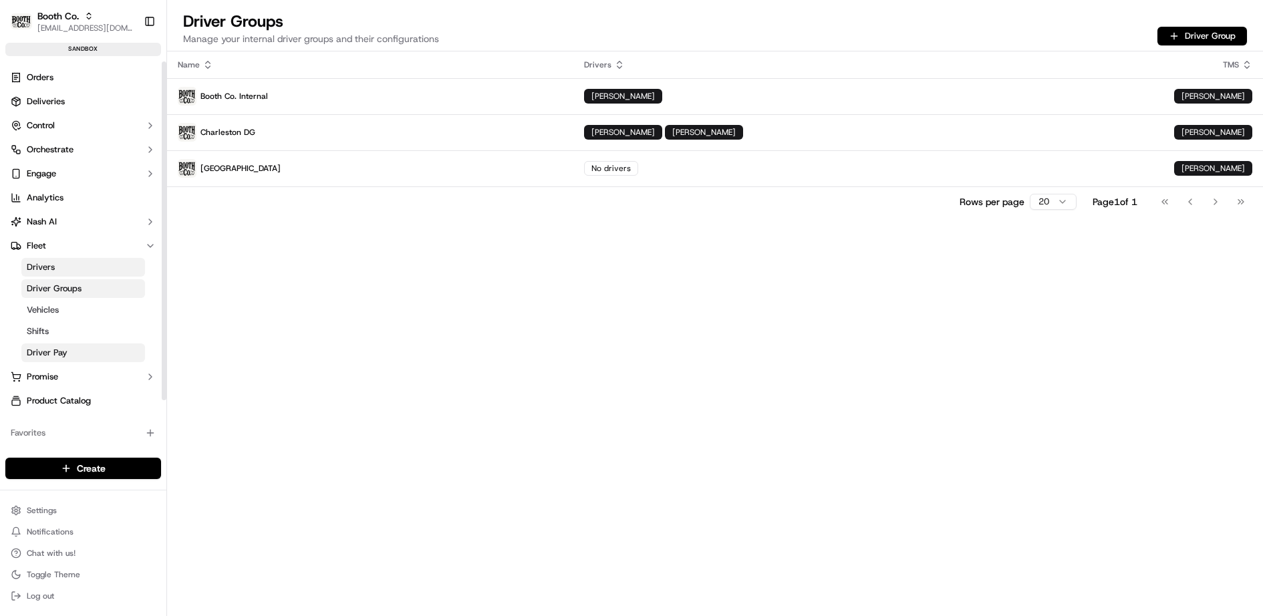
click at [82, 351] on link "Driver Pay" at bounding box center [83, 352] width 124 height 19
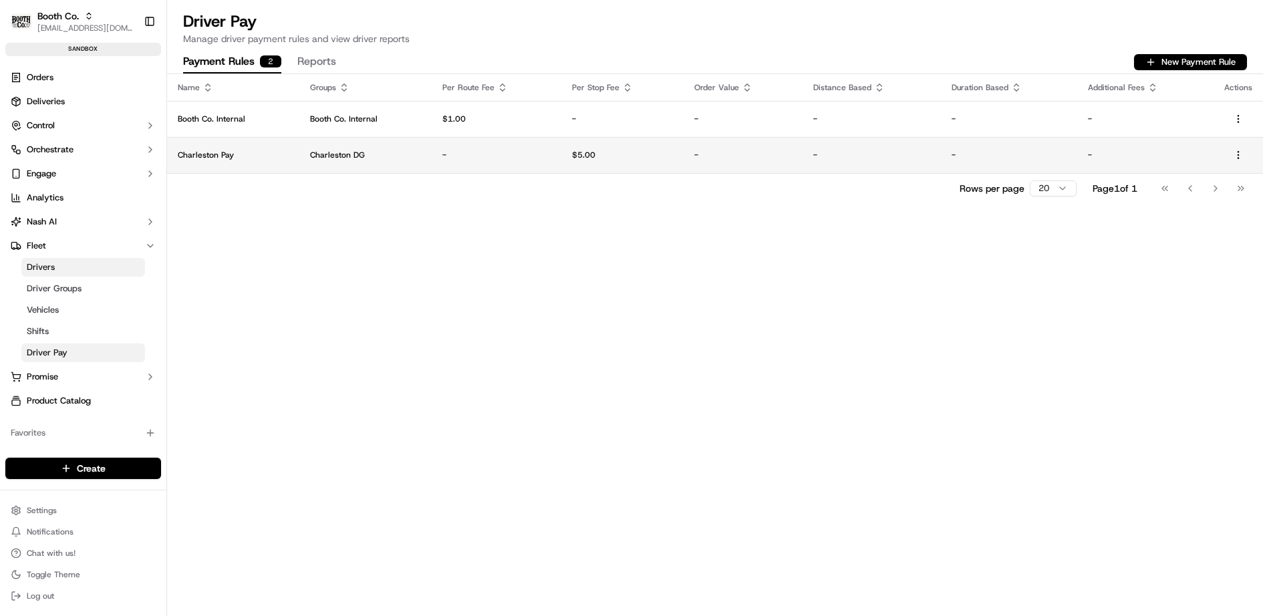
click at [620, 157] on p "$5.00" at bounding box center [622, 155] width 101 height 11
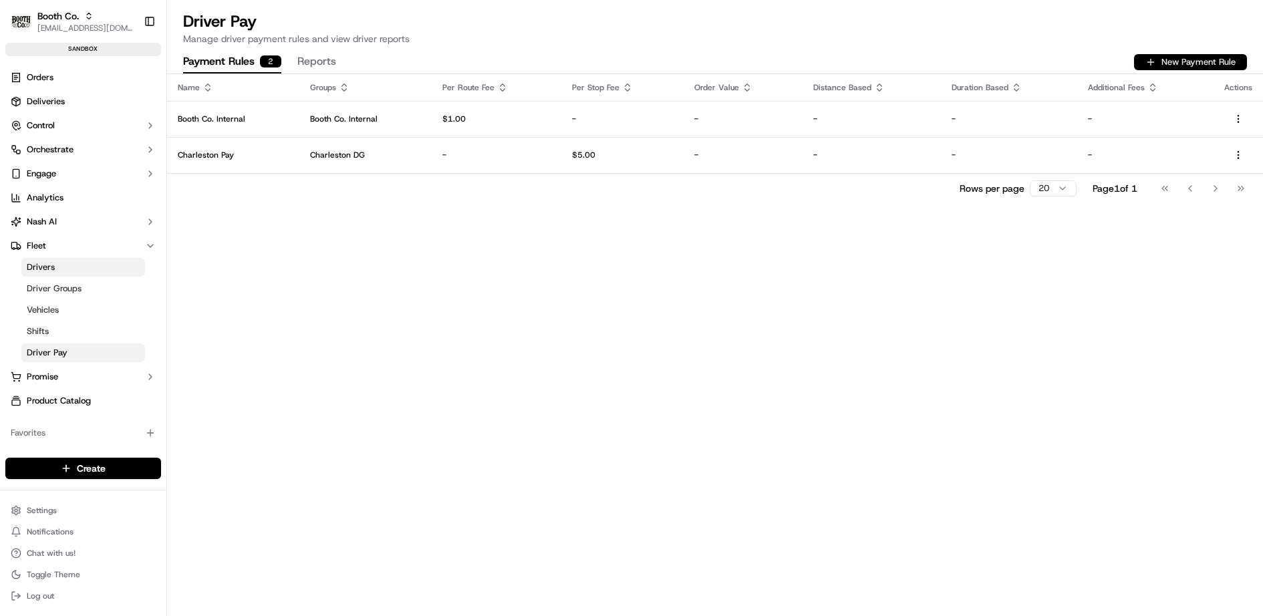
click at [1204, 66] on button "New Payment Rule" at bounding box center [1190, 62] width 113 height 16
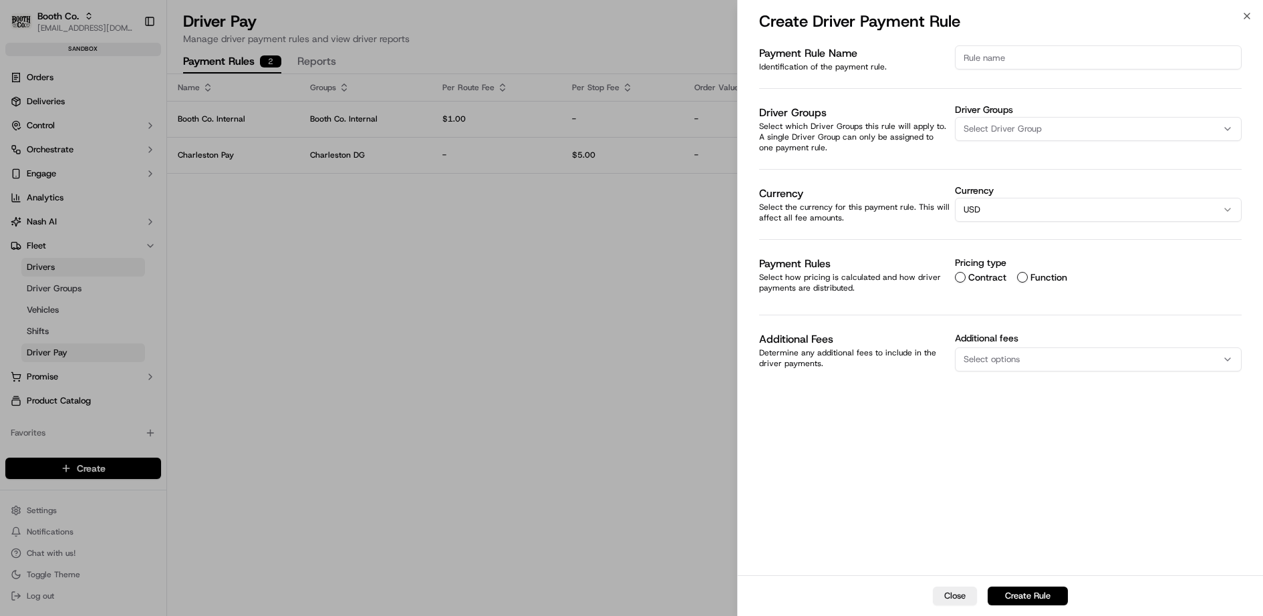
click at [994, 63] on input at bounding box center [1098, 57] width 287 height 24
type input "Atlanta Test"
click at [1070, 126] on div "Select Driver Group" at bounding box center [1098, 129] width 280 height 12
click at [861, 164] on div at bounding box center [631, 308] width 1263 height 616
click at [962, 277] on button "Contract" at bounding box center [960, 277] width 11 height 11
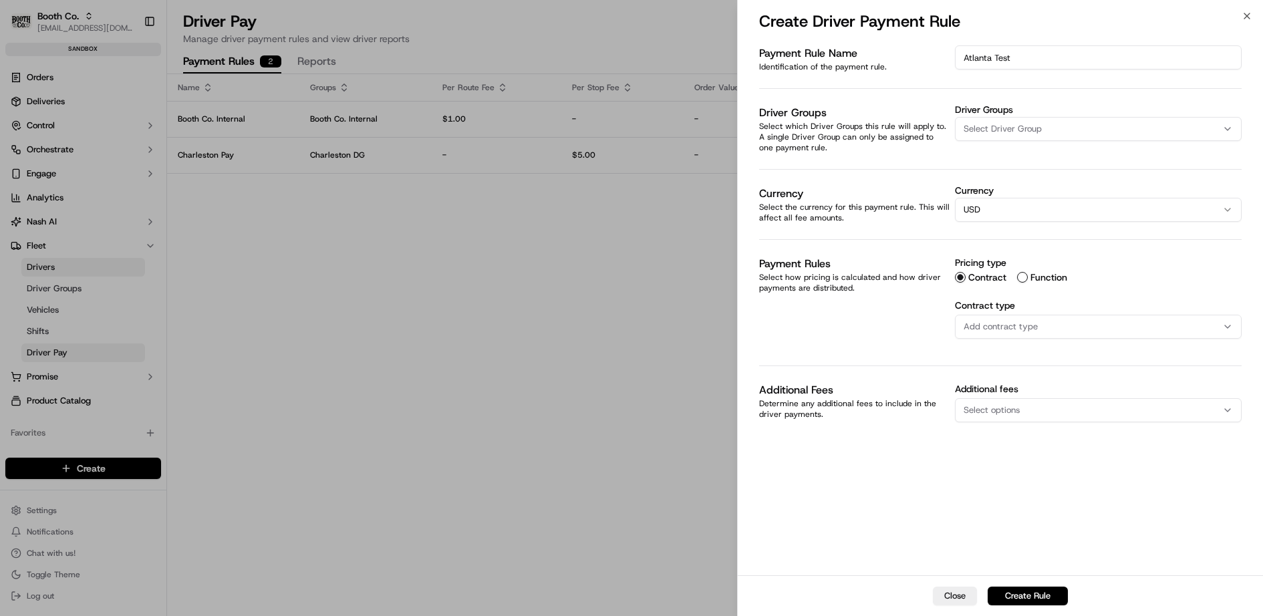
click at [1014, 327] on span "Add contract type" at bounding box center [1000, 327] width 74 height 12
click at [1020, 437] on span "Distance Based" at bounding box center [1059, 440] width 164 height 12
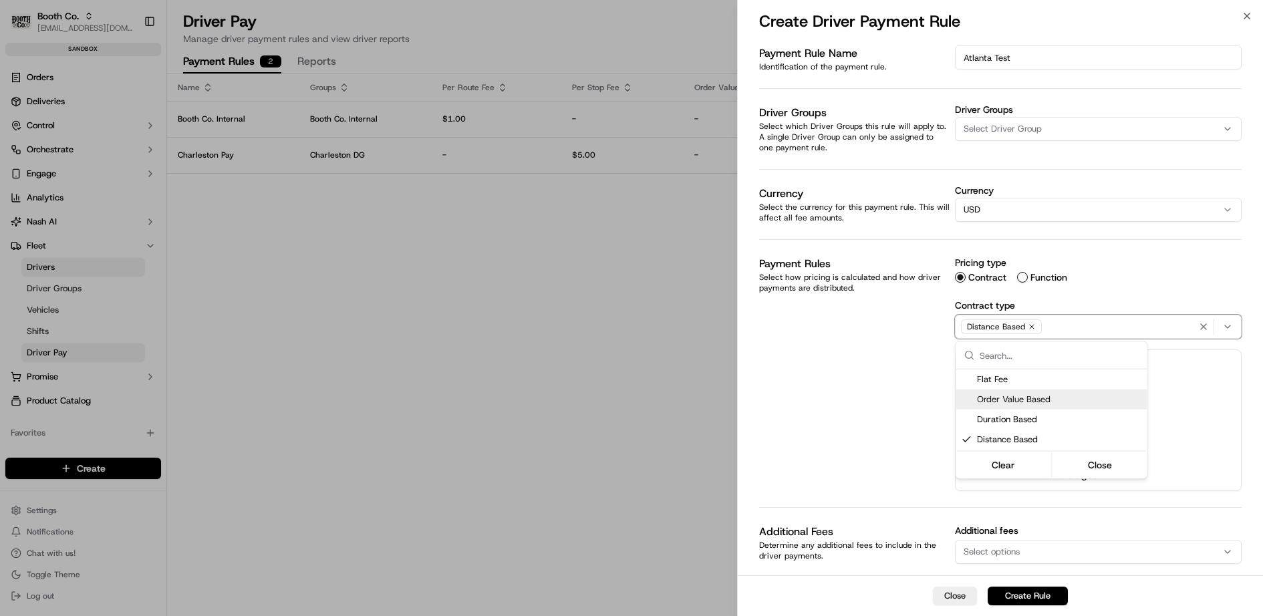
click at [912, 337] on div at bounding box center [631, 308] width 1263 height 616
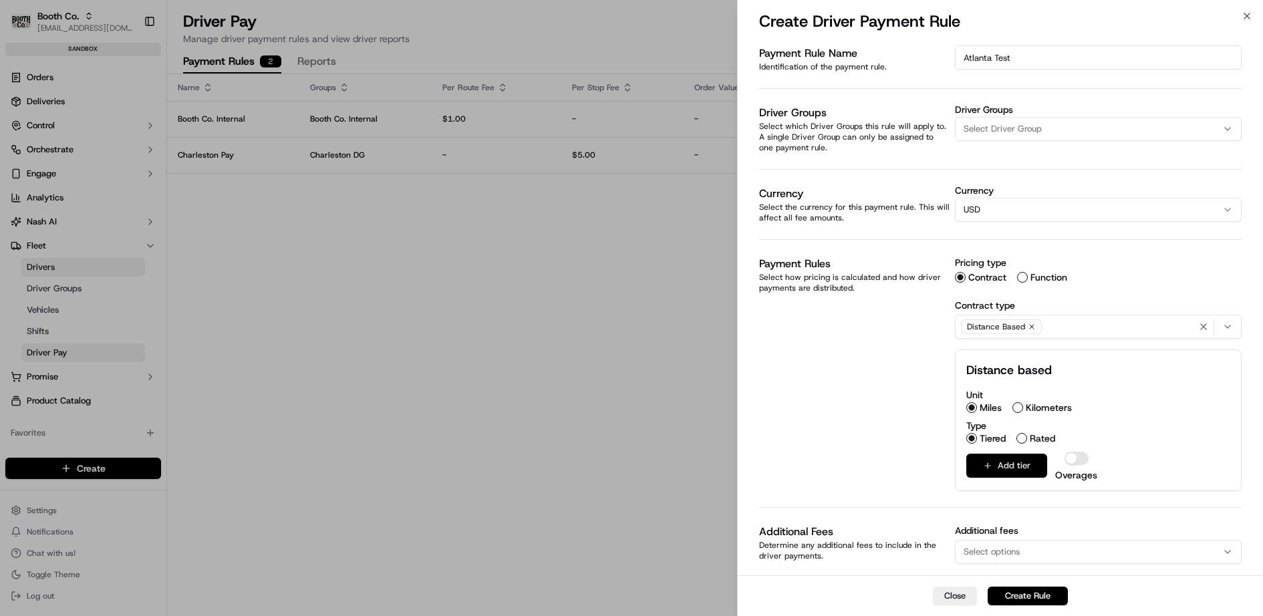
click at [1010, 460] on button "Add tier" at bounding box center [1006, 466] width 81 height 24
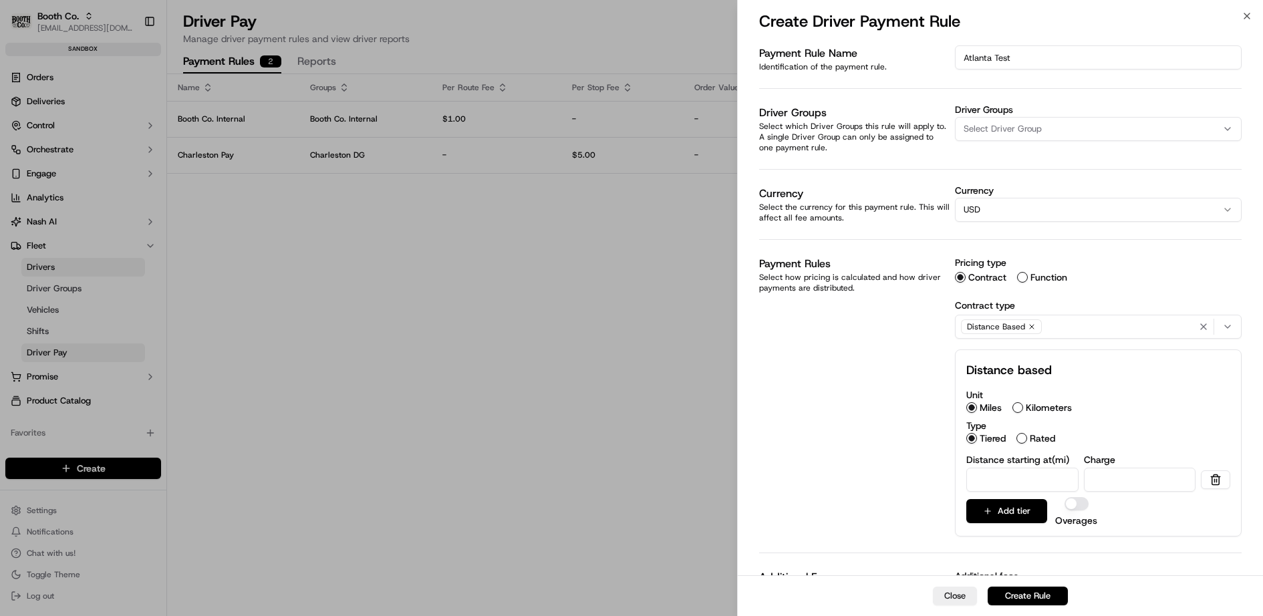
scroll to position [49, 0]
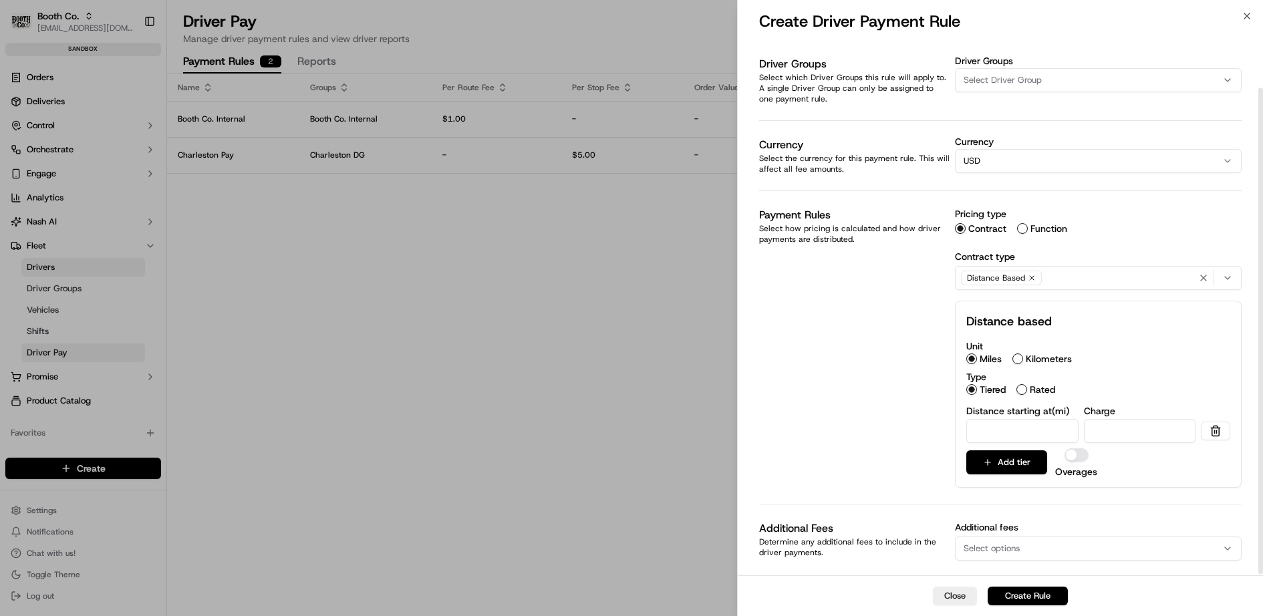
click at [1013, 428] on input "number" at bounding box center [1022, 431] width 112 height 24
type input "1"
click at [1139, 428] on input "number" at bounding box center [1140, 431] width 112 height 24
type input "3"
click at [947, 411] on div "Payment Rule Name Identification of the payment rule. Atlanta Test Driver Group…" at bounding box center [1000, 287] width 483 height 580
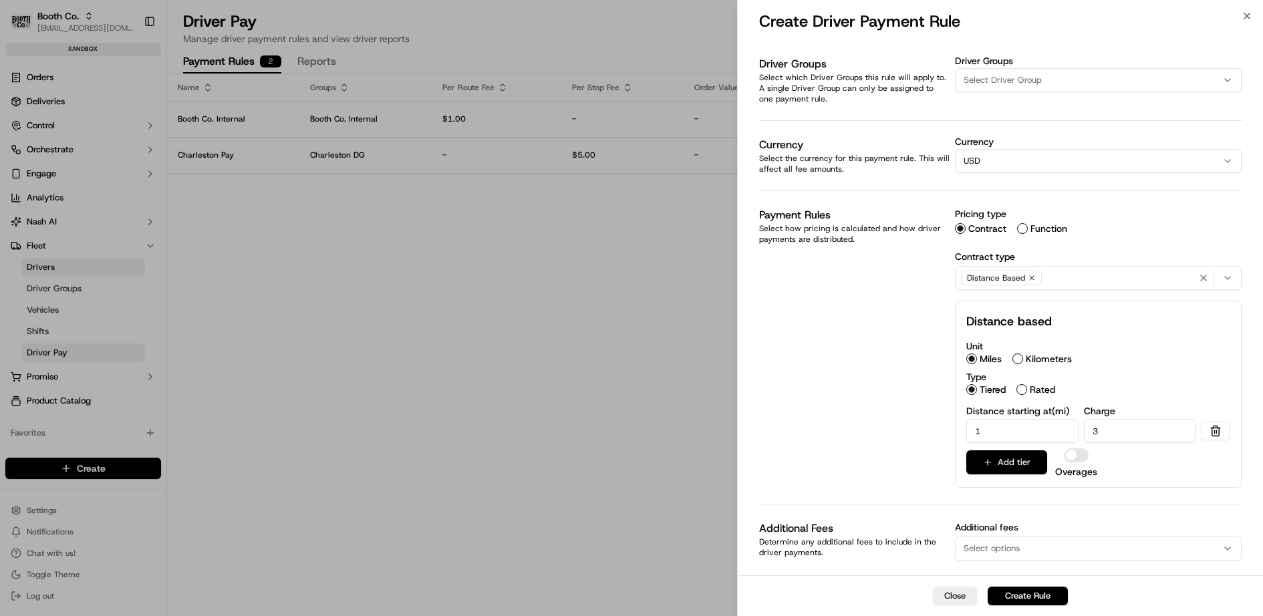
click at [1002, 460] on button "Add tier" at bounding box center [1006, 462] width 81 height 24
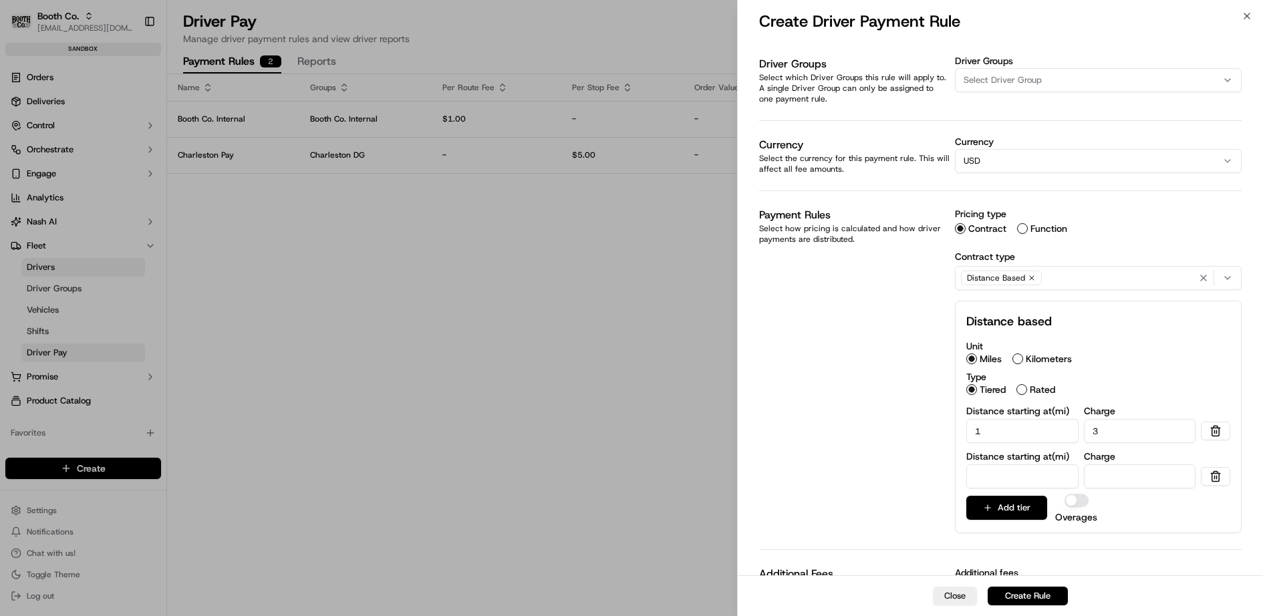
click at [990, 476] on input "number" at bounding box center [1022, 476] width 112 height 24
type input "2"
click at [1110, 474] on input "number" at bounding box center [1140, 476] width 112 height 24
type input "4"
click at [887, 437] on div "Payment Rule Name Identification of the payment rule. Atlanta Test Driver Group…" at bounding box center [1000, 309] width 483 height 625
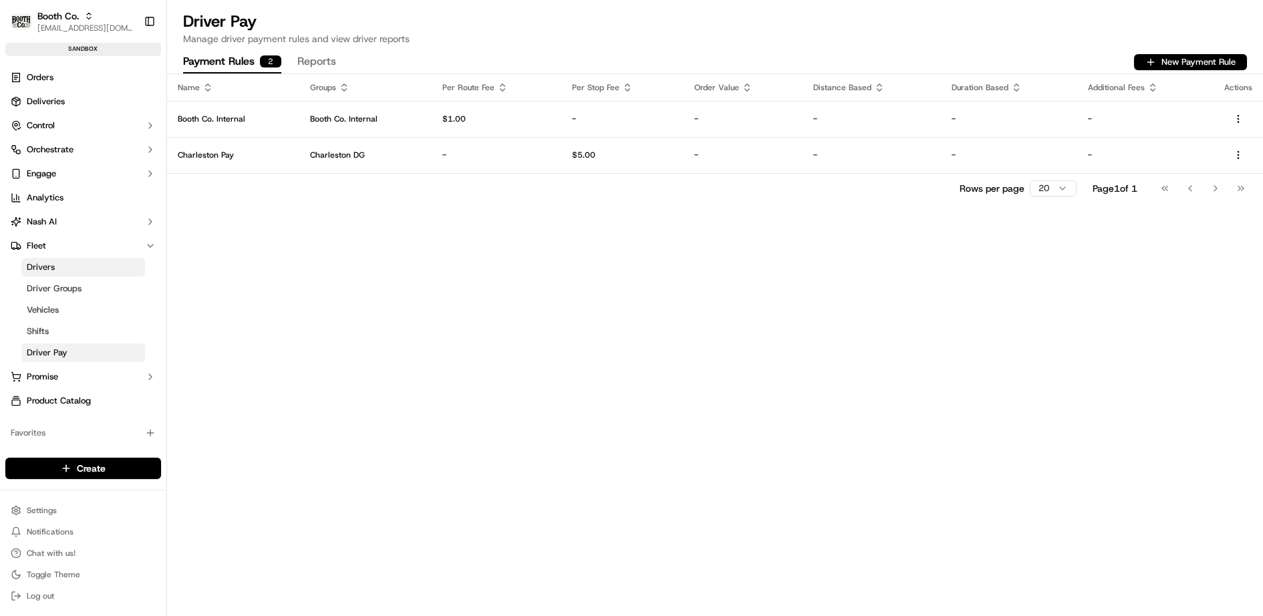
click at [319, 61] on button "Reports" at bounding box center [316, 62] width 39 height 23
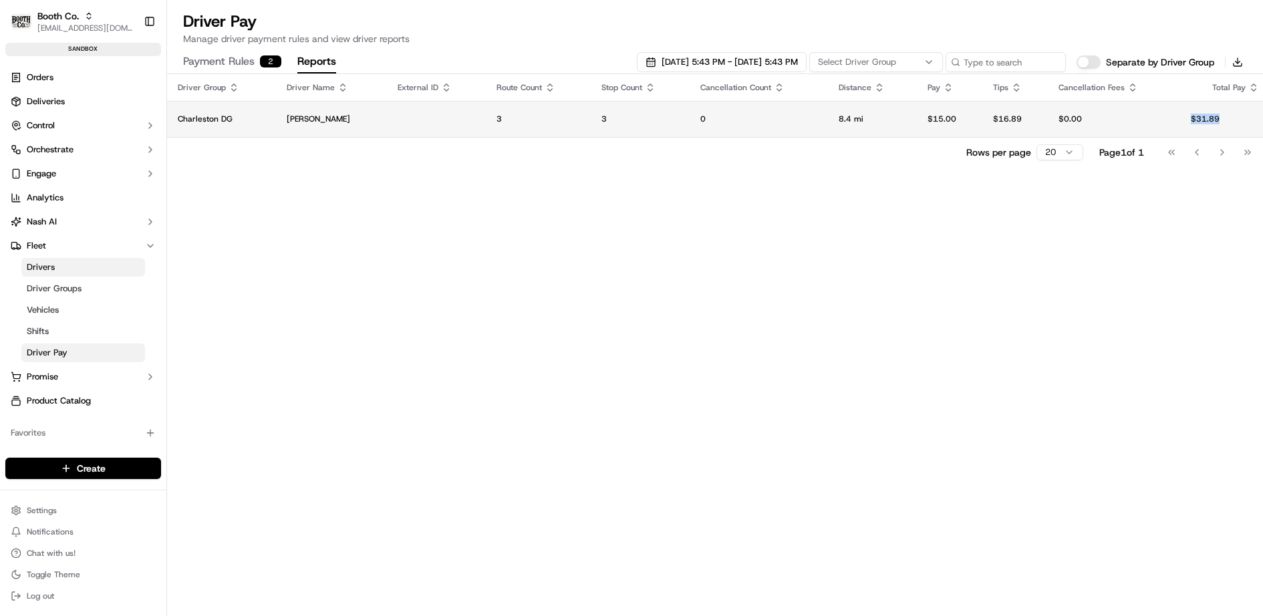
drag, startPoint x: 1231, startPoint y: 119, endPoint x: 1185, endPoint y: 118, distance: 46.8
click at [1185, 118] on td "$31.89" at bounding box center [1225, 119] width 90 height 36
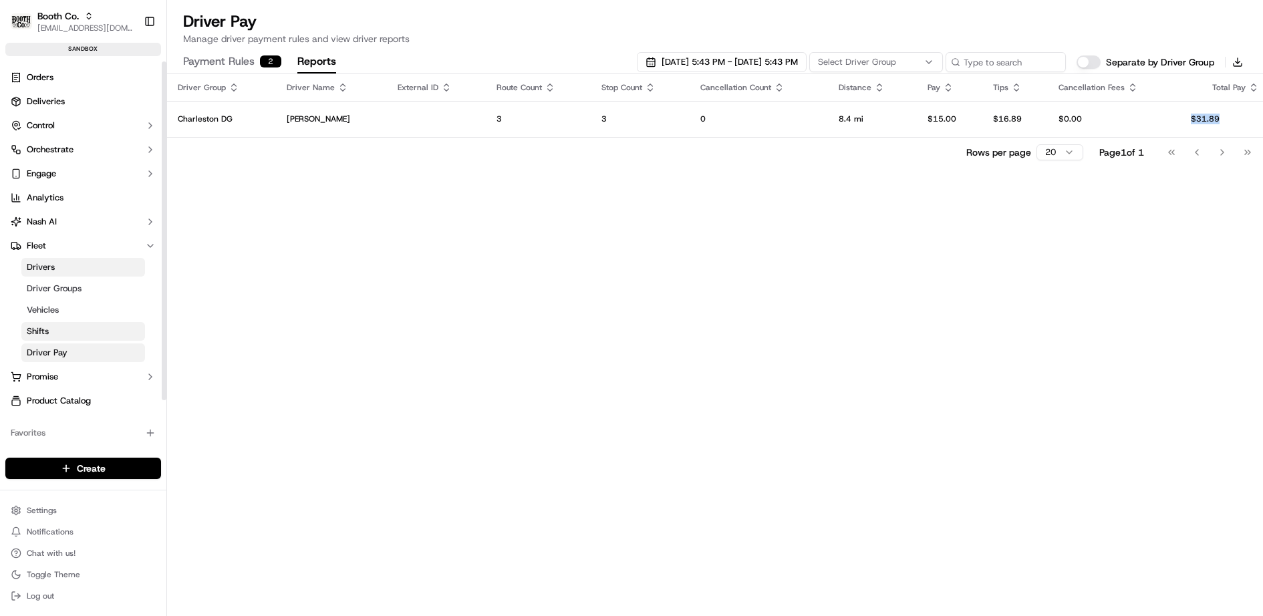
click at [90, 323] on link "Shifts" at bounding box center [83, 331] width 124 height 19
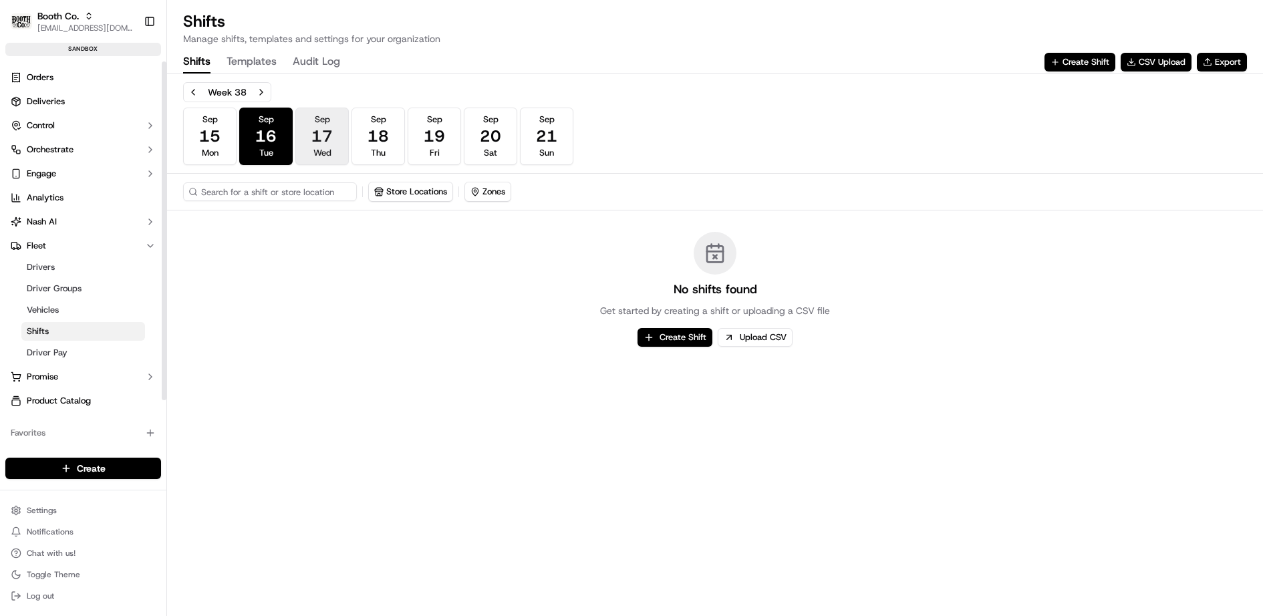
click at [320, 128] on span "17" at bounding box center [321, 136] width 21 height 21
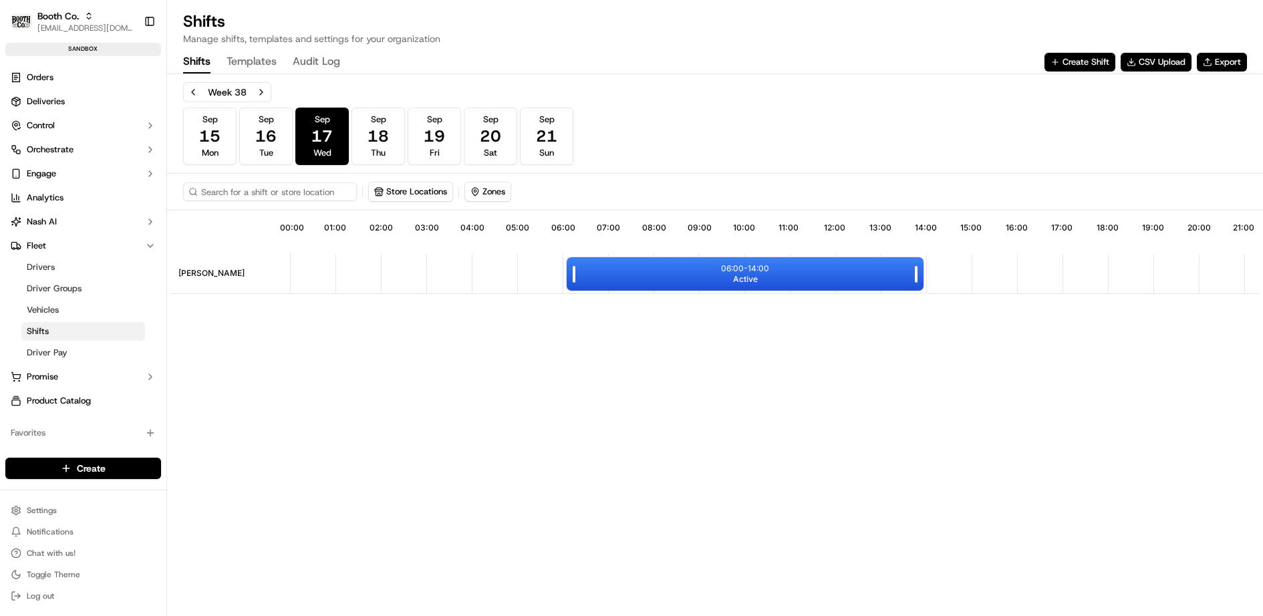
click at [822, 267] on div "06:00 - 14:00 Active" at bounding box center [745, 273] width 357 height 33
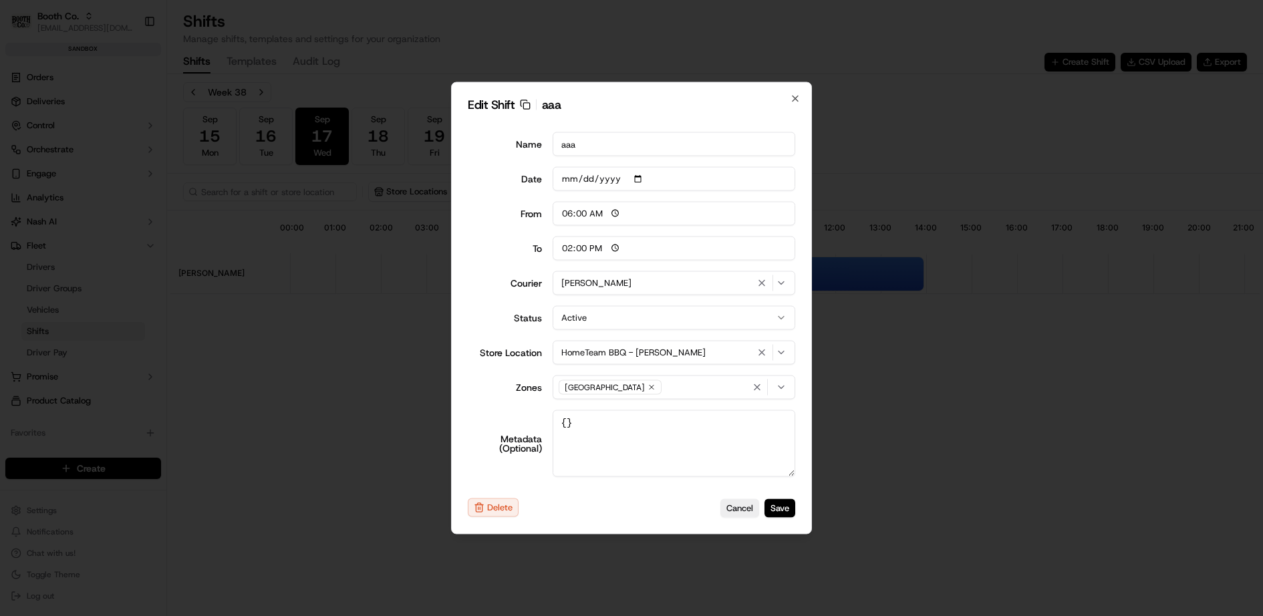
click at [568, 248] on input "14:00" at bounding box center [674, 249] width 243 height 24
type input "15:00"
click at [798, 98] on icon "button" at bounding box center [795, 99] width 11 height 11
type input "14:00"
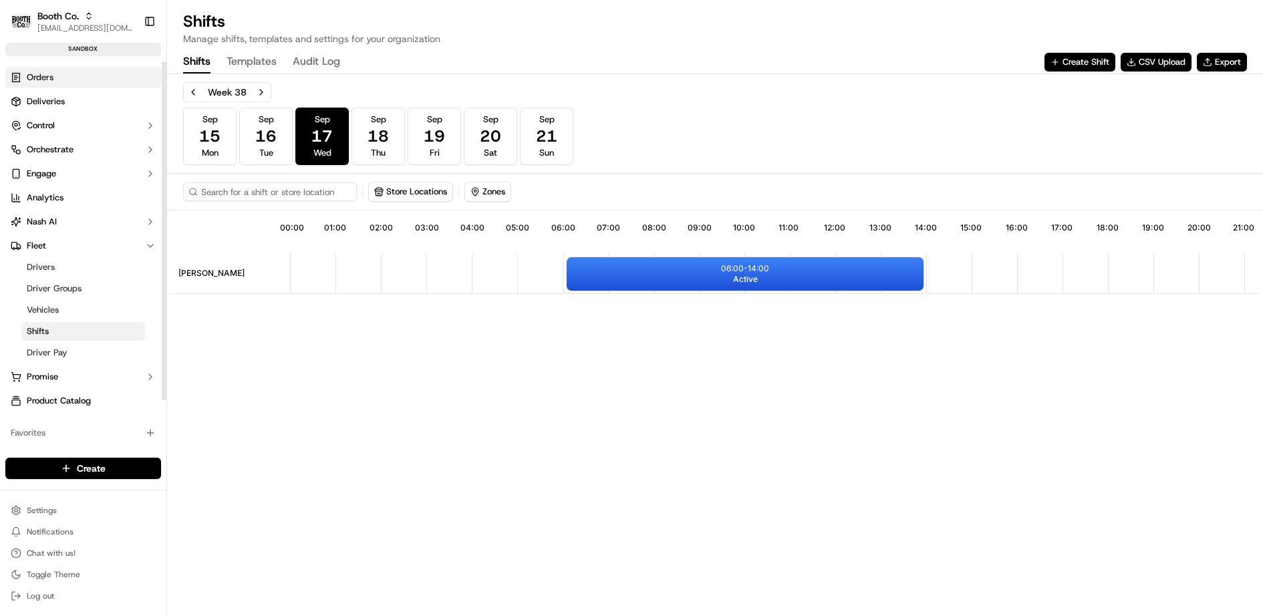
click at [70, 71] on link "Orders" at bounding box center [83, 77] width 156 height 21
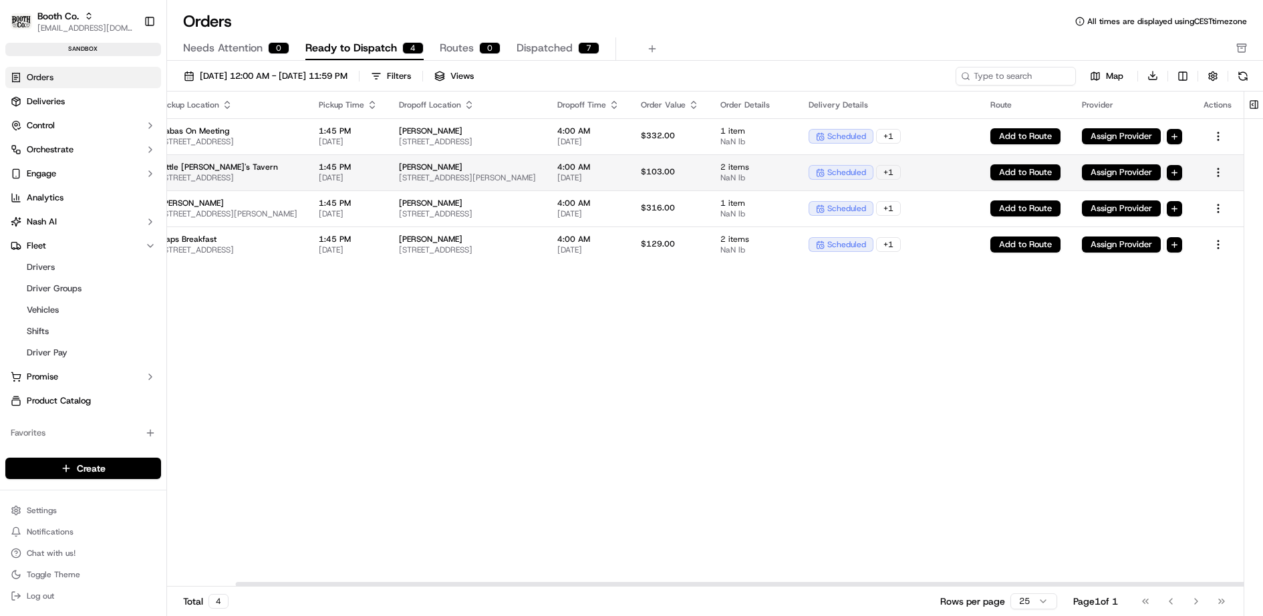
scroll to position [0, 75]
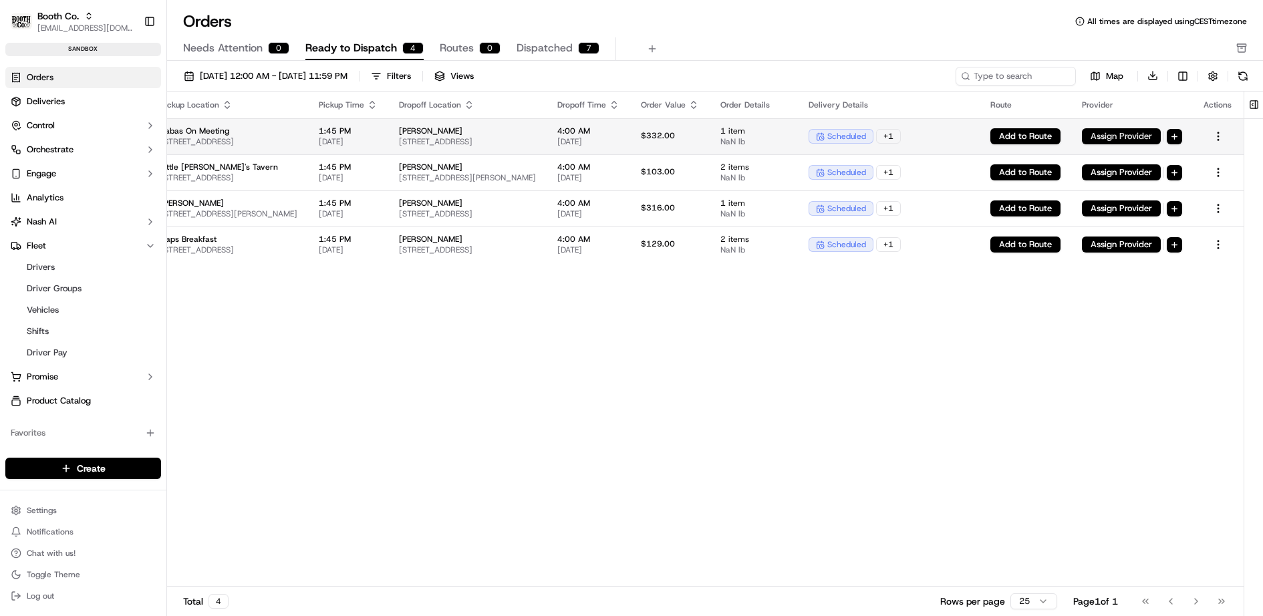
click at [1161, 128] on button "Assign Provider" at bounding box center [1121, 136] width 79 height 16
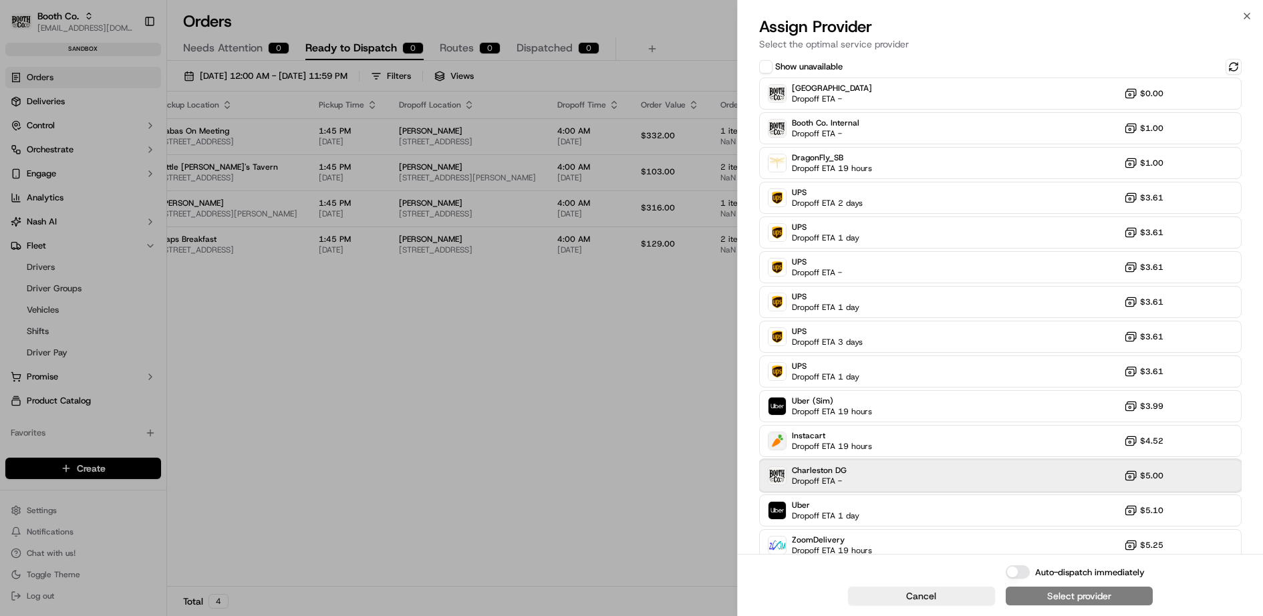
click at [903, 468] on div "Charleston DG Dropoff ETA - $5.00" at bounding box center [1000, 476] width 483 height 32
click at [1013, 573] on button "Auto-dispatch immediately" at bounding box center [1018, 571] width 24 height 13
click at [1072, 598] on div "Assign & Dispatch" at bounding box center [1079, 595] width 79 height 13
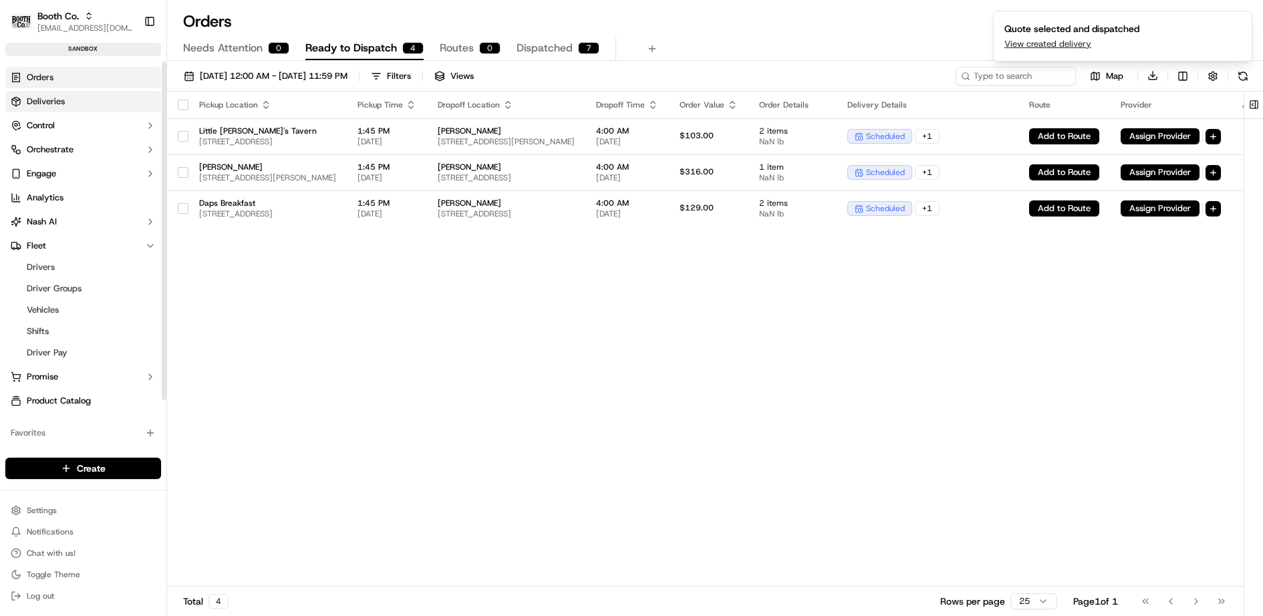
click at [76, 104] on link "Deliveries" at bounding box center [83, 101] width 156 height 21
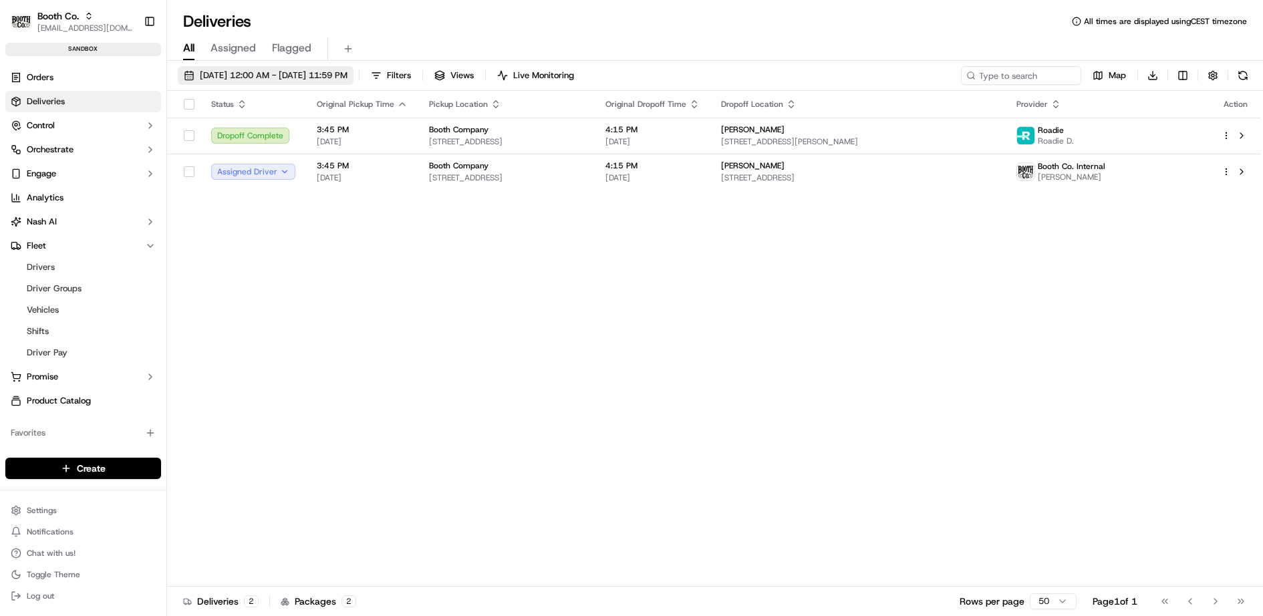
click at [276, 77] on span "09/16/2025 12:00 AM - 09/16/2025 11:59 PM" at bounding box center [274, 75] width 148 height 12
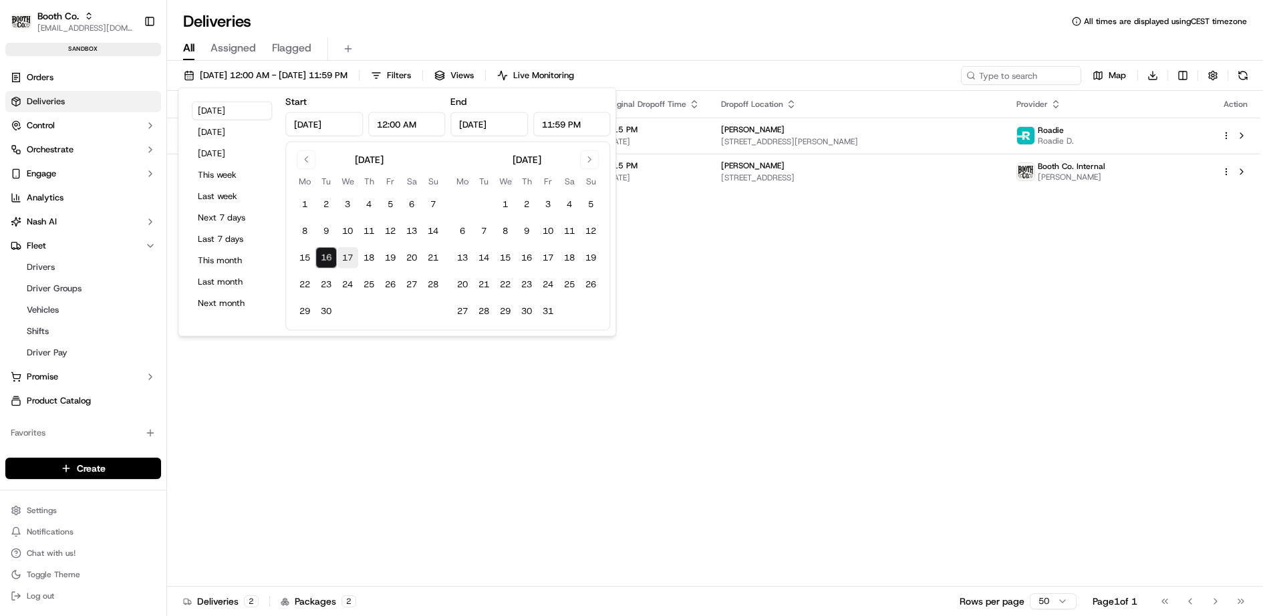
click at [349, 256] on button "17" at bounding box center [347, 257] width 21 height 21
type input "Sep 17, 2025"
click at [349, 256] on button "17" at bounding box center [347, 257] width 21 height 21
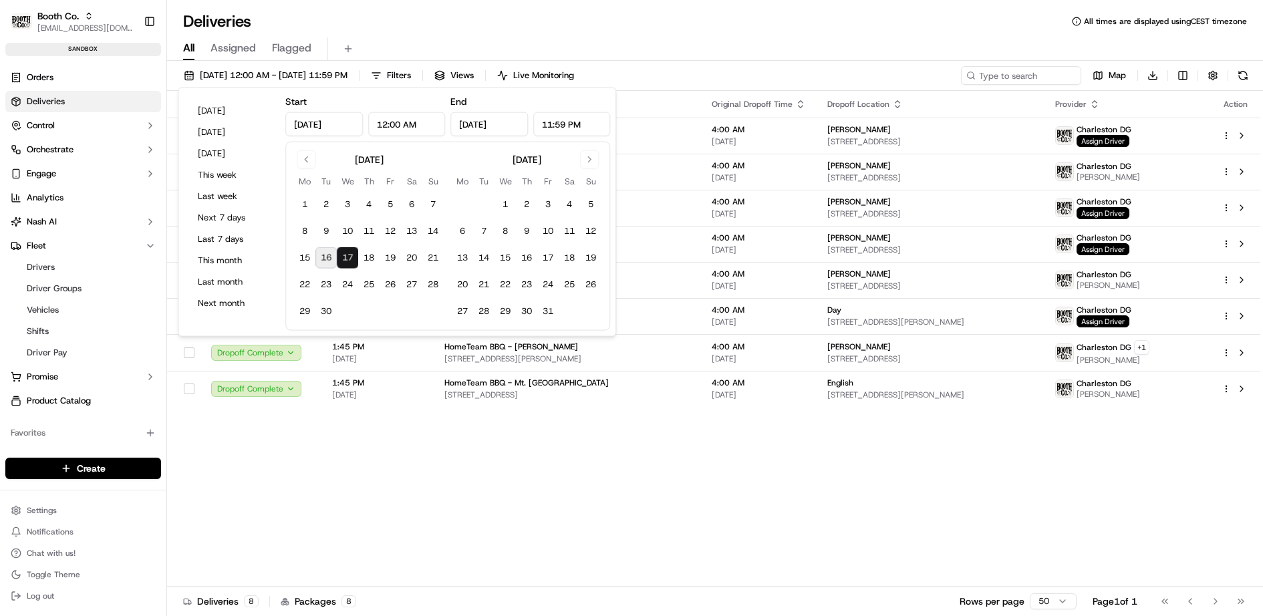
click at [674, 21] on div "Deliveries All times are displayed using CEST timezone" at bounding box center [715, 21] width 1096 height 21
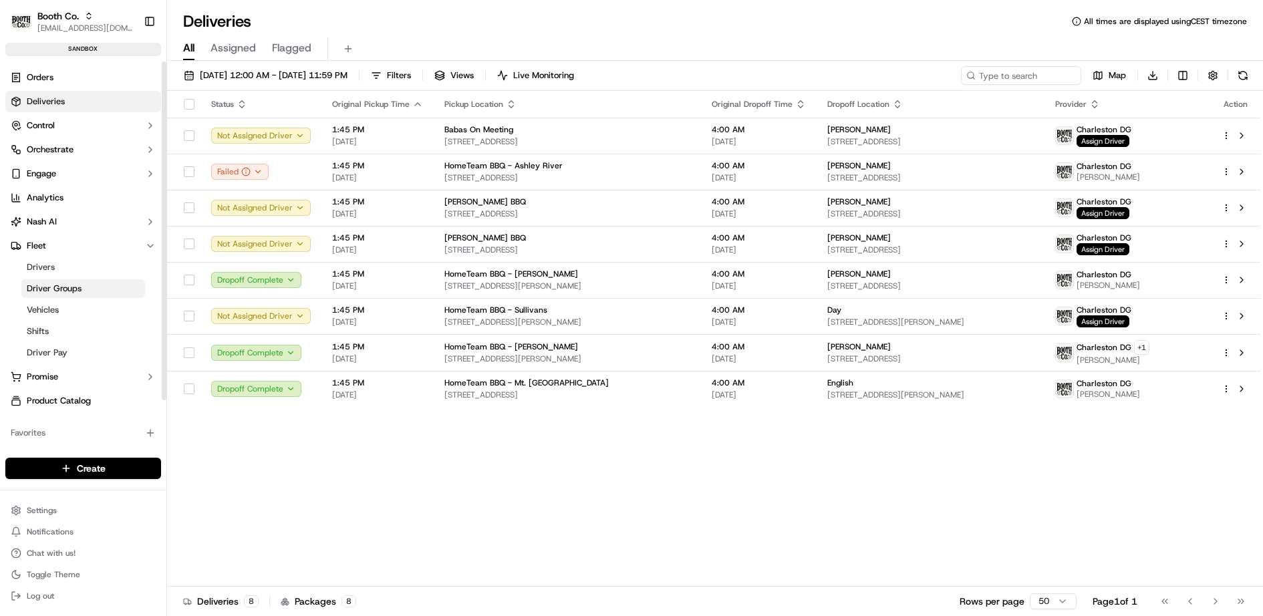
click at [61, 285] on span "Driver Groups" at bounding box center [54, 289] width 55 height 12
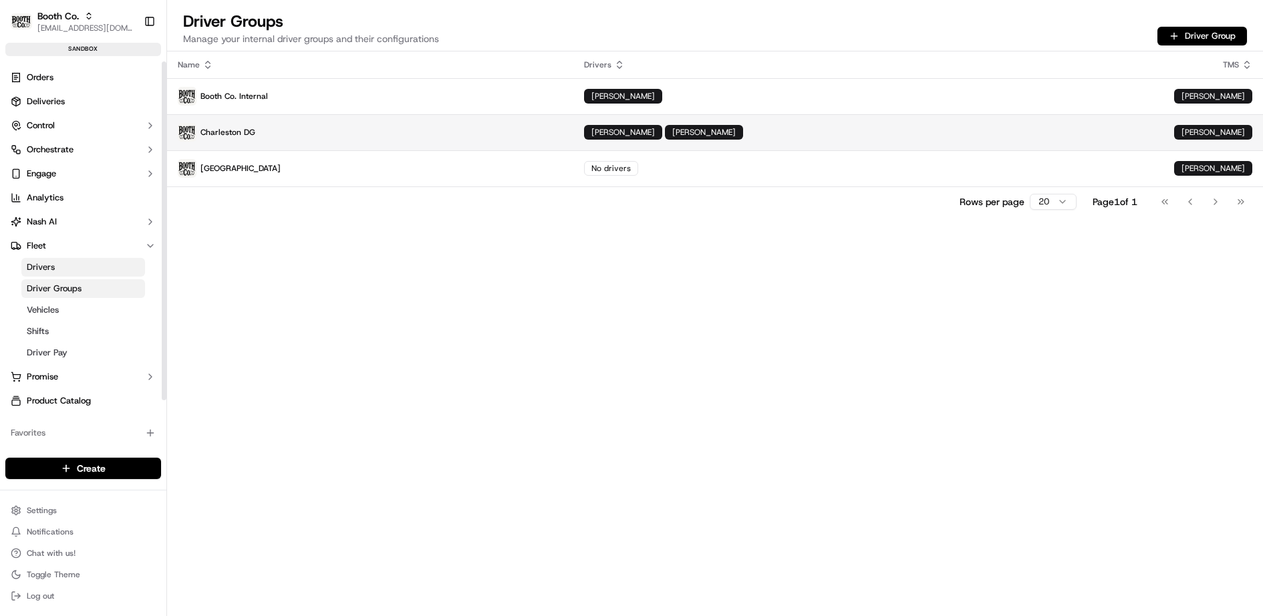
click at [345, 132] on p "Charleston DG" at bounding box center [370, 132] width 385 height 19
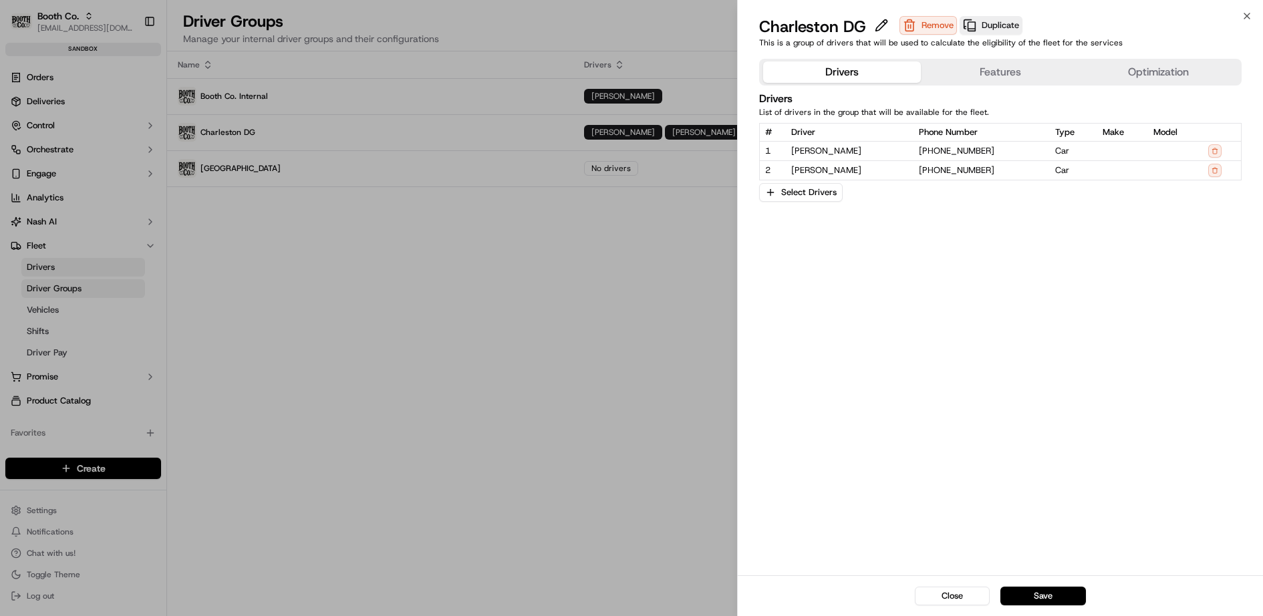
click at [991, 69] on button "Features" at bounding box center [1000, 71] width 158 height 21
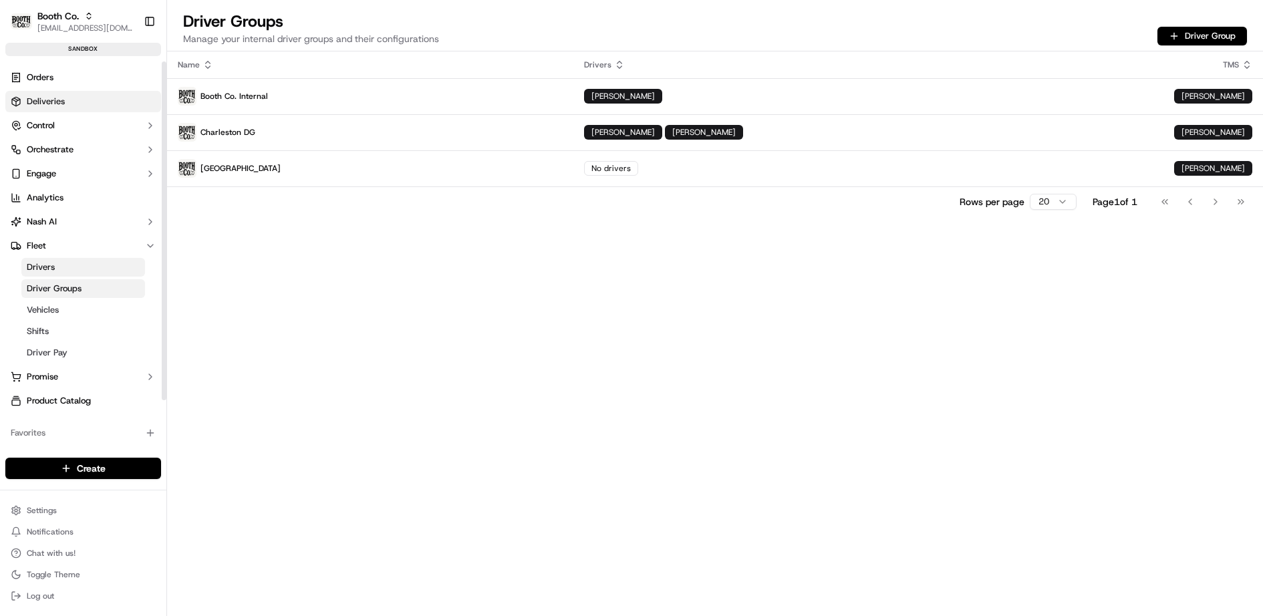
click at [92, 98] on link "Deliveries" at bounding box center [83, 101] width 156 height 21
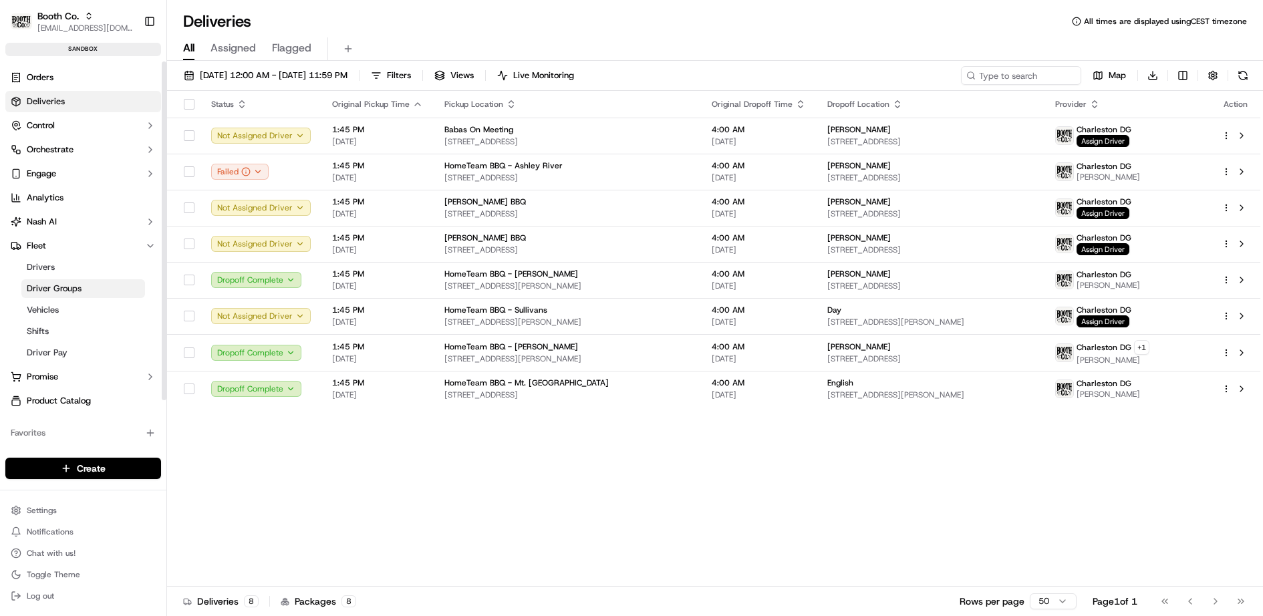
click at [81, 281] on link "Driver Groups" at bounding box center [83, 288] width 124 height 19
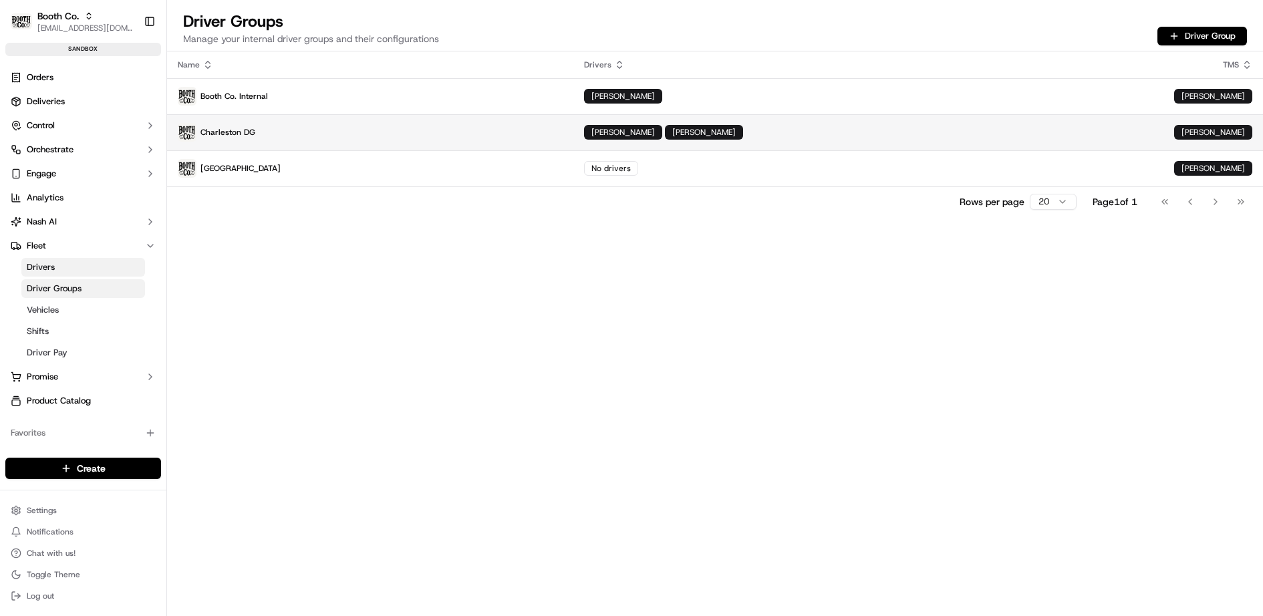
click at [305, 142] on td "Charleston DG" at bounding box center [370, 132] width 406 height 36
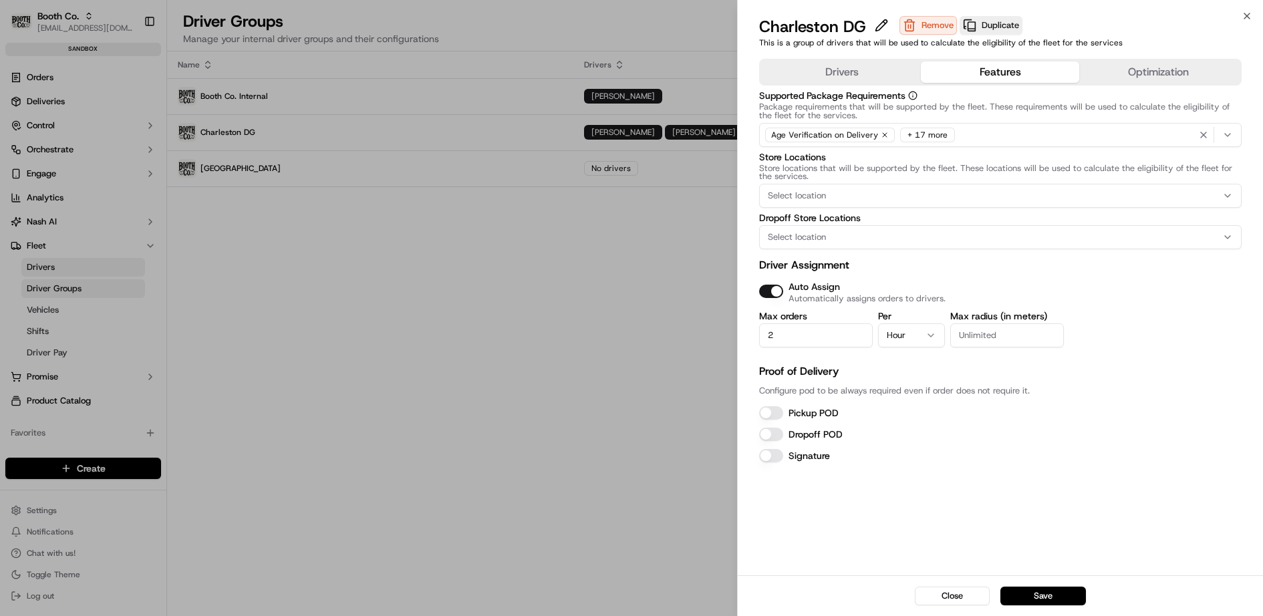
click at [1002, 75] on button "Features" at bounding box center [1000, 71] width 158 height 21
drag, startPoint x: 788, startPoint y: 336, endPoint x: 754, endPoint y: 336, distance: 34.1
click at [754, 336] on div "Drivers Features Optimization Supported Package Requirements Package requiremen…" at bounding box center [1001, 314] width 526 height 522
type input "0"
click at [877, 367] on p "Proof of Delivery" at bounding box center [1000, 371] width 483 height 16
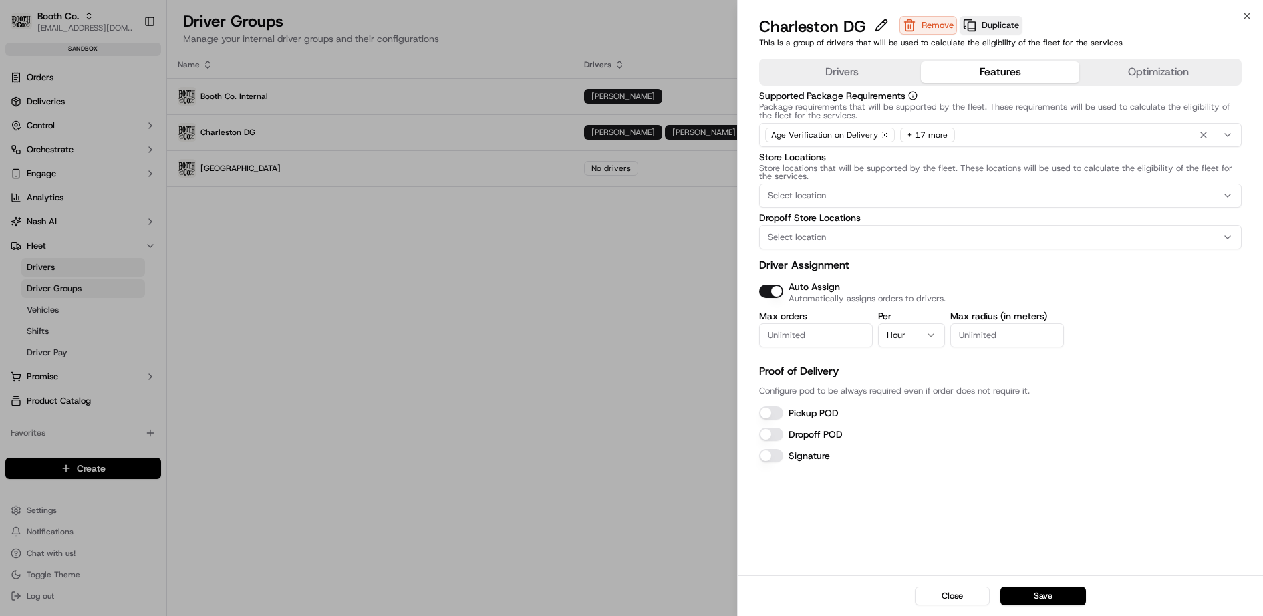
click at [782, 336] on input "Max orders" at bounding box center [816, 335] width 114 height 24
type input "2"
click at [989, 333] on input "Max radius (in meters)" at bounding box center [1007, 335] width 114 height 24
type input "2000"
click at [359, 194] on body "Booth Co. jj@usenash.com Toggle Sidebar sandbox Orders Deliveries Control Orche…" at bounding box center [631, 308] width 1263 height 616
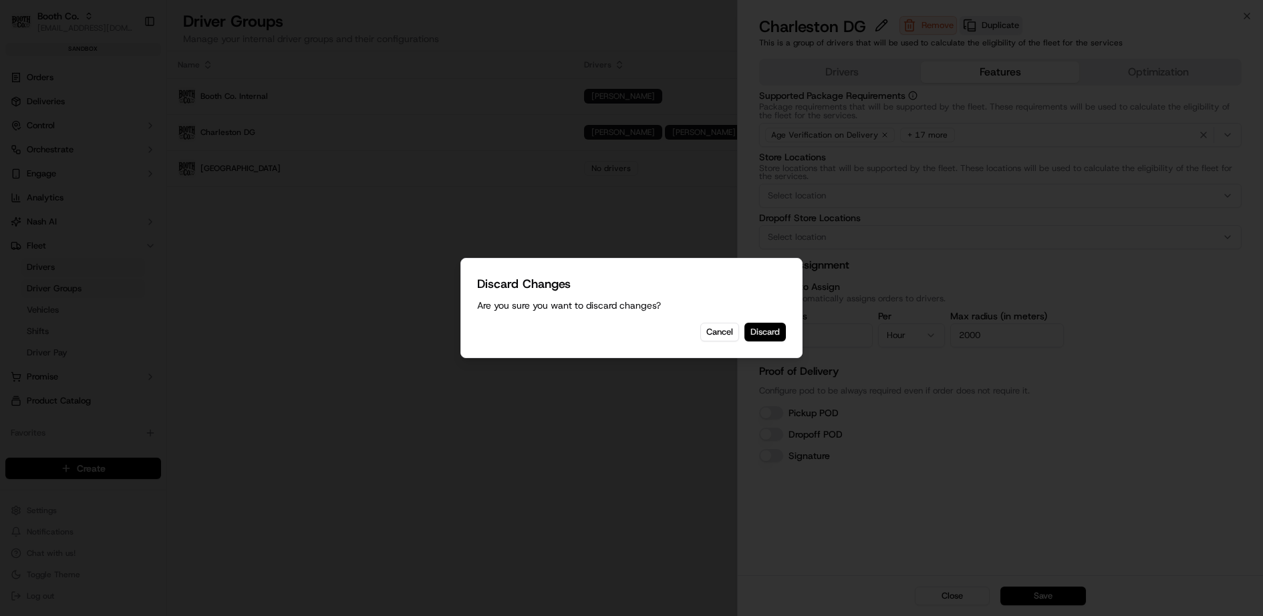
click at [776, 329] on button "Discard" at bounding box center [764, 332] width 41 height 19
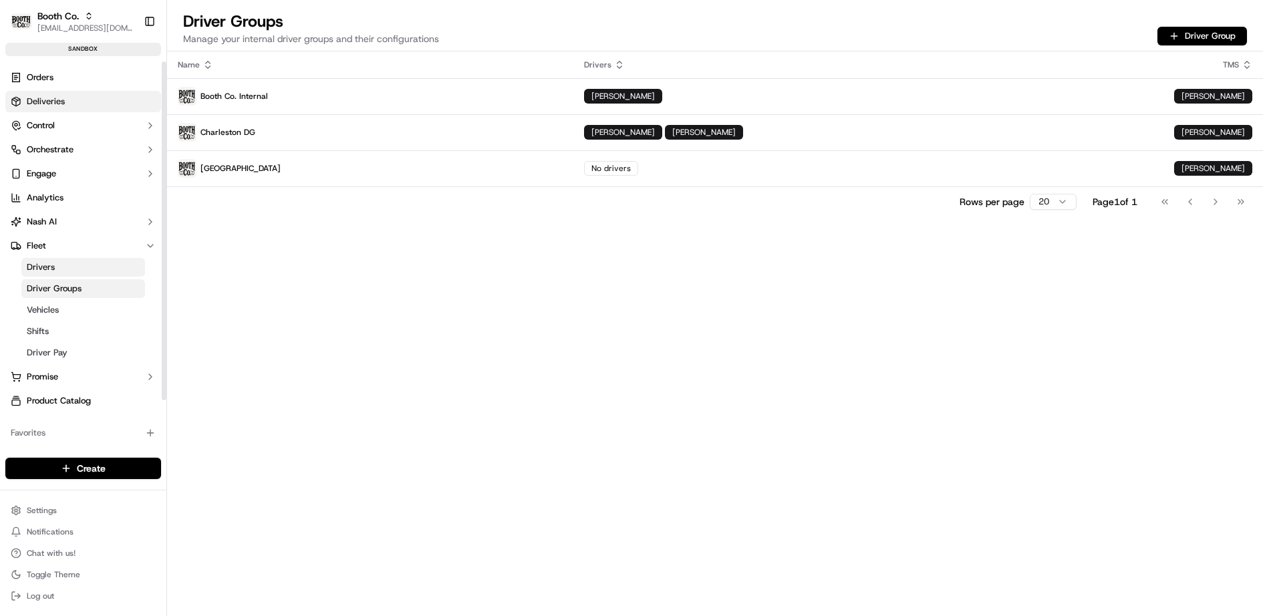
click at [98, 91] on link "Deliveries" at bounding box center [83, 101] width 156 height 21
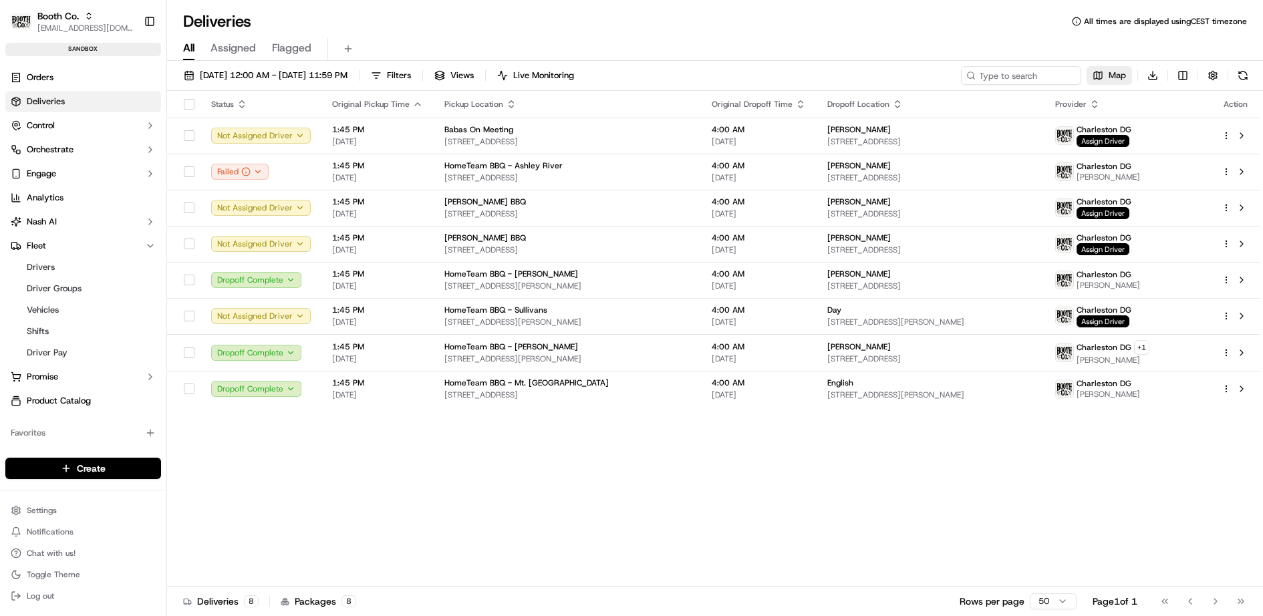
click at [1116, 67] on button "Map" at bounding box center [1108, 75] width 45 height 19
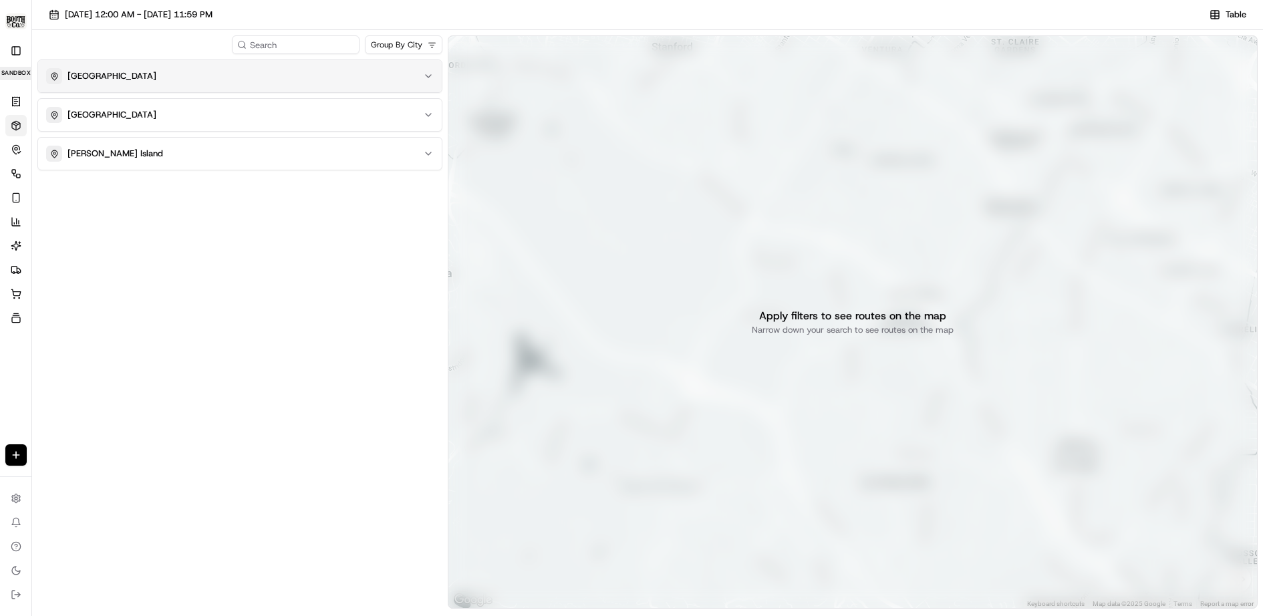
click at [204, 67] on button "Charleston" at bounding box center [240, 76] width 404 height 32
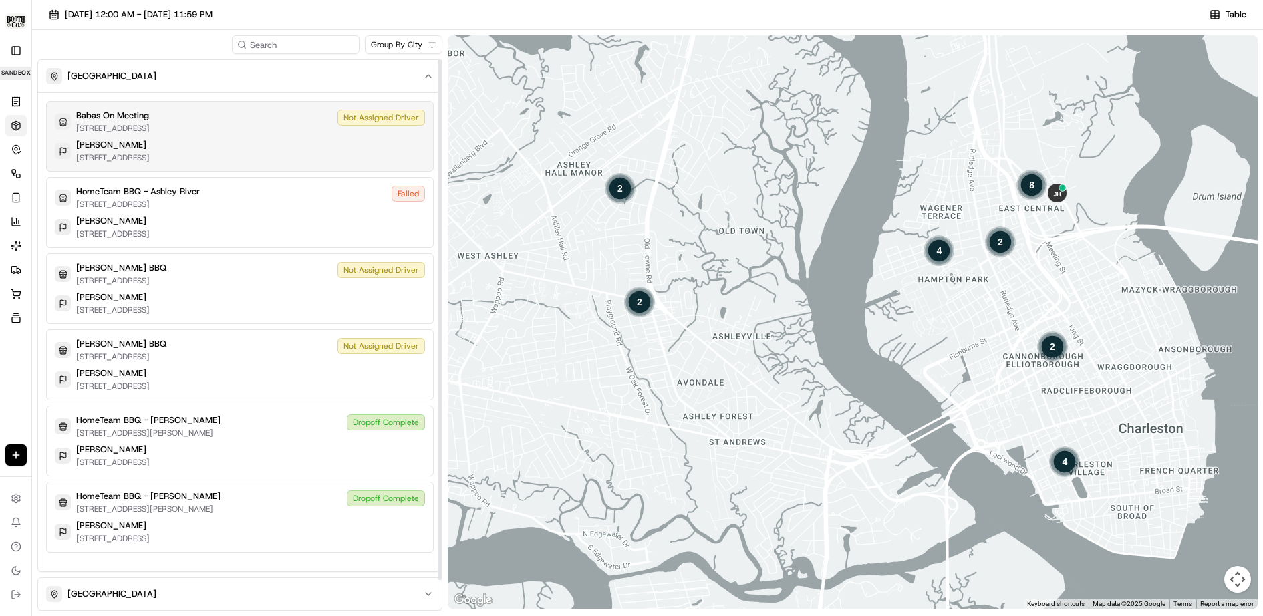
click at [150, 132] on p "804 Meeting St Suite 104, Charleston, SC 29403" at bounding box center [112, 128] width 73 height 11
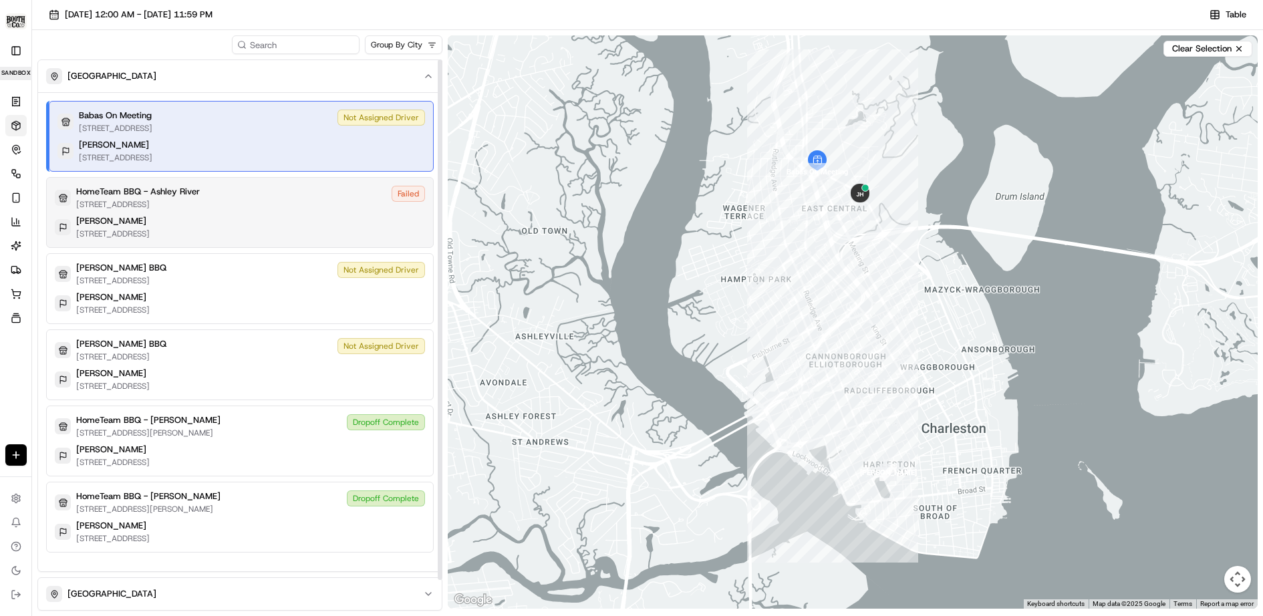
click at [253, 215] on div "Valenzuela 1408 W Lenevar Dr, Charleston, SC 29407" at bounding box center [240, 227] width 370 height 24
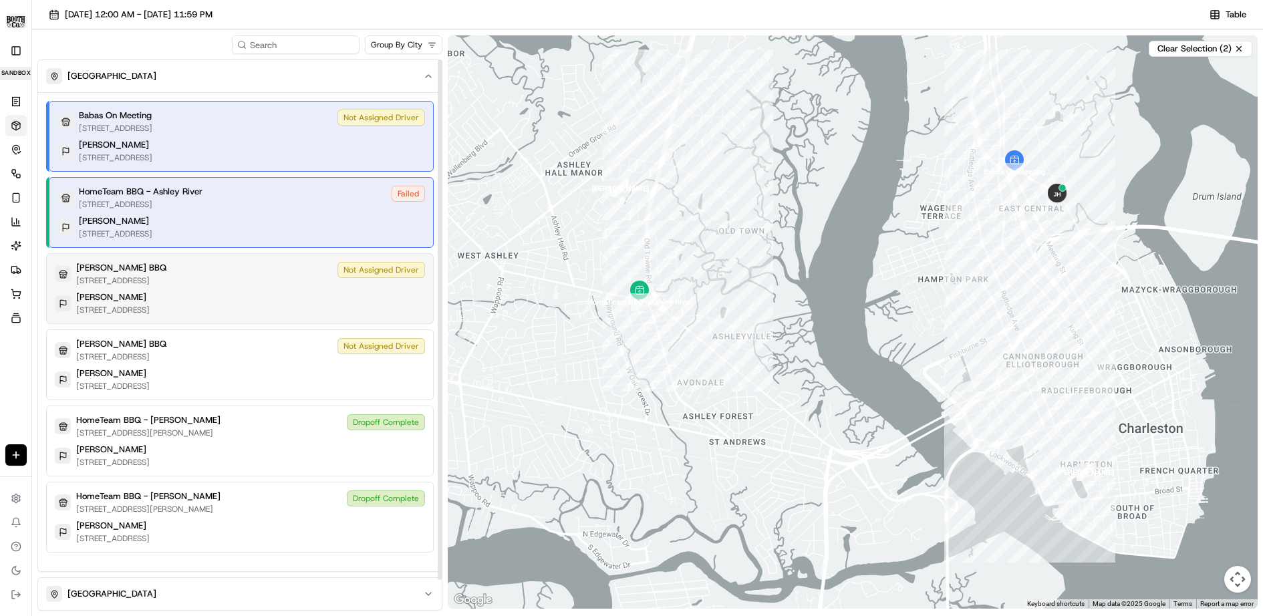
click at [266, 298] on div "Dalton 4 Percy St, Charleston, SC 29403" at bounding box center [240, 303] width 370 height 24
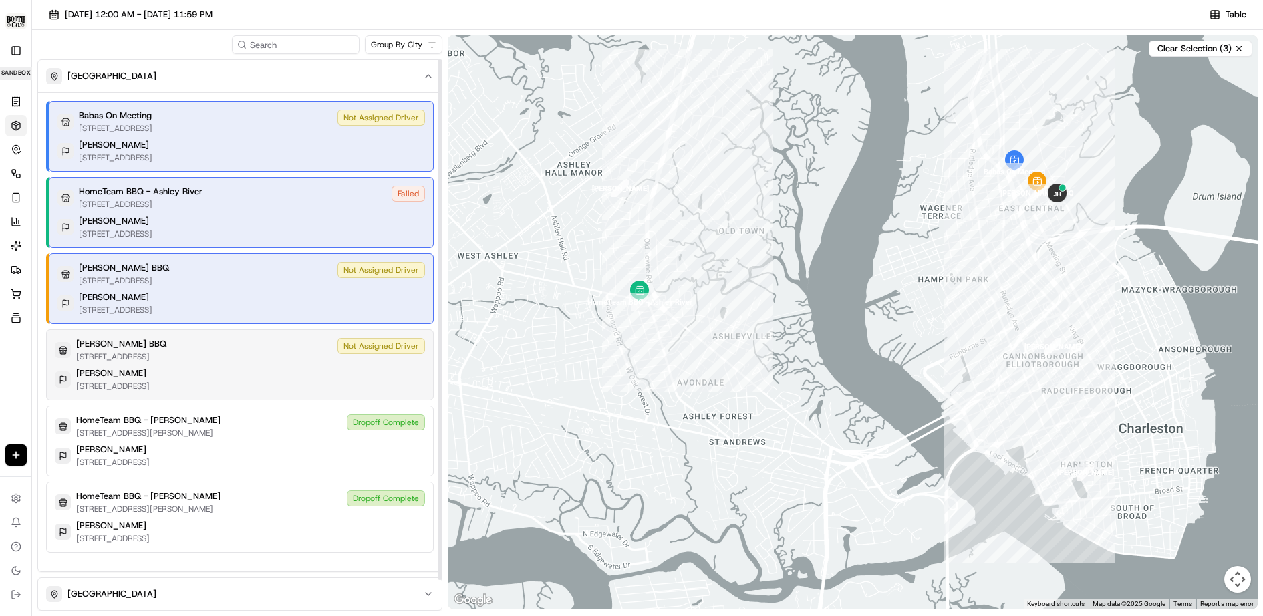
click at [274, 361] on div "Rodney Scott's BBQ 1011 King St, Charleston, SC 29403 Not Assigned Driver Dougl…" at bounding box center [240, 364] width 388 height 71
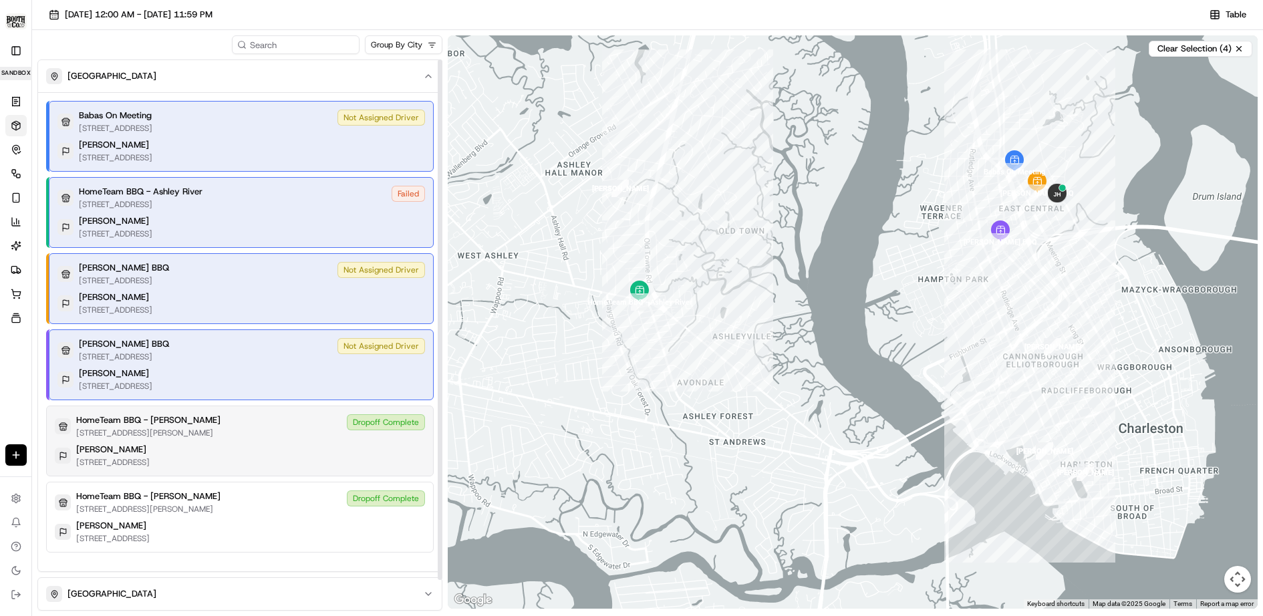
click at [277, 427] on div "HomeTeam BBQ - Williman 126 Williman St, Charleston, SC 29403 Dropoff Complete" at bounding box center [240, 426] width 370 height 24
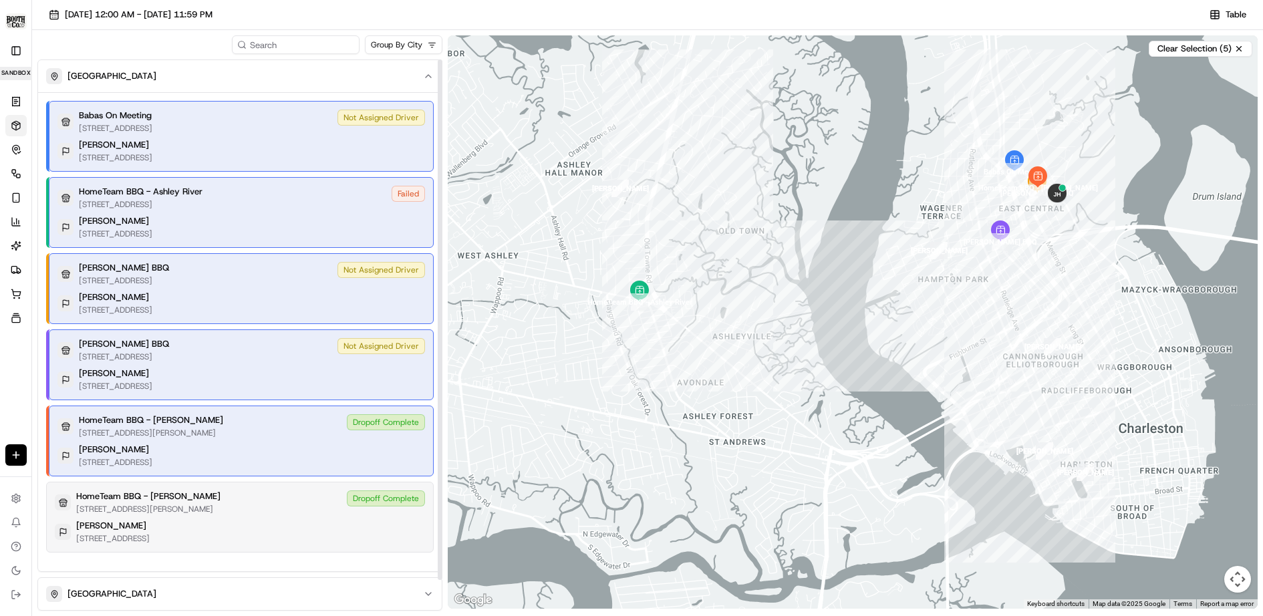
click at [290, 524] on div "Hayden Greene 212 Grove St, Charleston, SC 29403" at bounding box center [240, 532] width 370 height 24
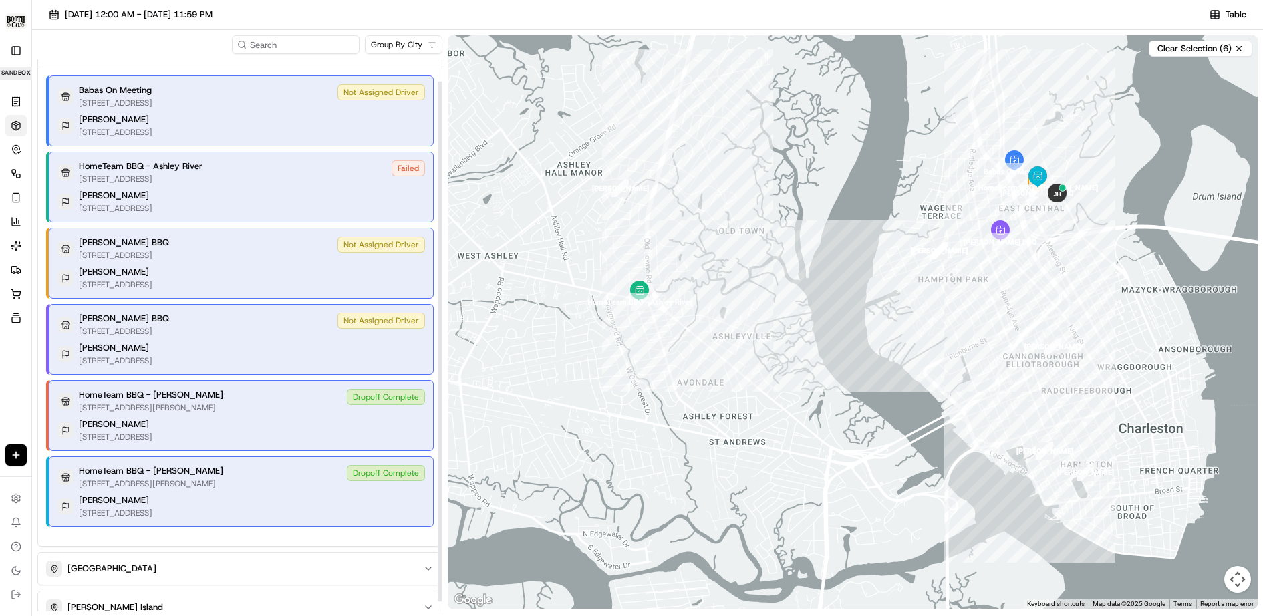
scroll to position [17, 0]
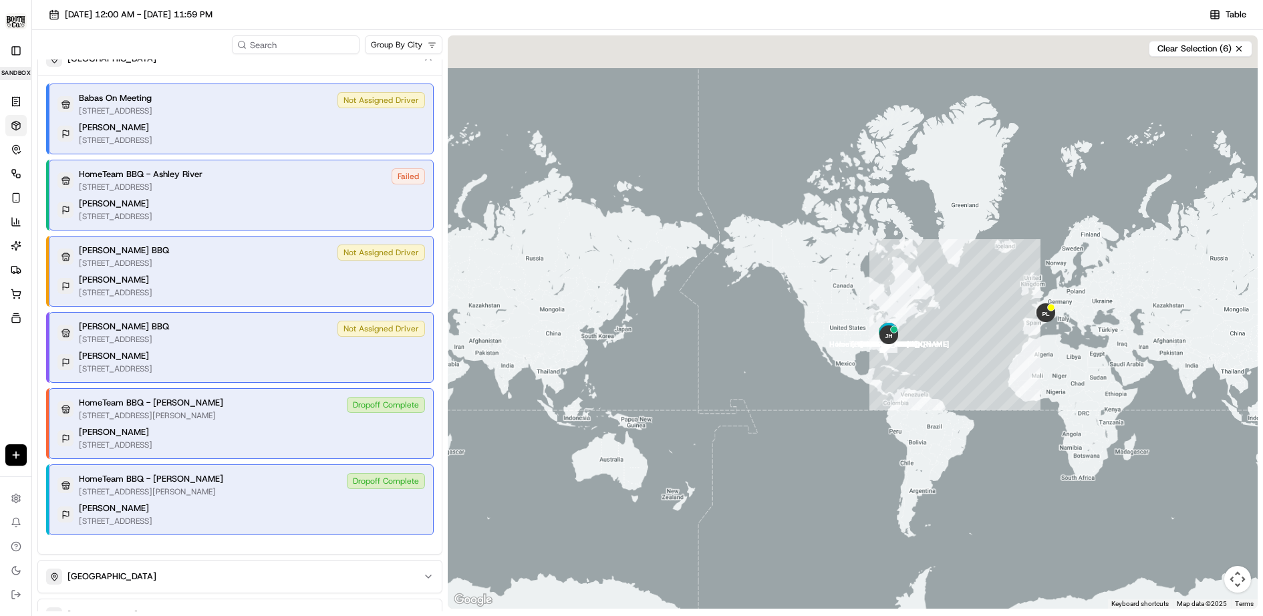
drag, startPoint x: 1118, startPoint y: 327, endPoint x: 978, endPoint y: 328, distance: 140.3
click at [978, 328] on div at bounding box center [853, 321] width 810 height 573
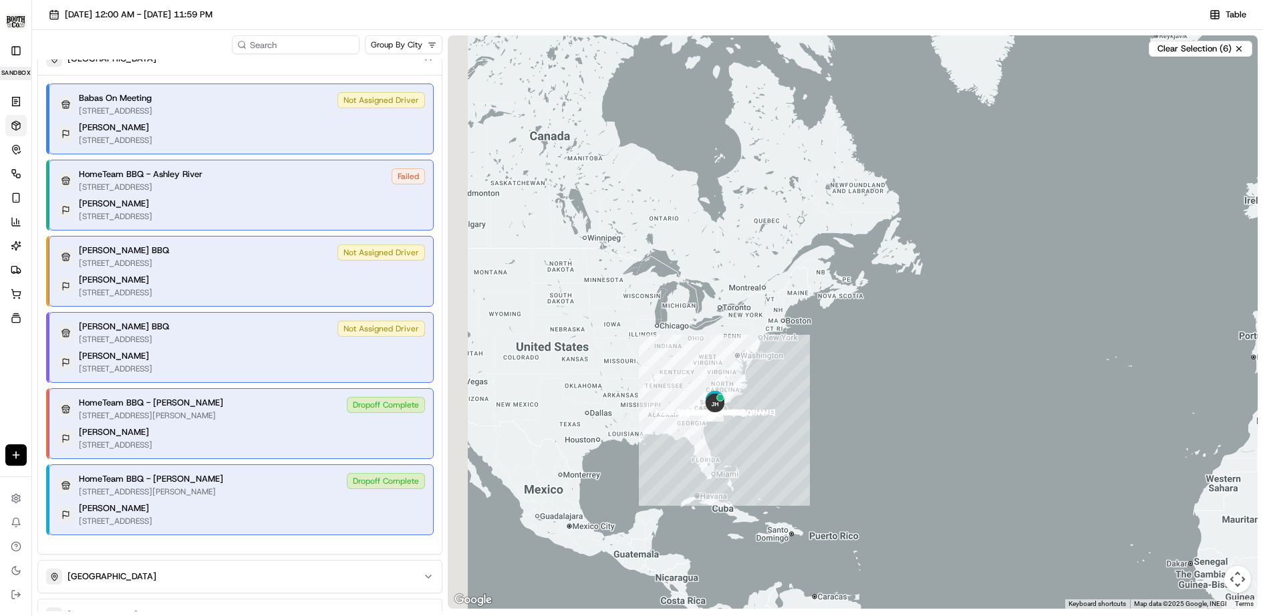
drag, startPoint x: 611, startPoint y: 351, endPoint x: 1113, endPoint y: 322, distance: 502.6
click at [1113, 322] on div at bounding box center [853, 321] width 810 height 573
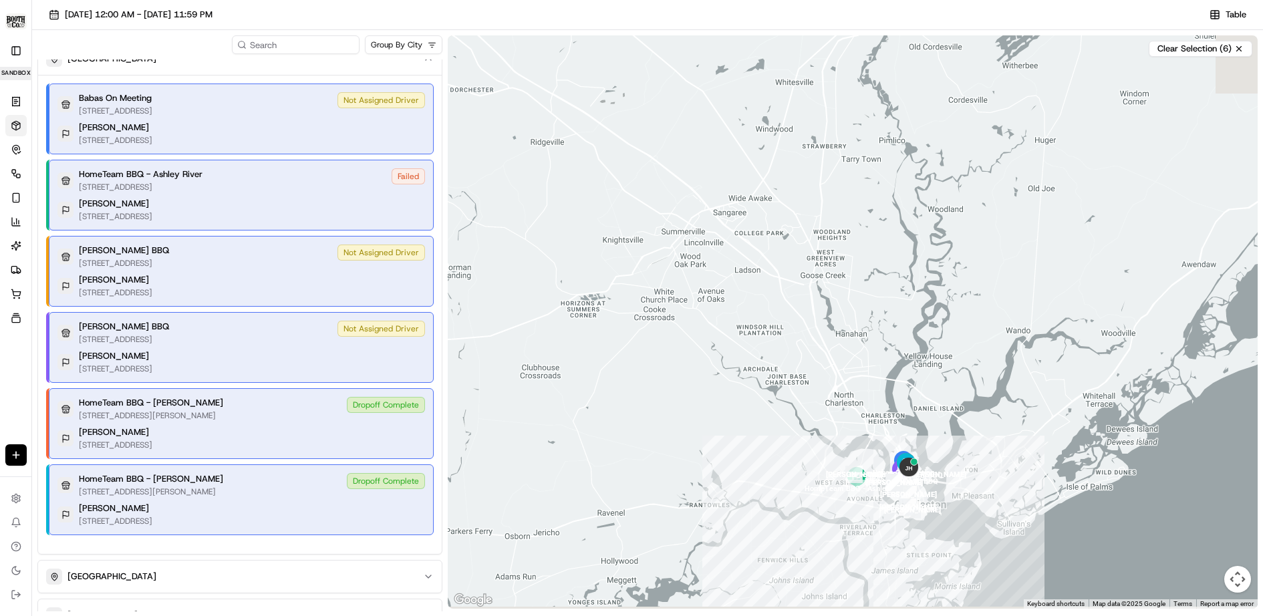
drag, startPoint x: 952, startPoint y: 494, endPoint x: 792, endPoint y: 462, distance: 162.9
click at [792, 462] on div at bounding box center [853, 321] width 810 height 573
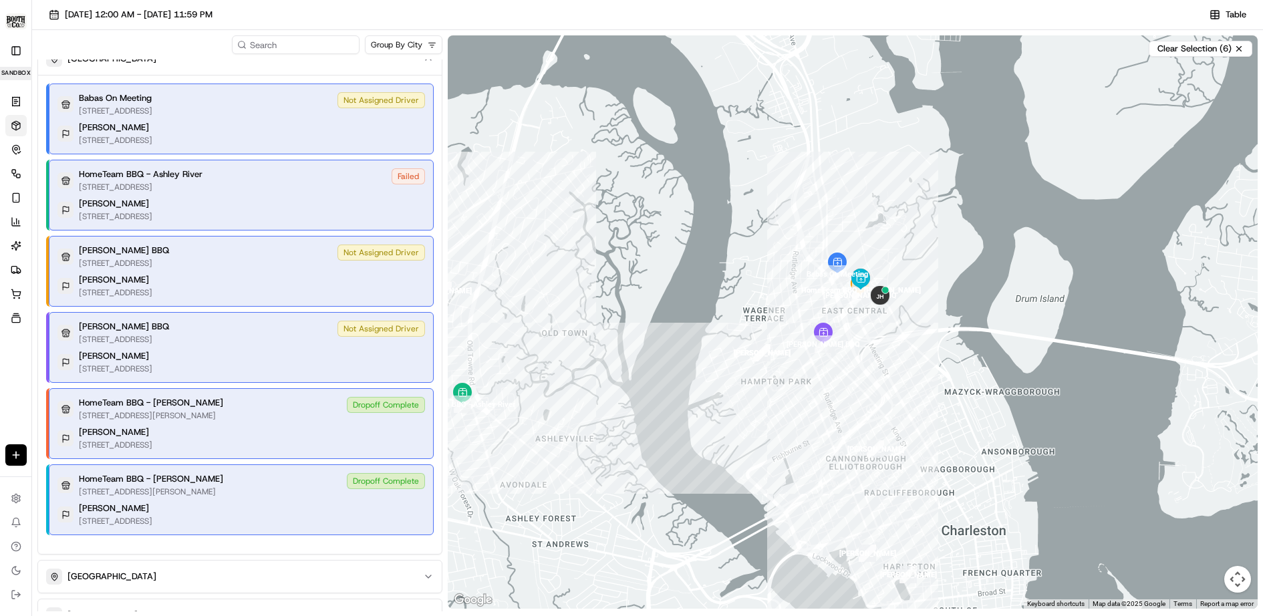
drag, startPoint x: 872, startPoint y: 455, endPoint x: 937, endPoint y: 358, distance: 116.9
click at [937, 358] on div at bounding box center [853, 321] width 810 height 573
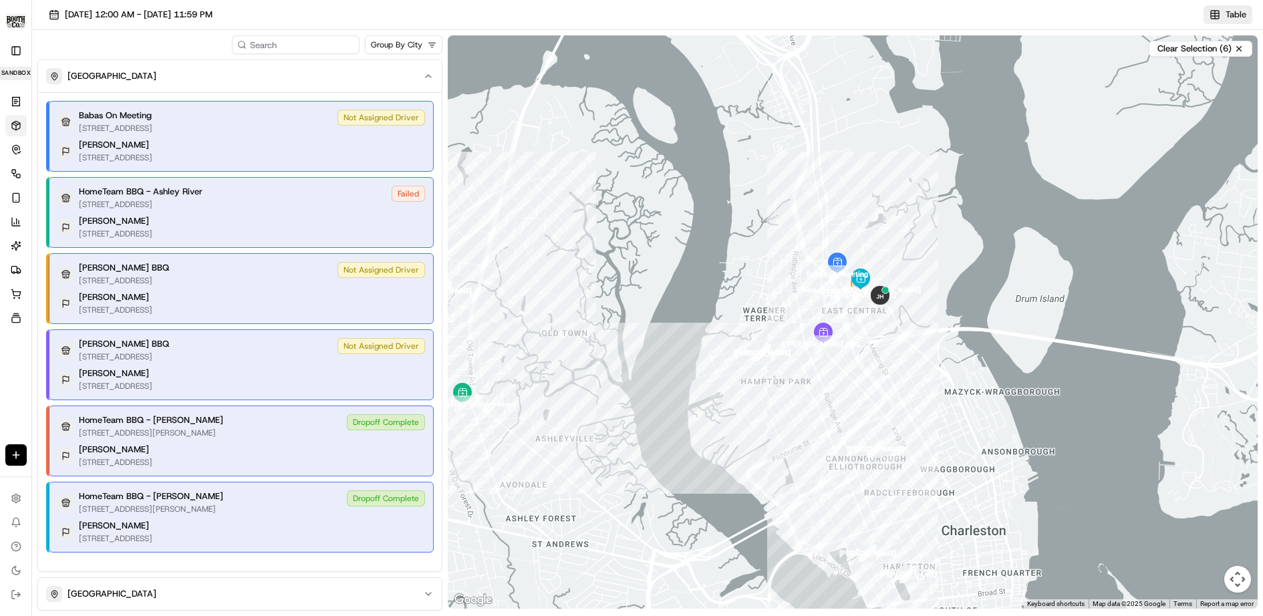
click at [1241, 16] on span "Table" at bounding box center [1235, 15] width 21 height 12
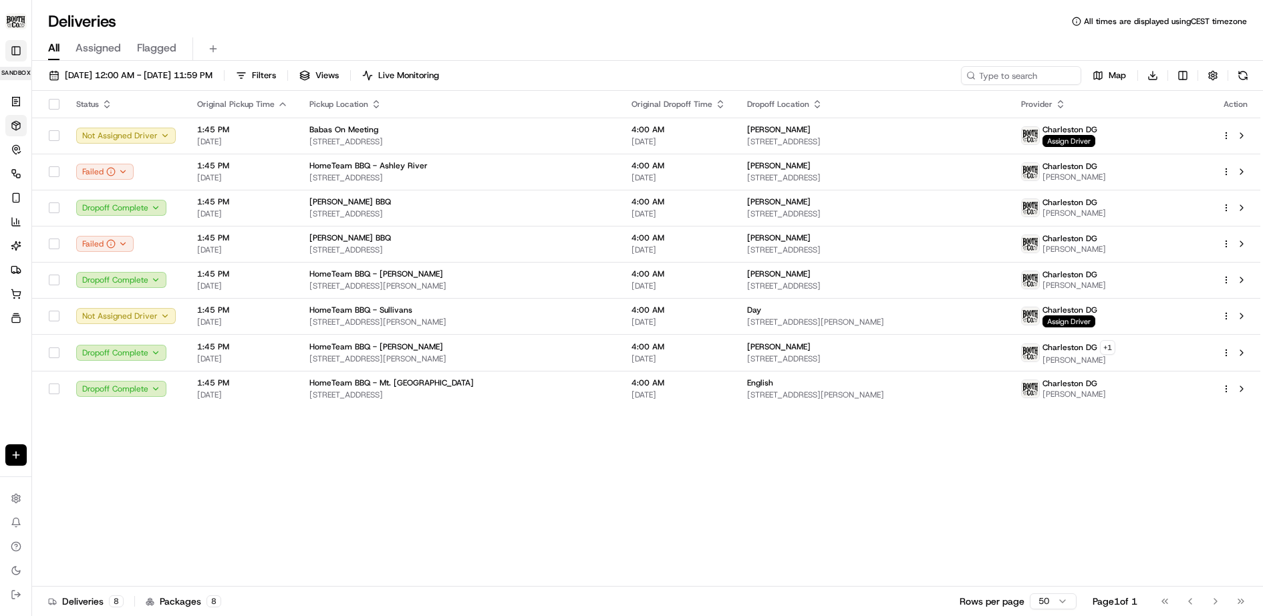
click at [19, 53] on button "Toggle Sidebar" at bounding box center [15, 50] width 21 height 21
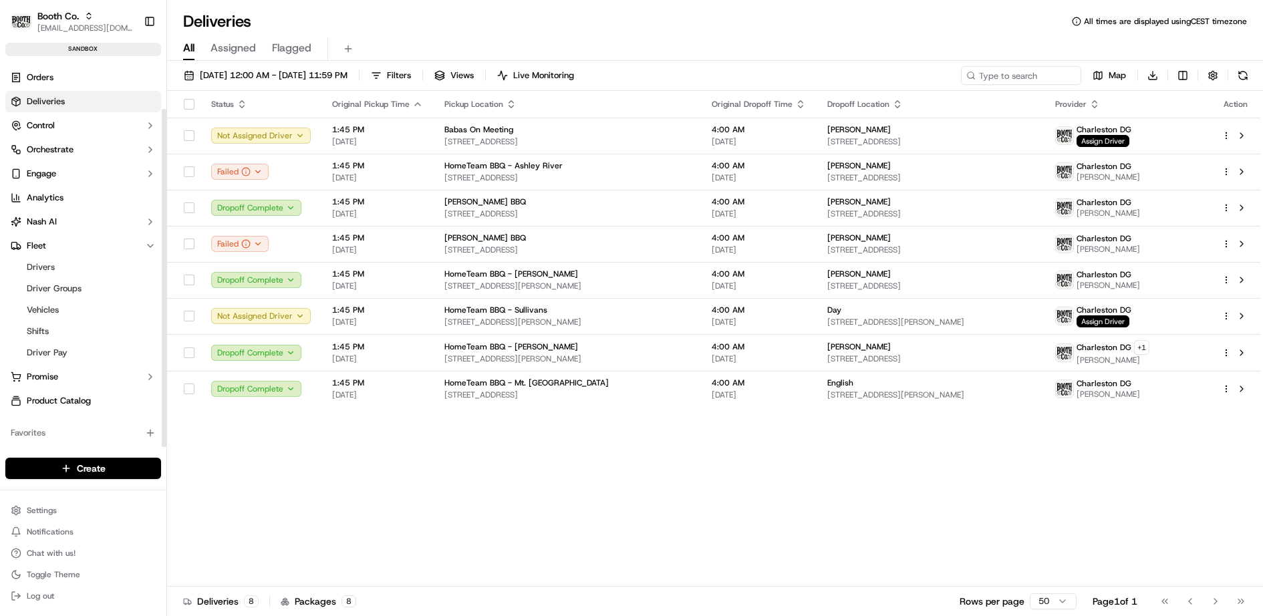
scroll to position [54, 0]
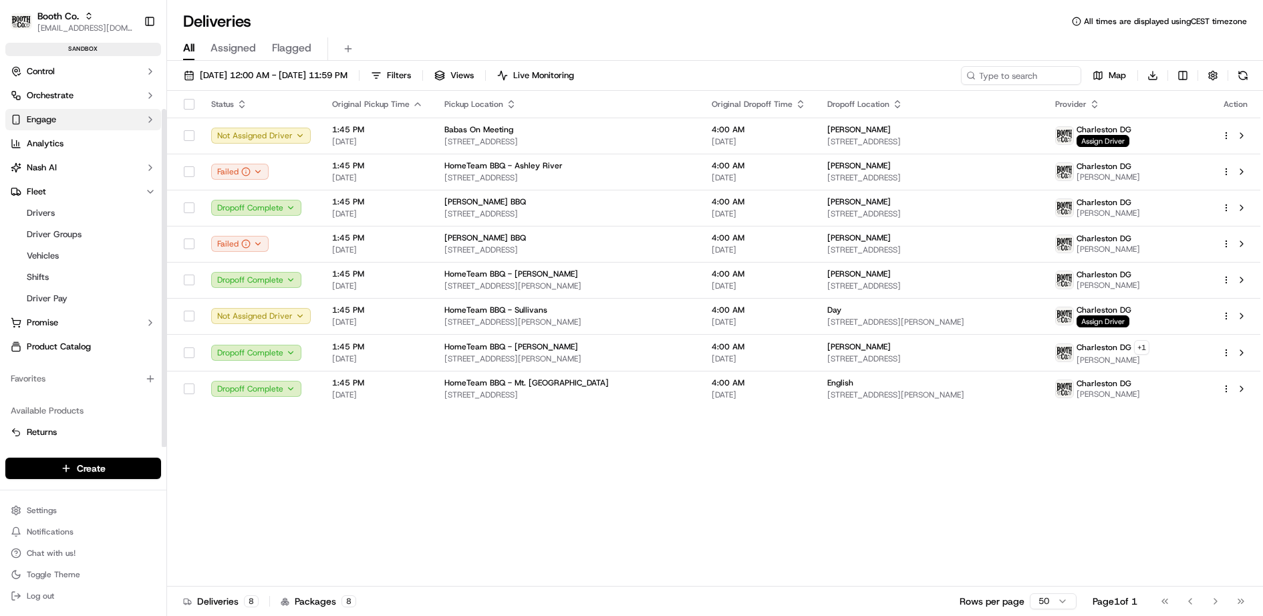
click at [72, 117] on button "Engage" at bounding box center [83, 119] width 156 height 21
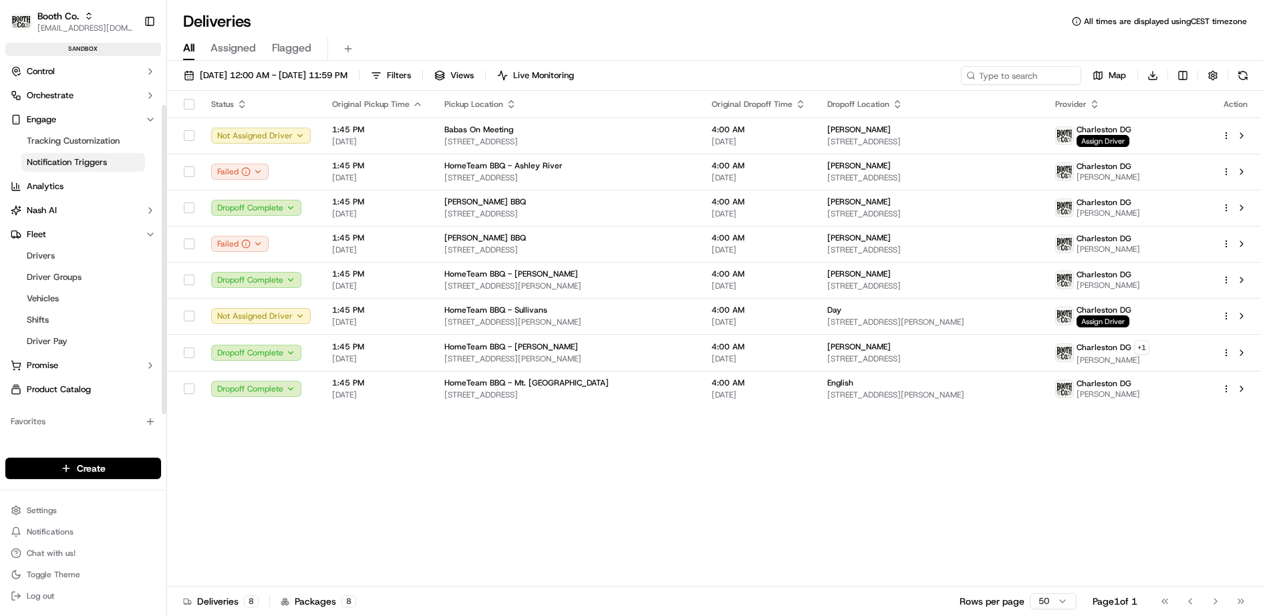
click at [80, 162] on span "Notification Triggers" at bounding box center [67, 162] width 80 height 12
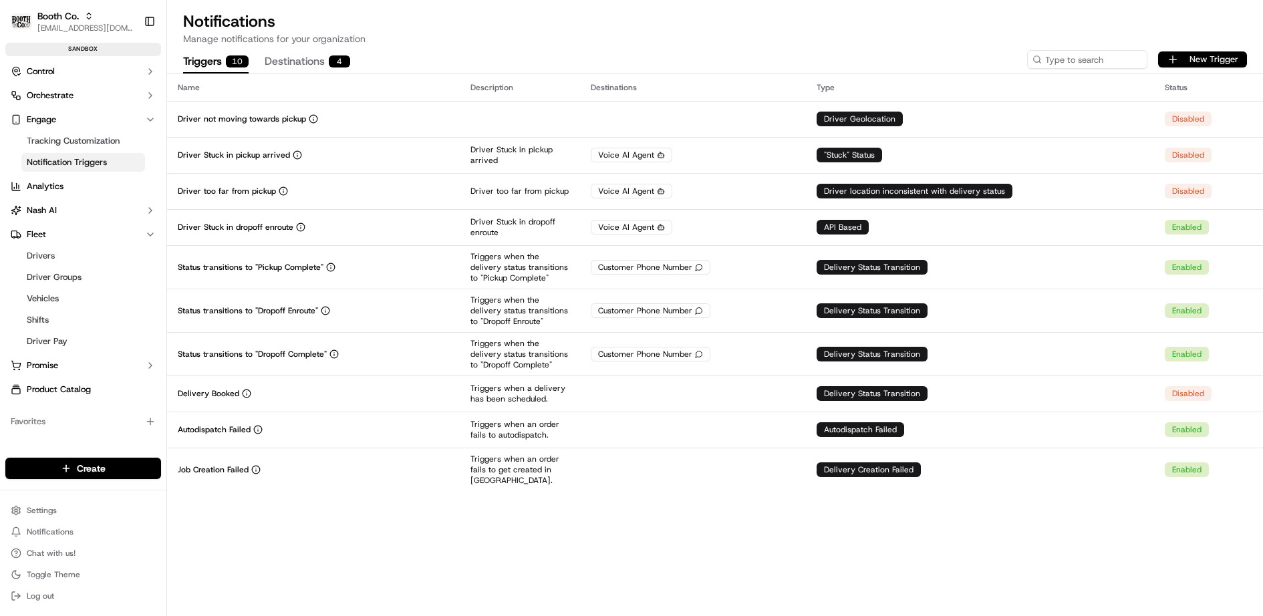
click at [1224, 53] on button "New Trigger" at bounding box center [1202, 59] width 89 height 16
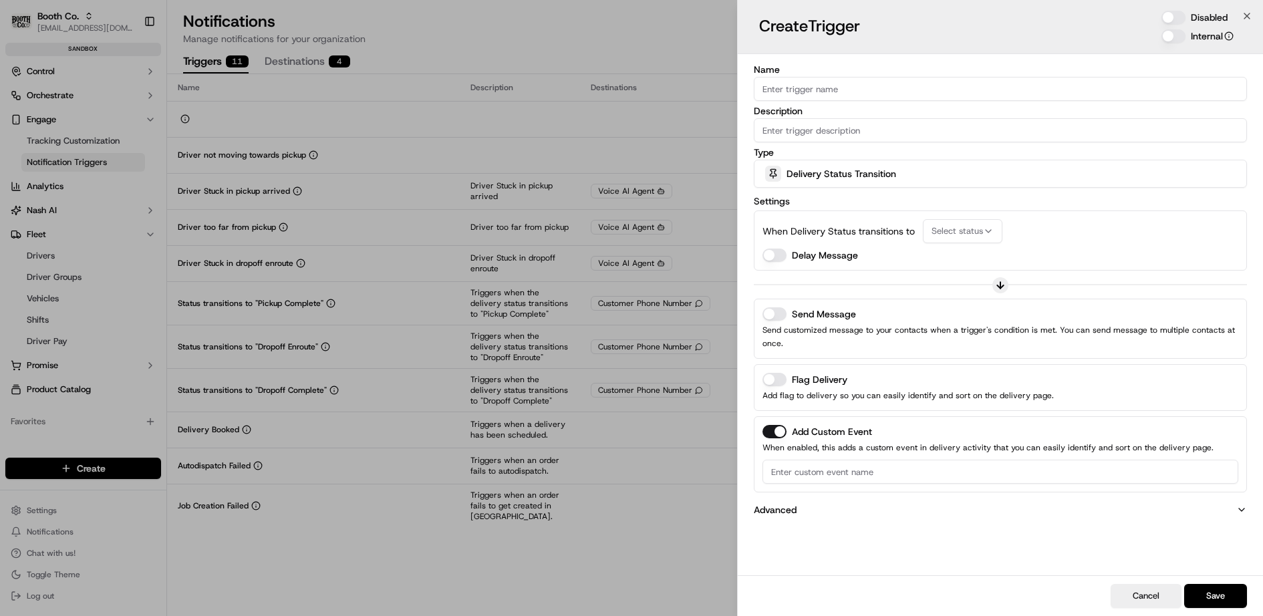
click at [819, 176] on span "Delivery Status Transition" at bounding box center [841, 173] width 110 height 13
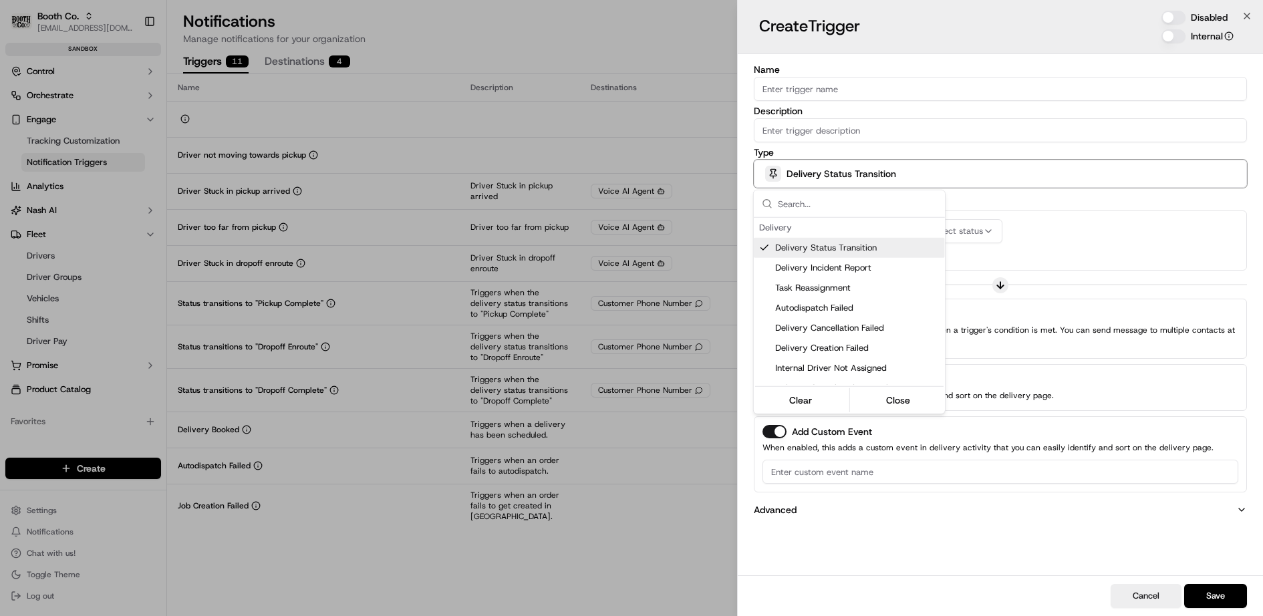
click at [819, 176] on div at bounding box center [631, 308] width 1263 height 616
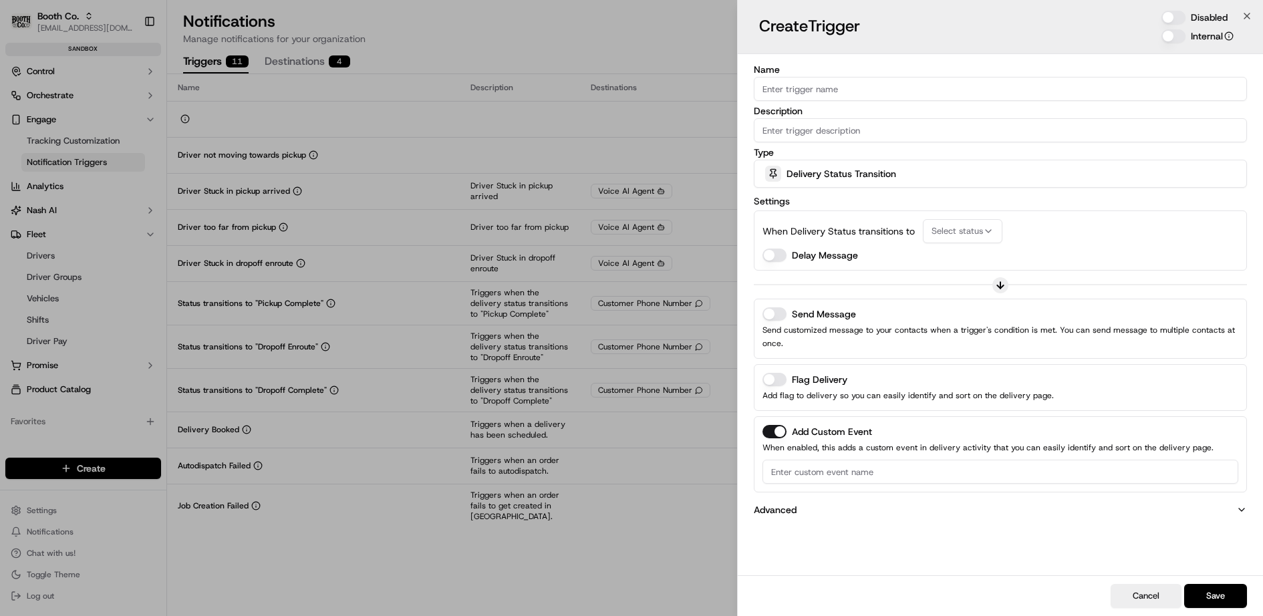
click at [766, 311] on button "Send Message" at bounding box center [774, 313] width 24 height 13
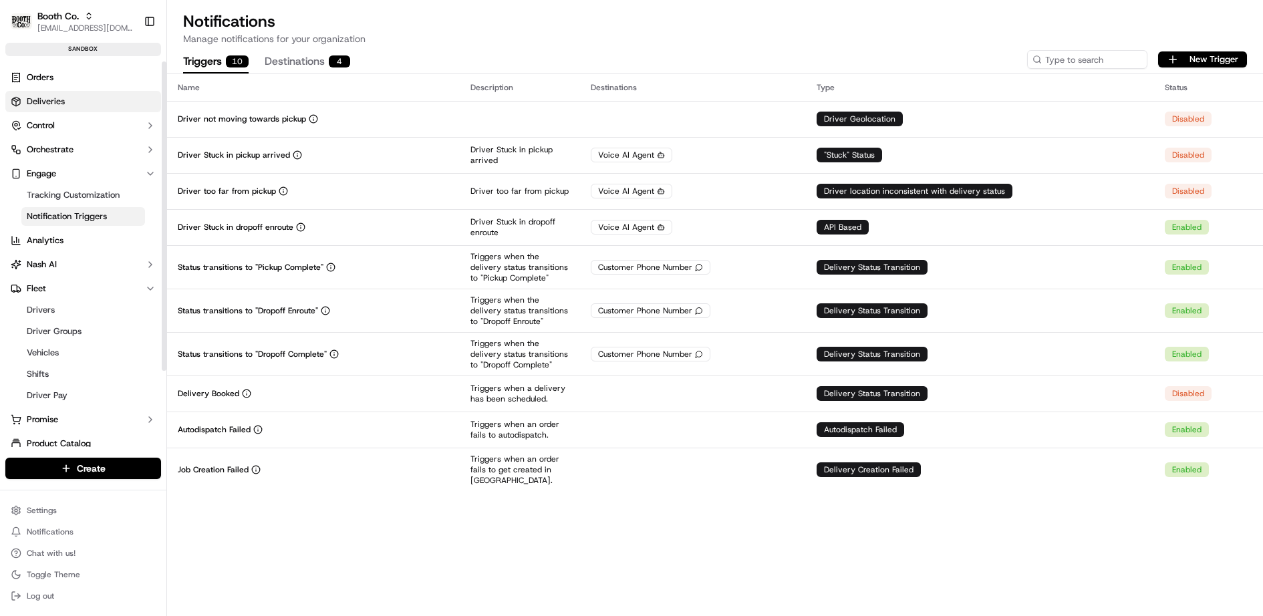
click at [59, 106] on span "Deliveries" at bounding box center [46, 102] width 38 height 12
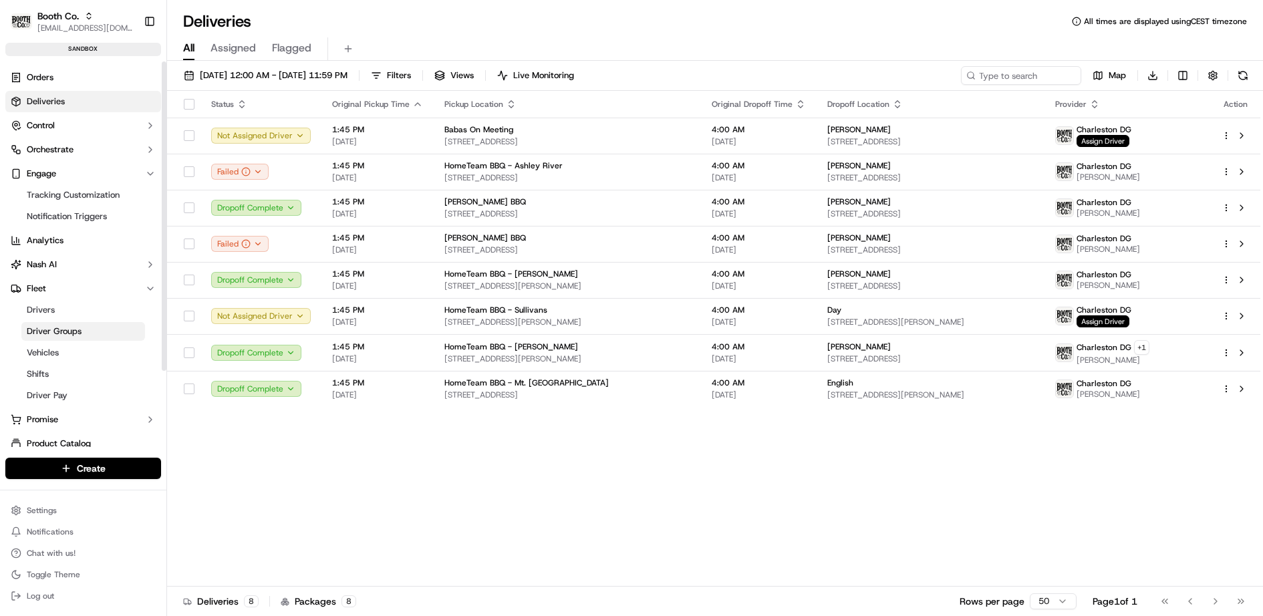
click at [65, 333] on span "Driver Groups" at bounding box center [54, 331] width 55 height 12
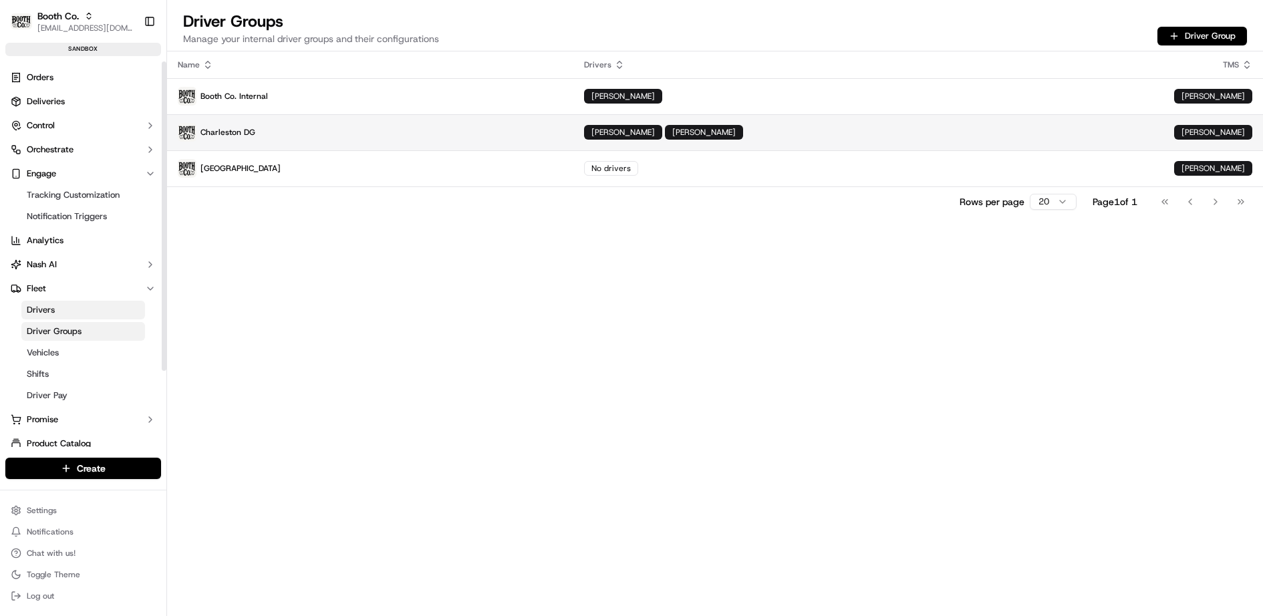
click at [412, 134] on p "Charleston DG" at bounding box center [370, 132] width 385 height 19
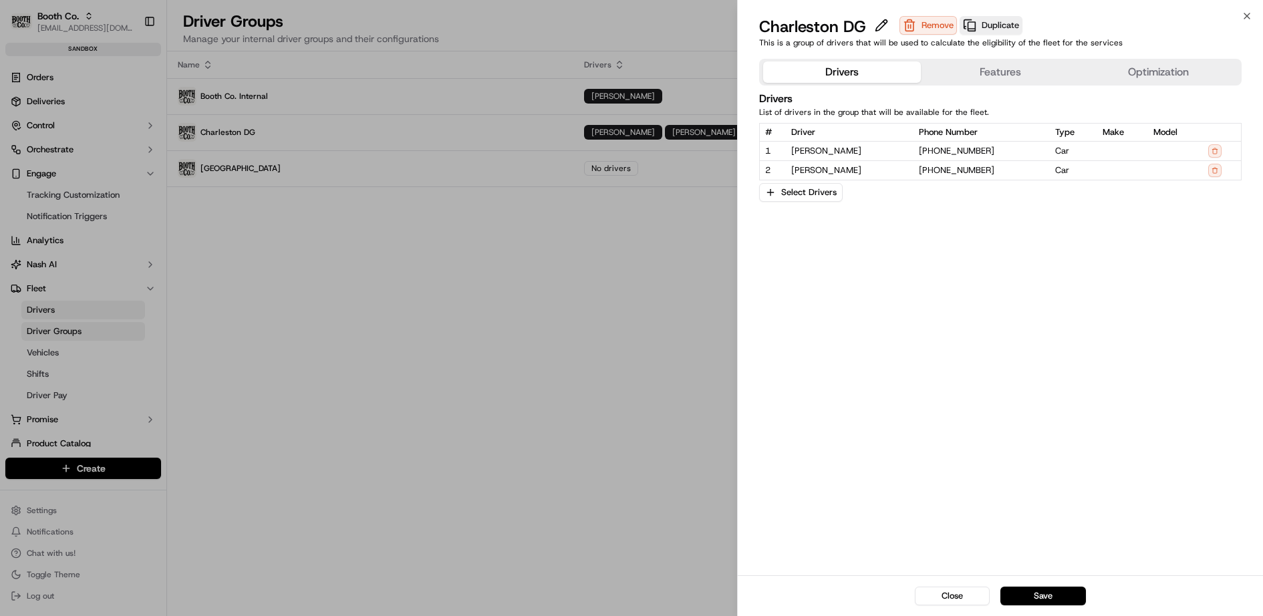
click at [1002, 69] on button "Features" at bounding box center [1000, 71] width 158 height 21
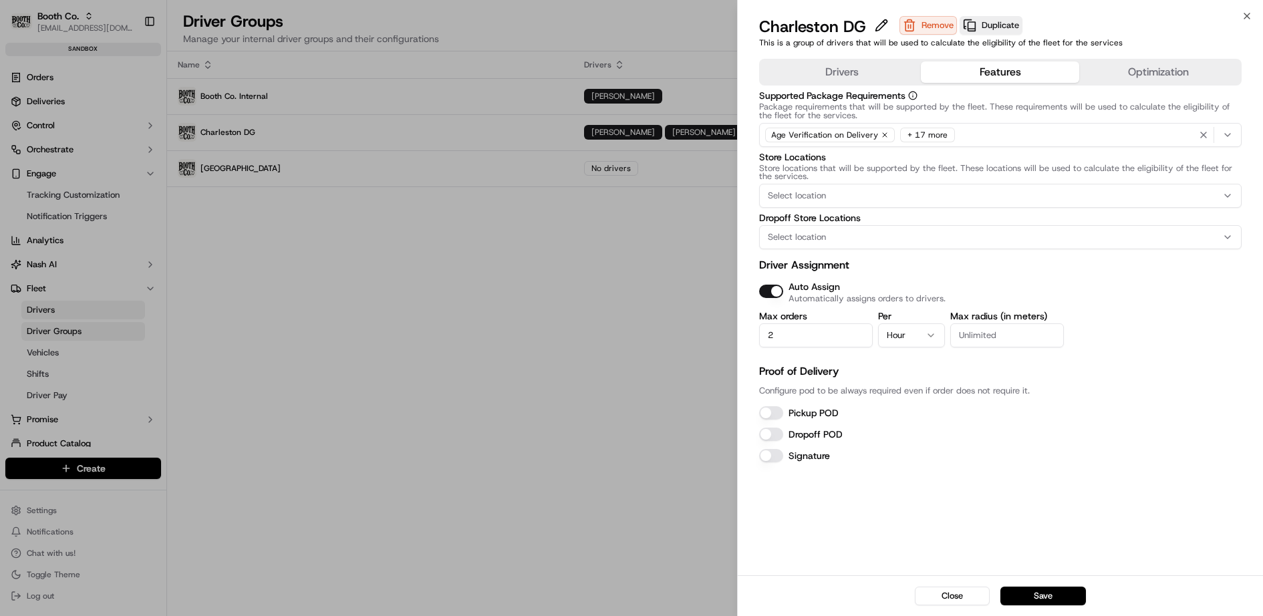
drag, startPoint x: 791, startPoint y: 338, endPoint x: 748, endPoint y: 338, distance: 42.8
click at [749, 338] on div "Drivers Features Optimization Supported Package Requirements Package requiremen…" at bounding box center [1001, 314] width 526 height 522
type input "1"
click at [925, 335] on icon "button" at bounding box center [930, 335] width 11 height 11
click at [746, 327] on div "Drivers Features Optimization Supported Package Requirements Package requiremen…" at bounding box center [1001, 314] width 526 height 522
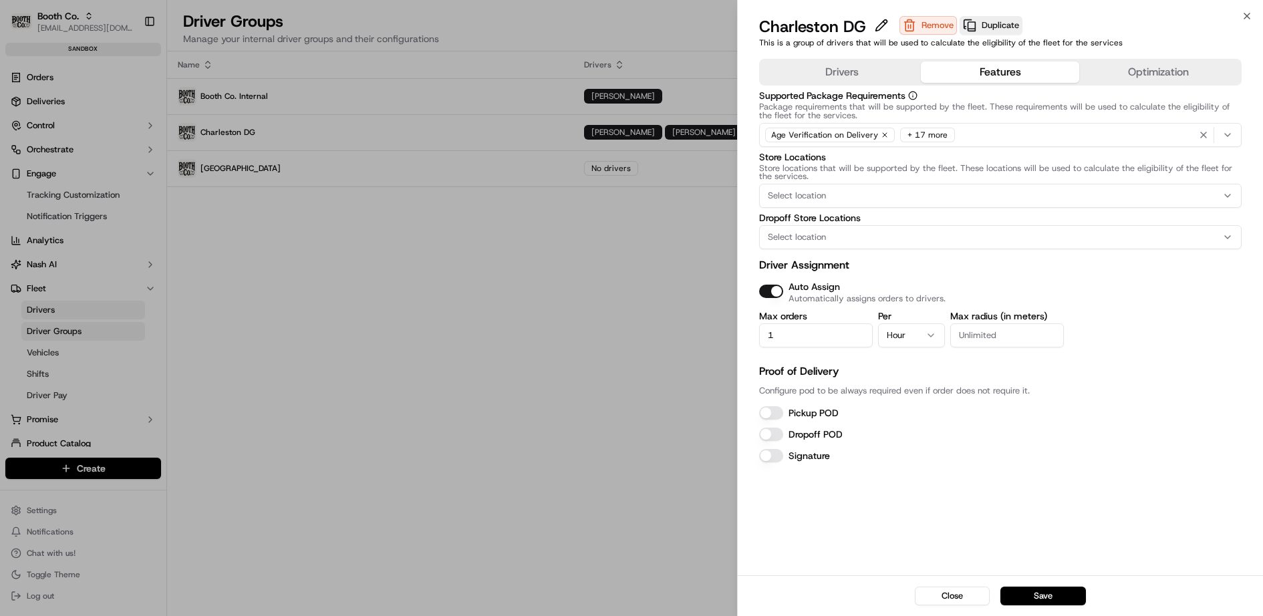
click at [925, 333] on icon "button" at bounding box center [930, 335] width 11 height 11
click at [419, 249] on body "Booth Co. jj@usenash.com Toggle Sidebar sandbox Orders Deliveries Control Orche…" at bounding box center [631, 308] width 1263 height 616
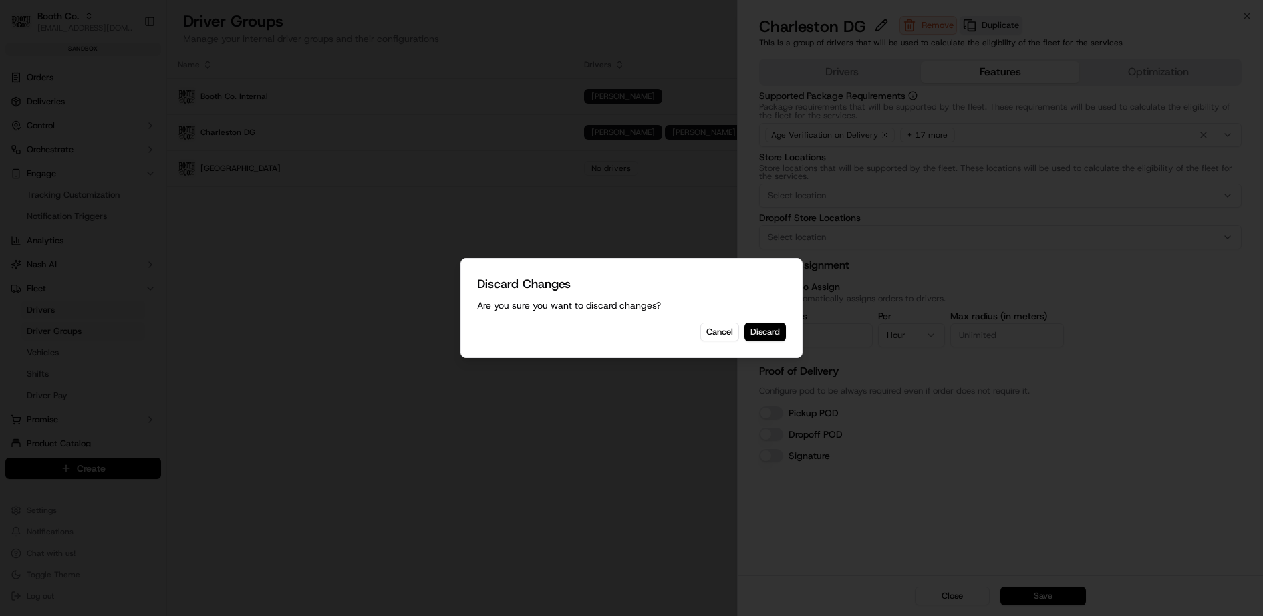
click at [776, 332] on button "Discard" at bounding box center [764, 332] width 41 height 19
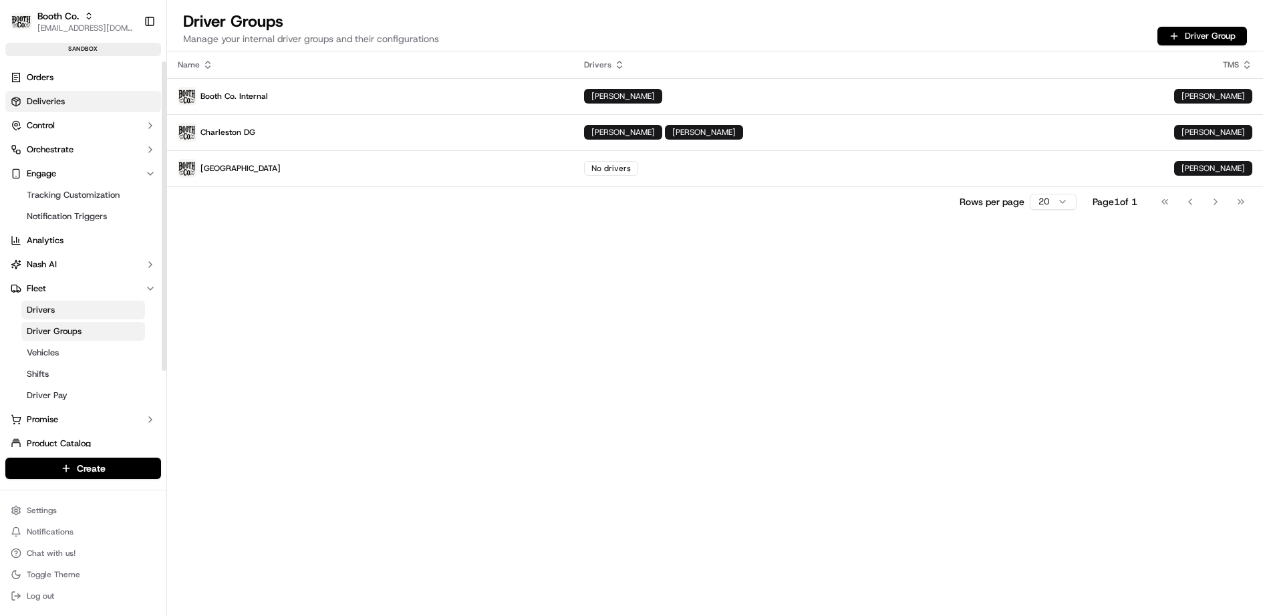
click at [101, 97] on link "Deliveries" at bounding box center [83, 101] width 156 height 21
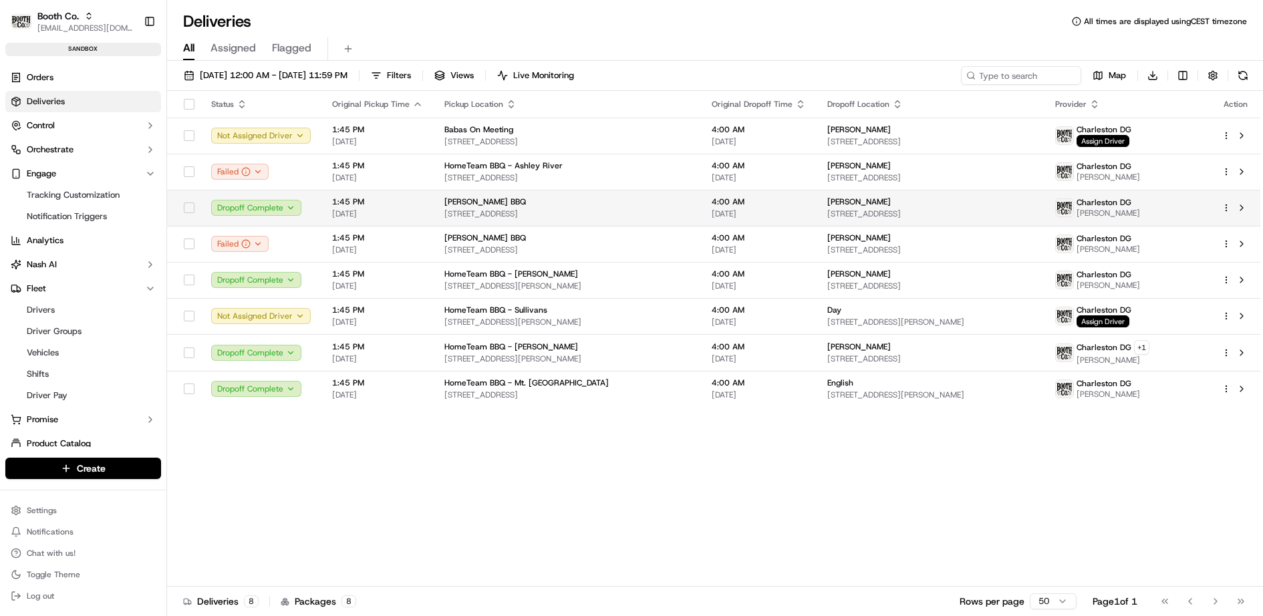
click at [1227, 207] on html "Booth Co. jj@usenash.com Toggle Sidebar sandbox Orders Deliveries Control Orche…" at bounding box center [631, 308] width 1263 height 616
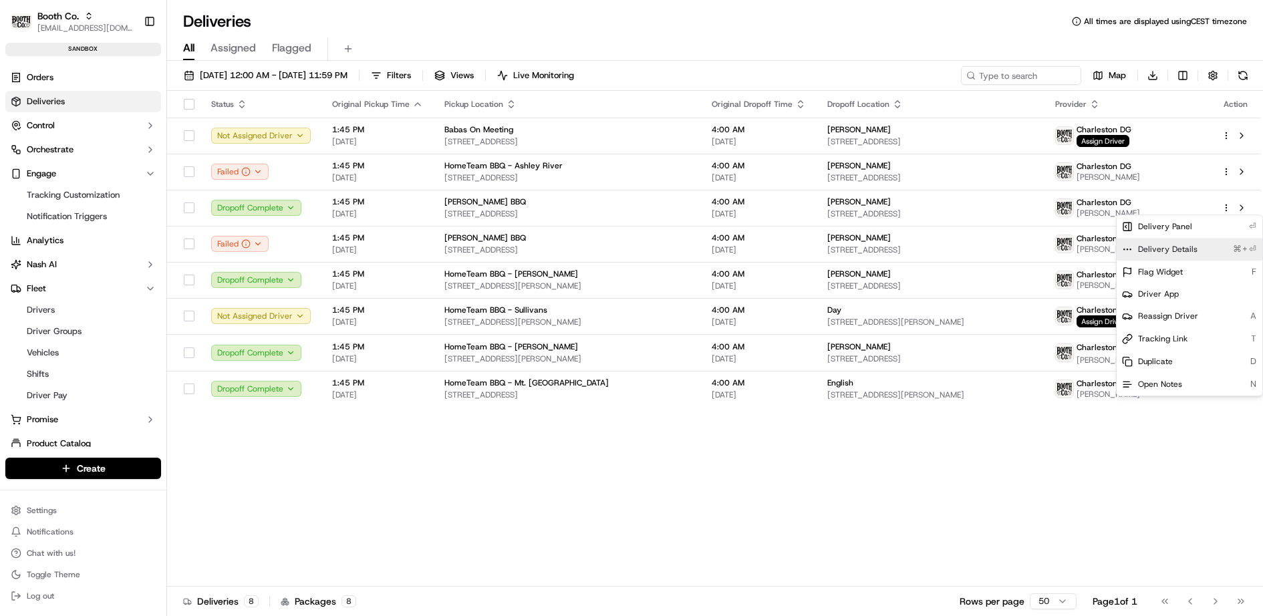
click at [1177, 244] on span "Delivery Details" at bounding box center [1167, 249] width 59 height 11
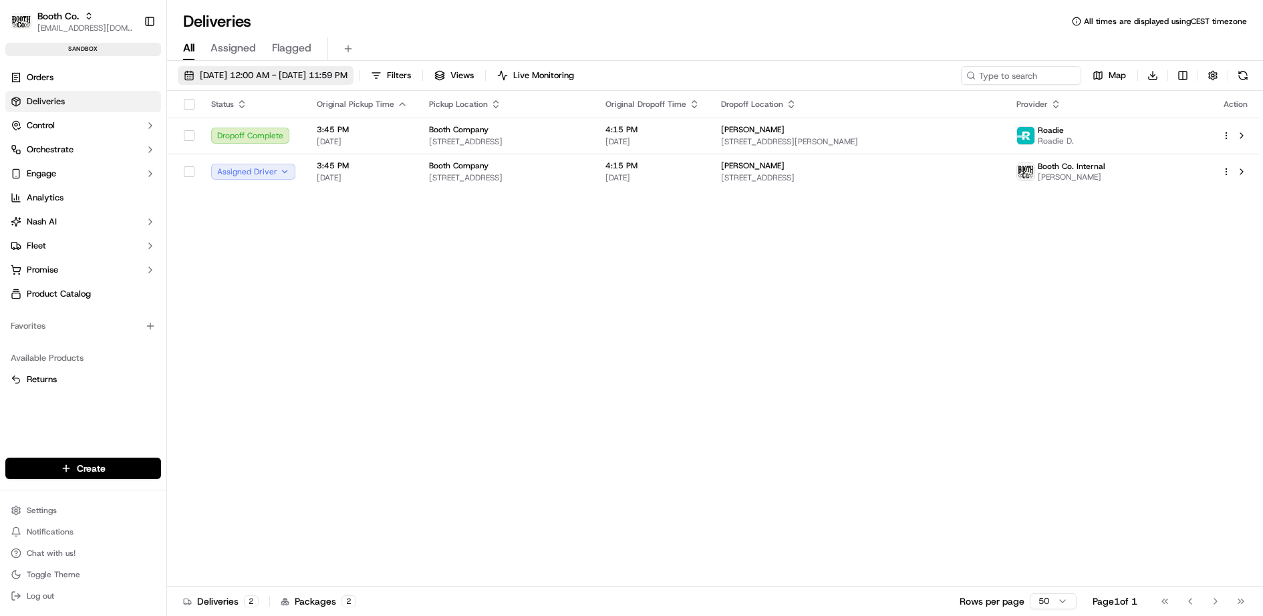
click at [303, 73] on span "[DATE] 12:00 AM - [DATE] 11:59 PM" at bounding box center [274, 75] width 148 height 12
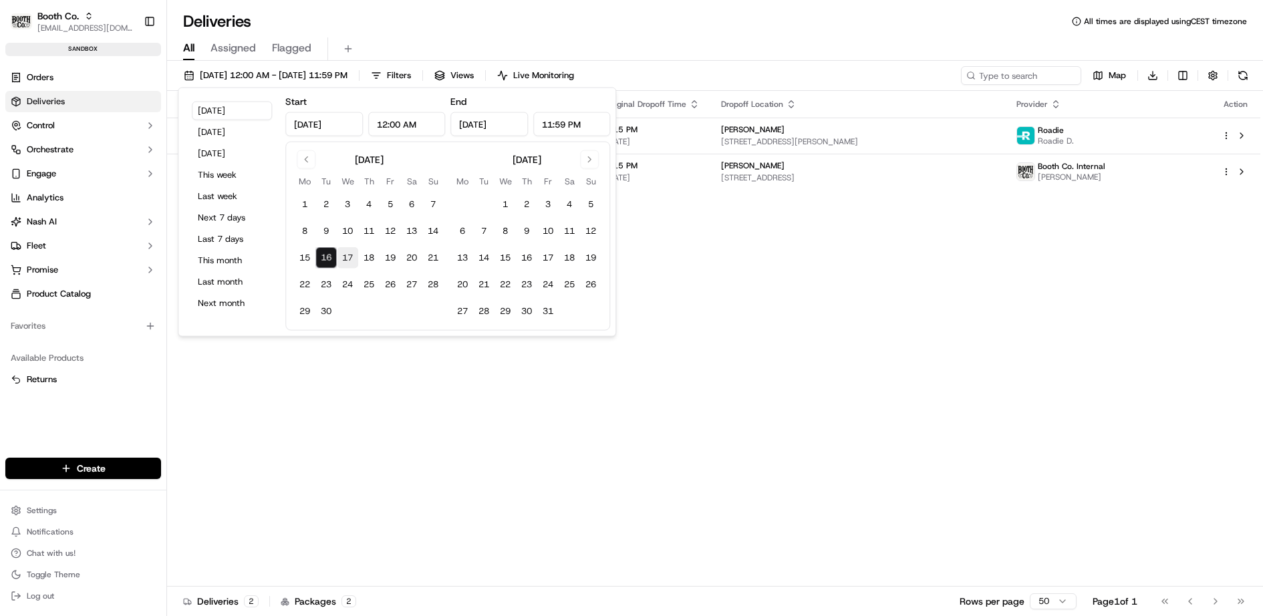
click at [347, 255] on button "17" at bounding box center [347, 257] width 21 height 21
type input "[DATE]"
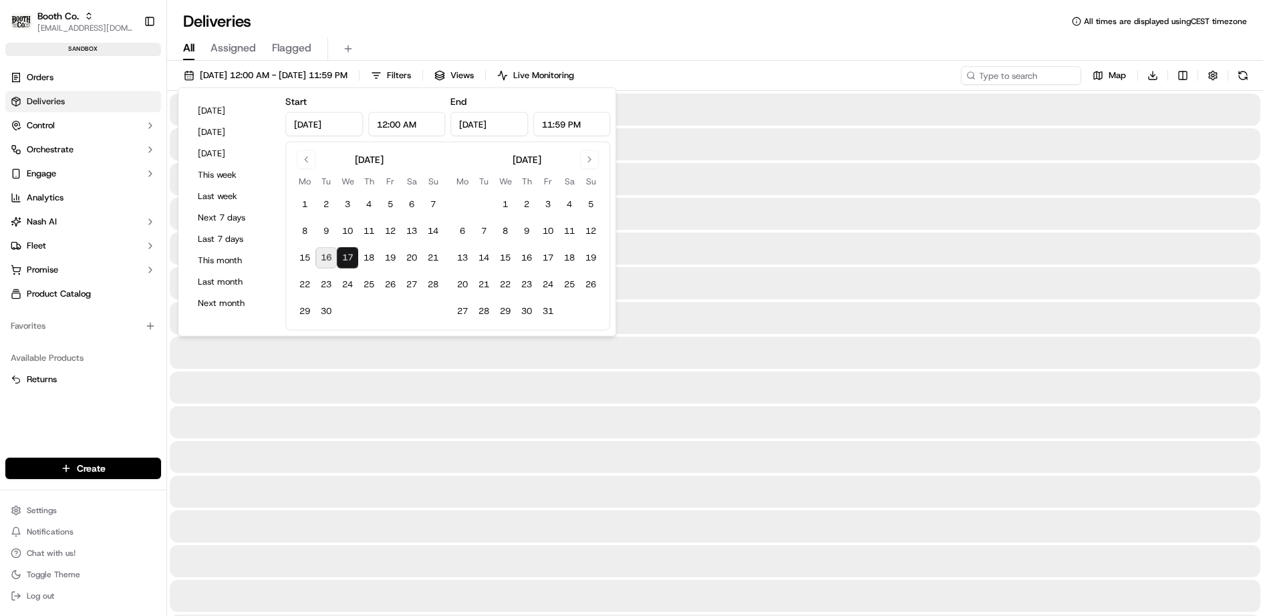
click at [347, 255] on button "17" at bounding box center [347, 257] width 21 height 21
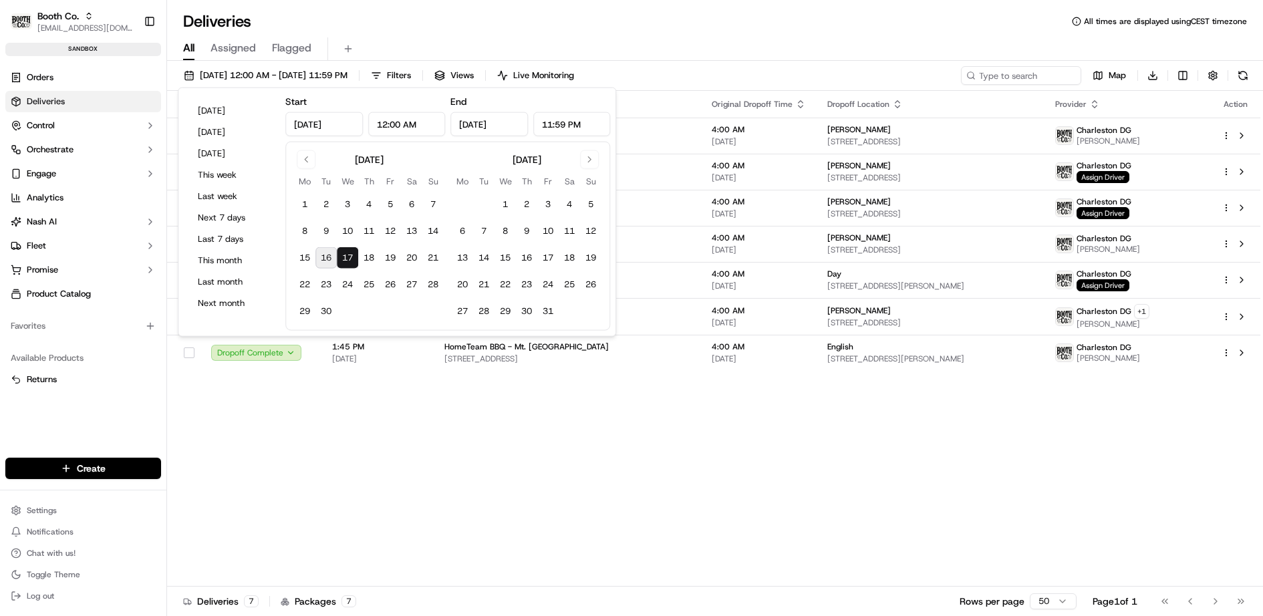
click at [811, 33] on div "All Assigned Flagged" at bounding box center [715, 46] width 1096 height 29
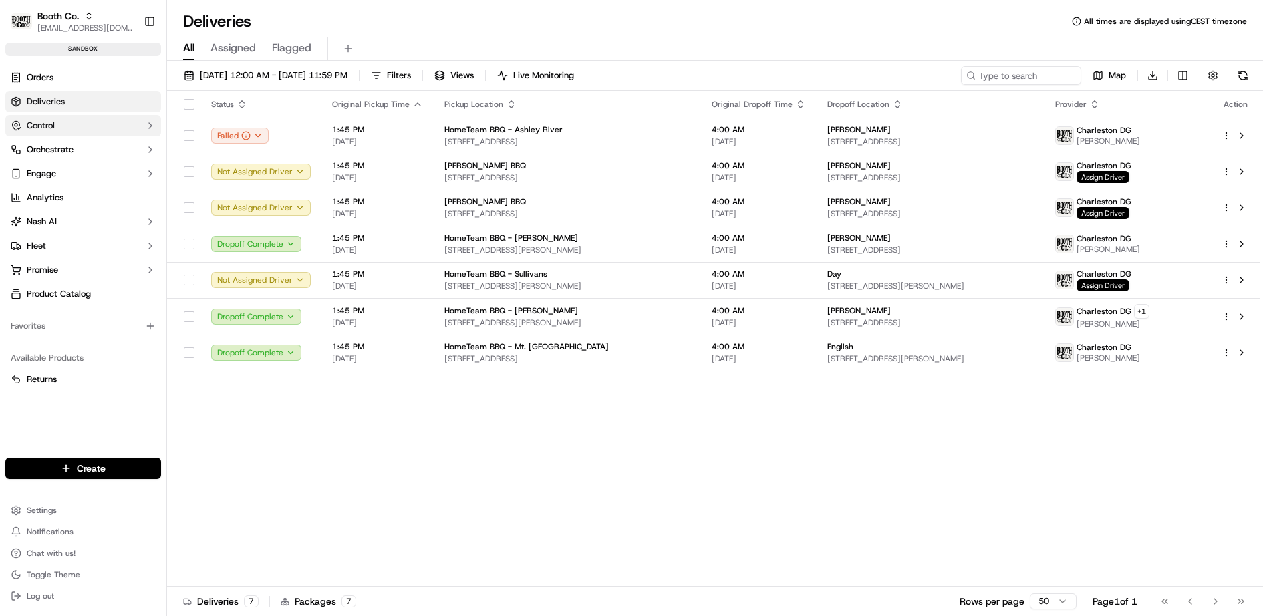
click at [80, 115] on button "Control" at bounding box center [83, 125] width 156 height 21
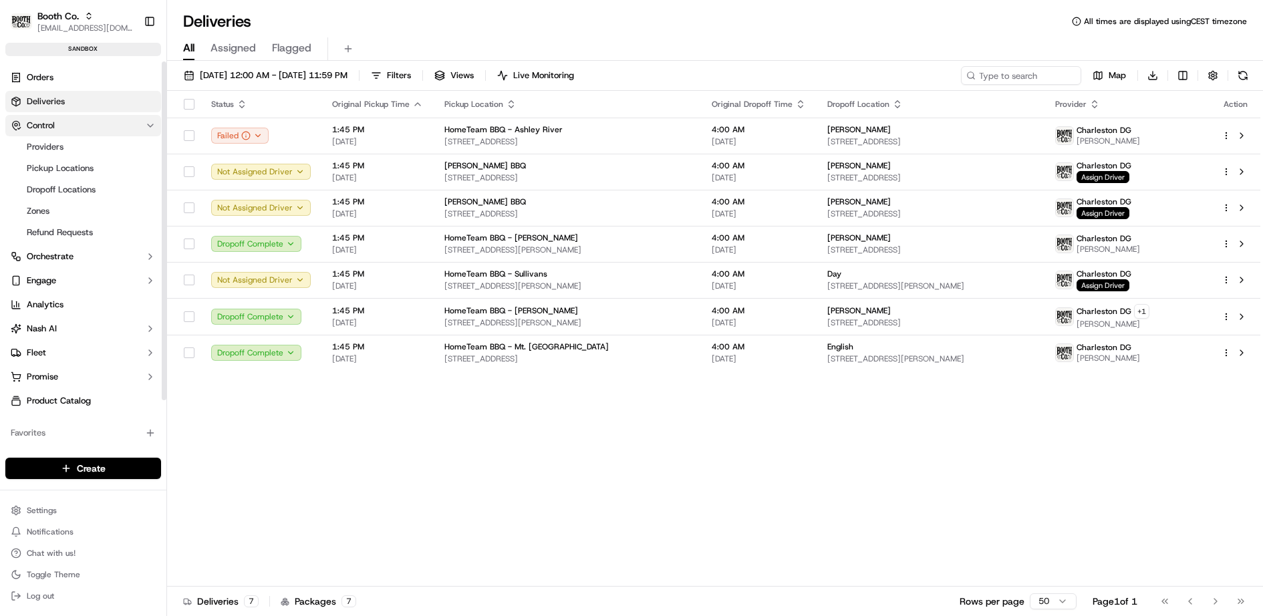
click at [80, 115] on button "Control" at bounding box center [83, 125] width 156 height 21
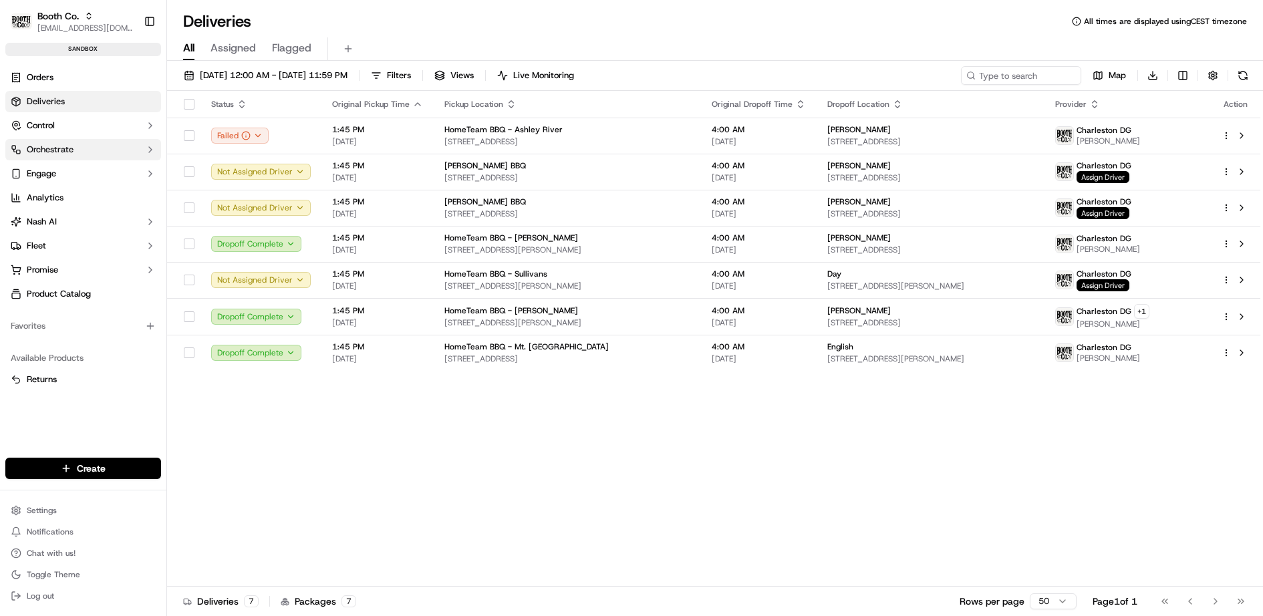
click at [73, 144] on span "Orchestrate" at bounding box center [50, 150] width 47 height 12
click at [72, 166] on button "Engage" at bounding box center [83, 173] width 156 height 21
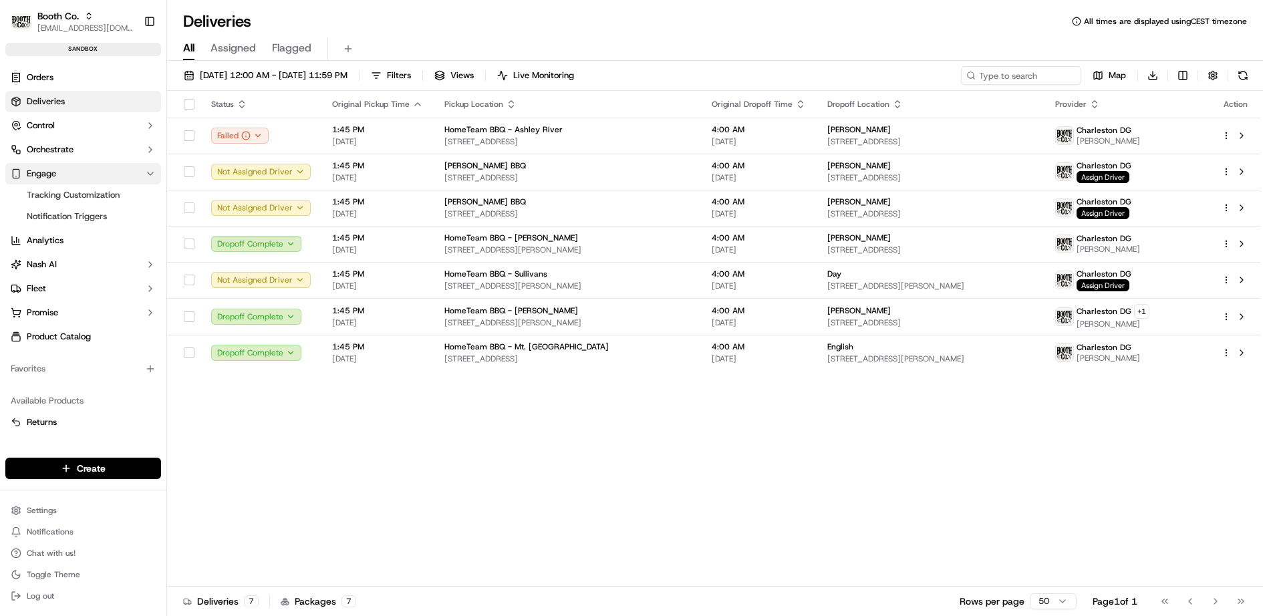
click at [72, 166] on button "Engage" at bounding box center [83, 173] width 156 height 21
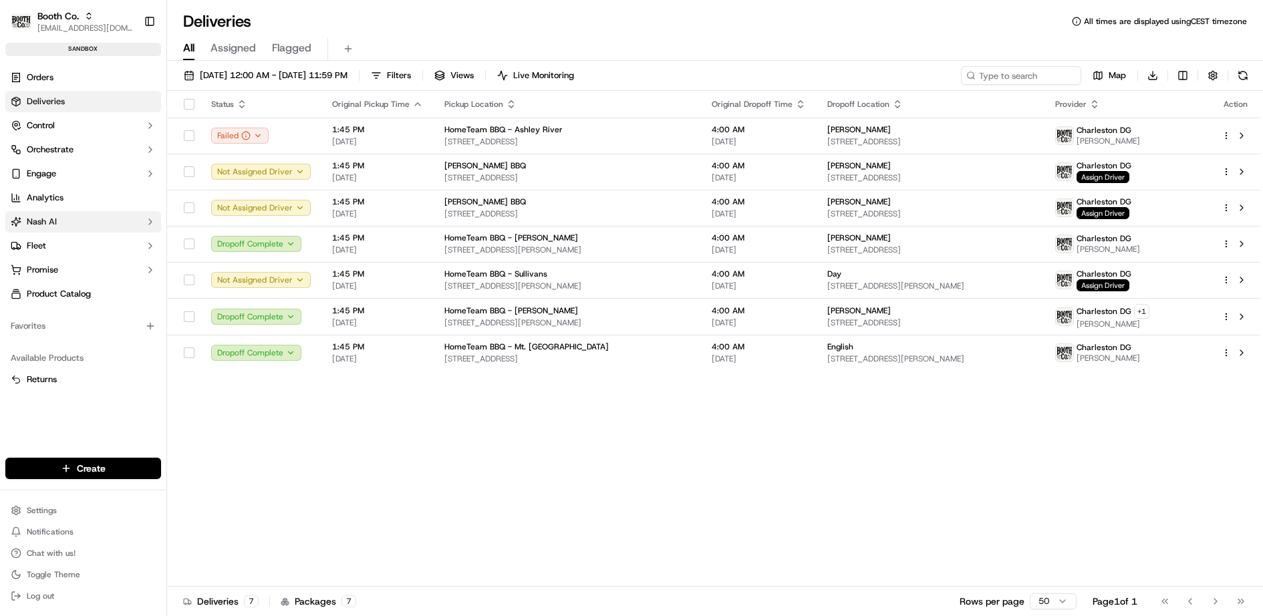
click at [71, 212] on button "Nash AI" at bounding box center [83, 221] width 156 height 21
click at [75, 236] on link "Dashboard" at bounding box center [83, 243] width 124 height 19
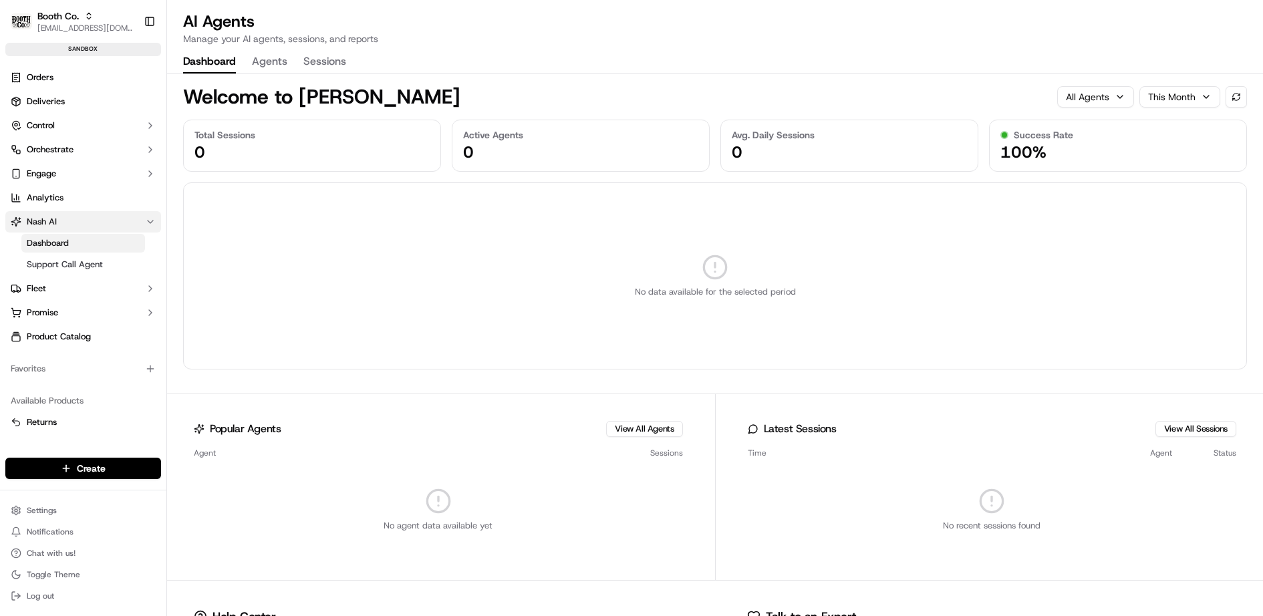
click at [71, 216] on button "Nash AI" at bounding box center [83, 221] width 156 height 21
click at [82, 243] on button "Fleet" at bounding box center [83, 245] width 156 height 21
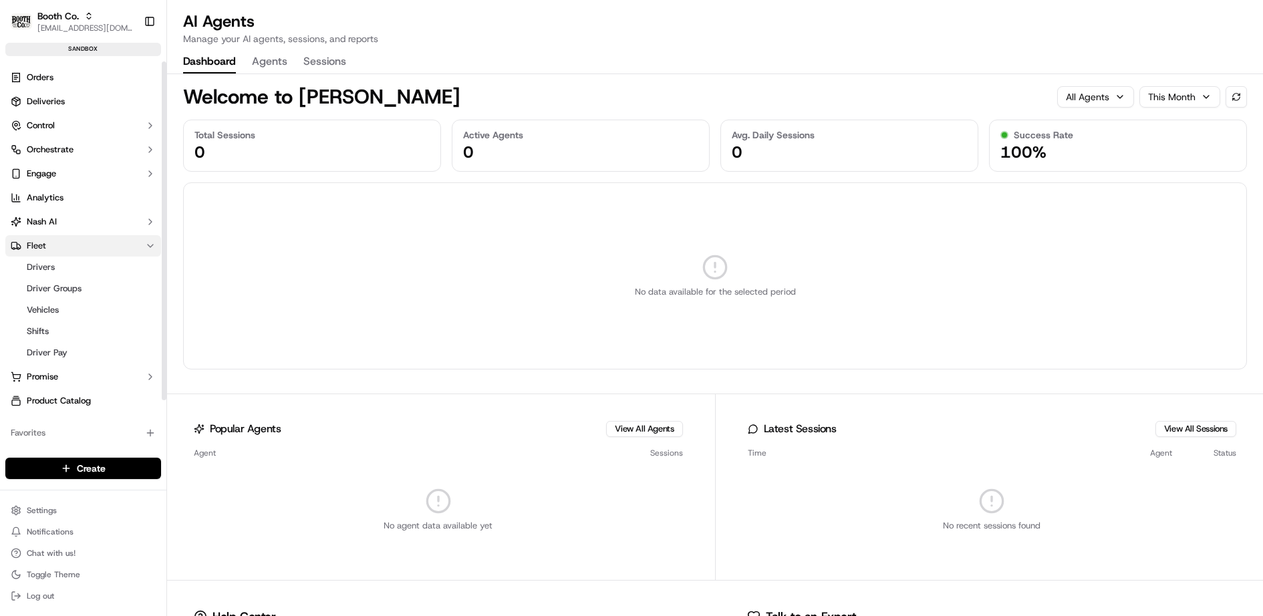
click at [82, 243] on button "Fleet" at bounding box center [83, 245] width 156 height 21
click at [59, 335] on link "Shifts" at bounding box center [83, 331] width 124 height 19
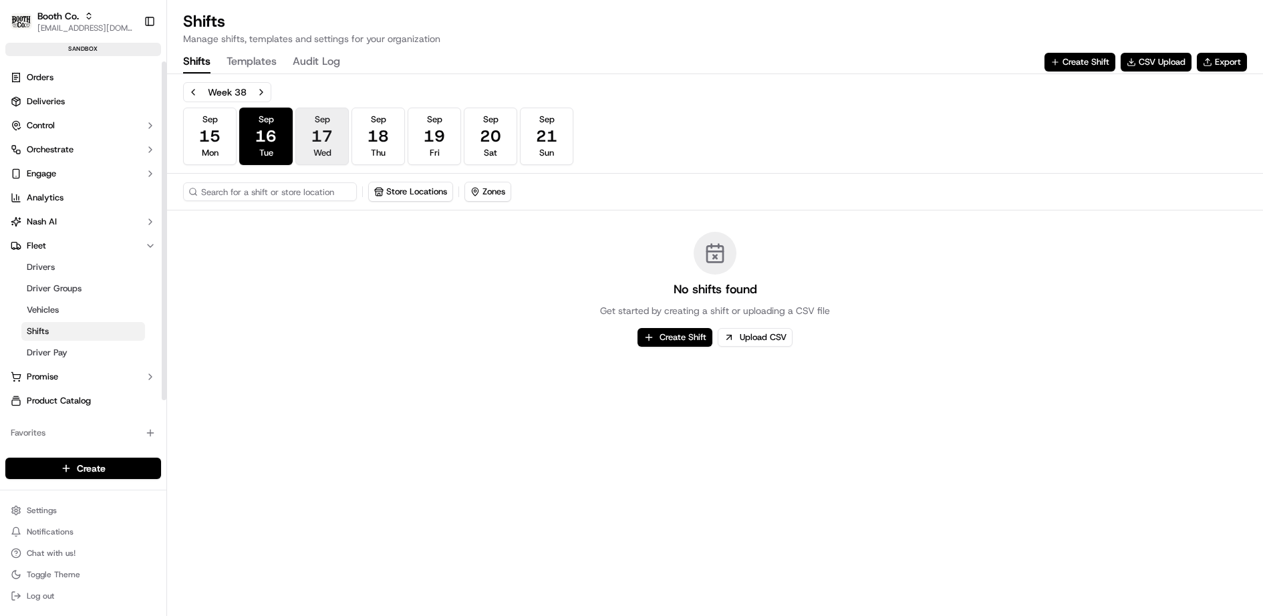
click at [327, 144] on span "17" at bounding box center [321, 136] width 21 height 21
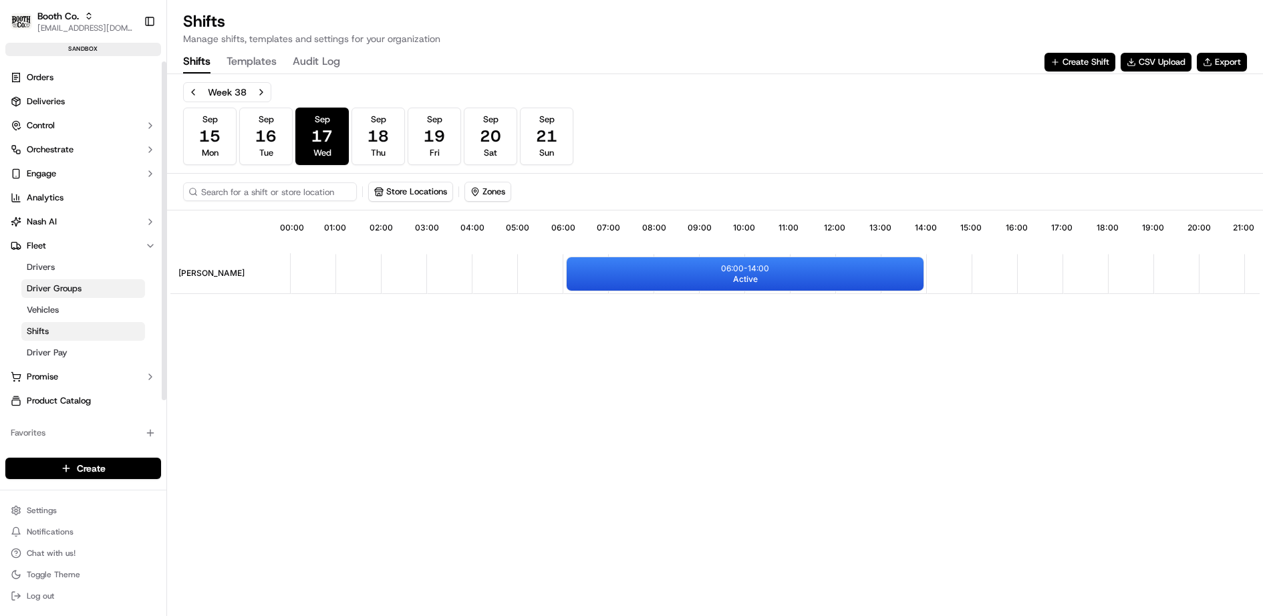
click at [72, 283] on span "Driver Groups" at bounding box center [54, 289] width 55 height 12
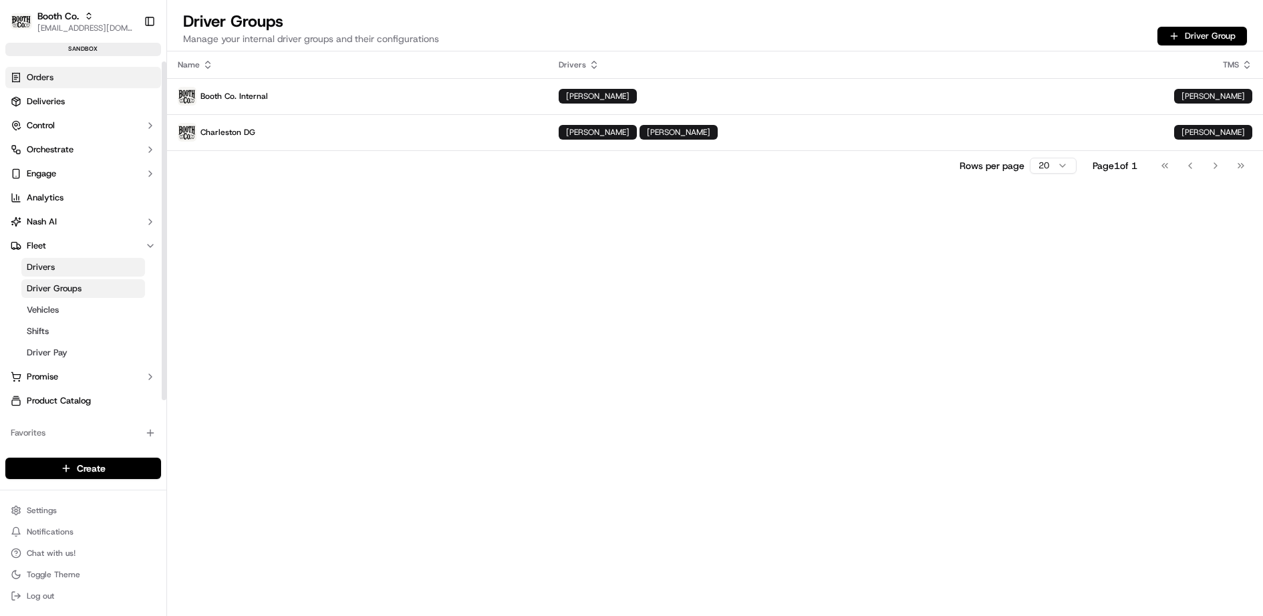
click at [90, 72] on link "Orders" at bounding box center [83, 77] width 156 height 21
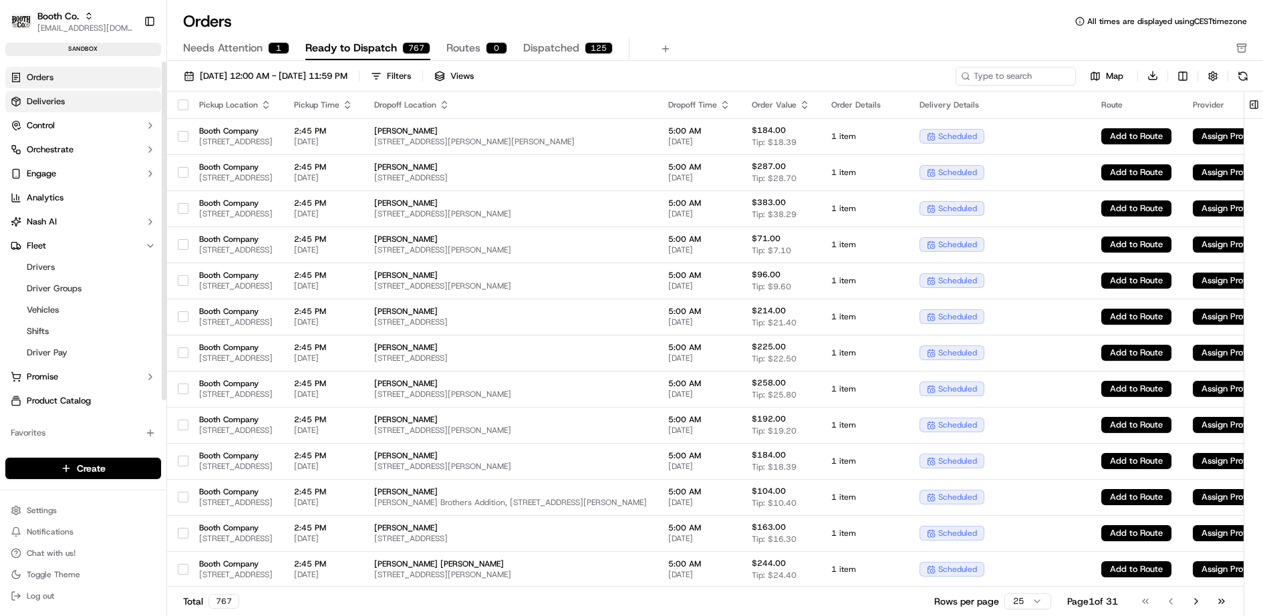
click at [78, 102] on link "Deliveries" at bounding box center [83, 101] width 156 height 21
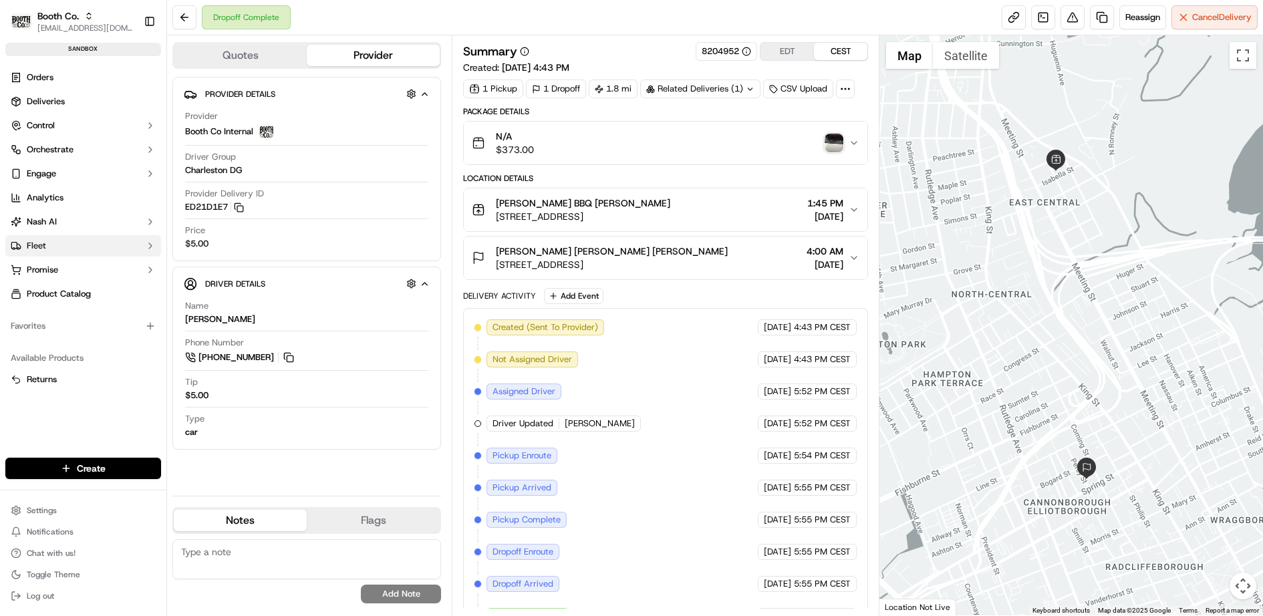
click at [128, 248] on button "Fleet" at bounding box center [83, 245] width 156 height 21
